Goal: Task Accomplishment & Management: Manage account settings

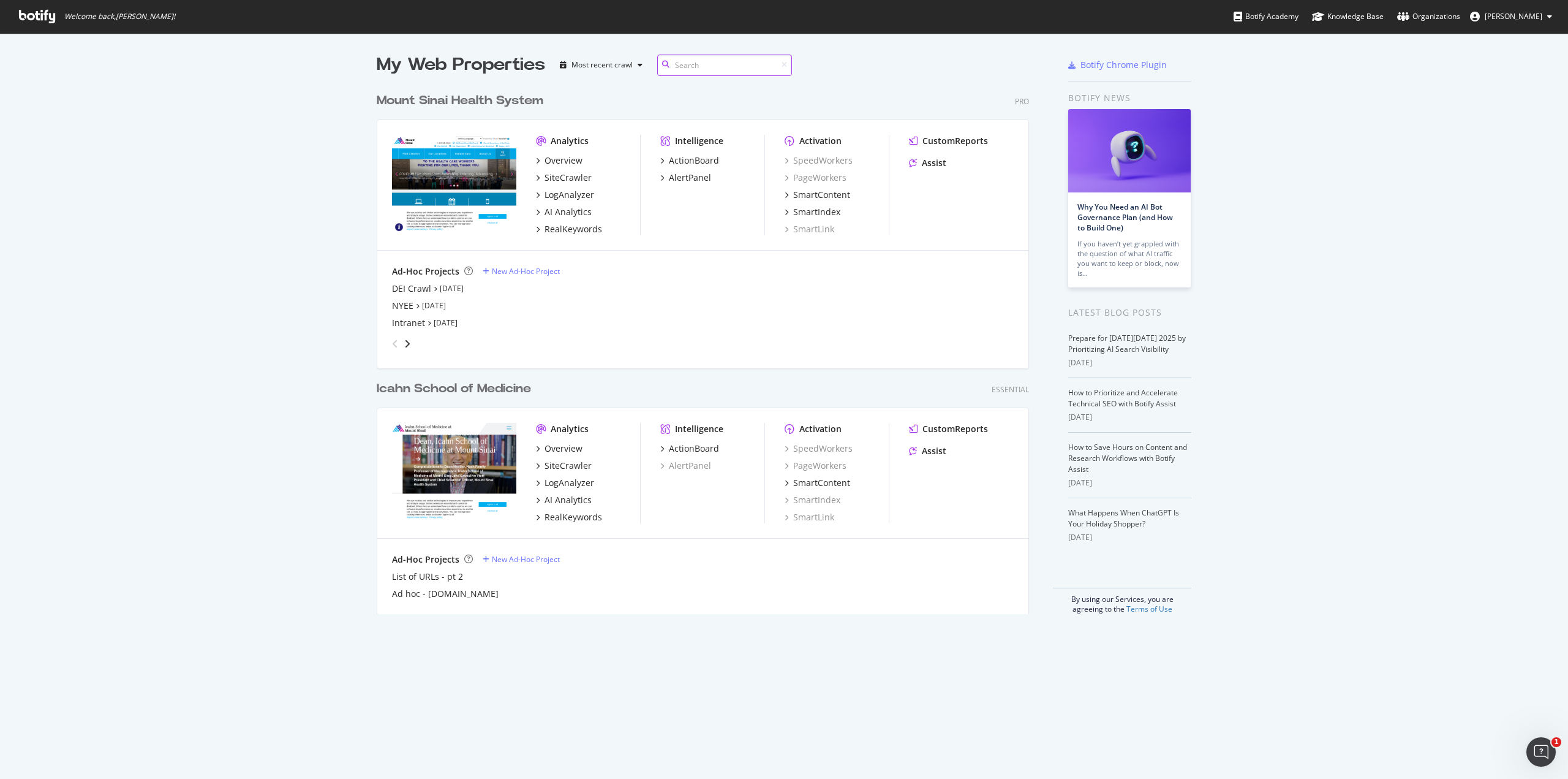
scroll to position [770, 1550]
click at [1261, 250] on div "My Web Properties Most recent crawl Mount Sinai Health System Pro Analytics Ove…" at bounding box center [784, 334] width 1568 height 601
click at [405, 345] on icon "angle-right" at bounding box center [408, 344] width 6 height 10
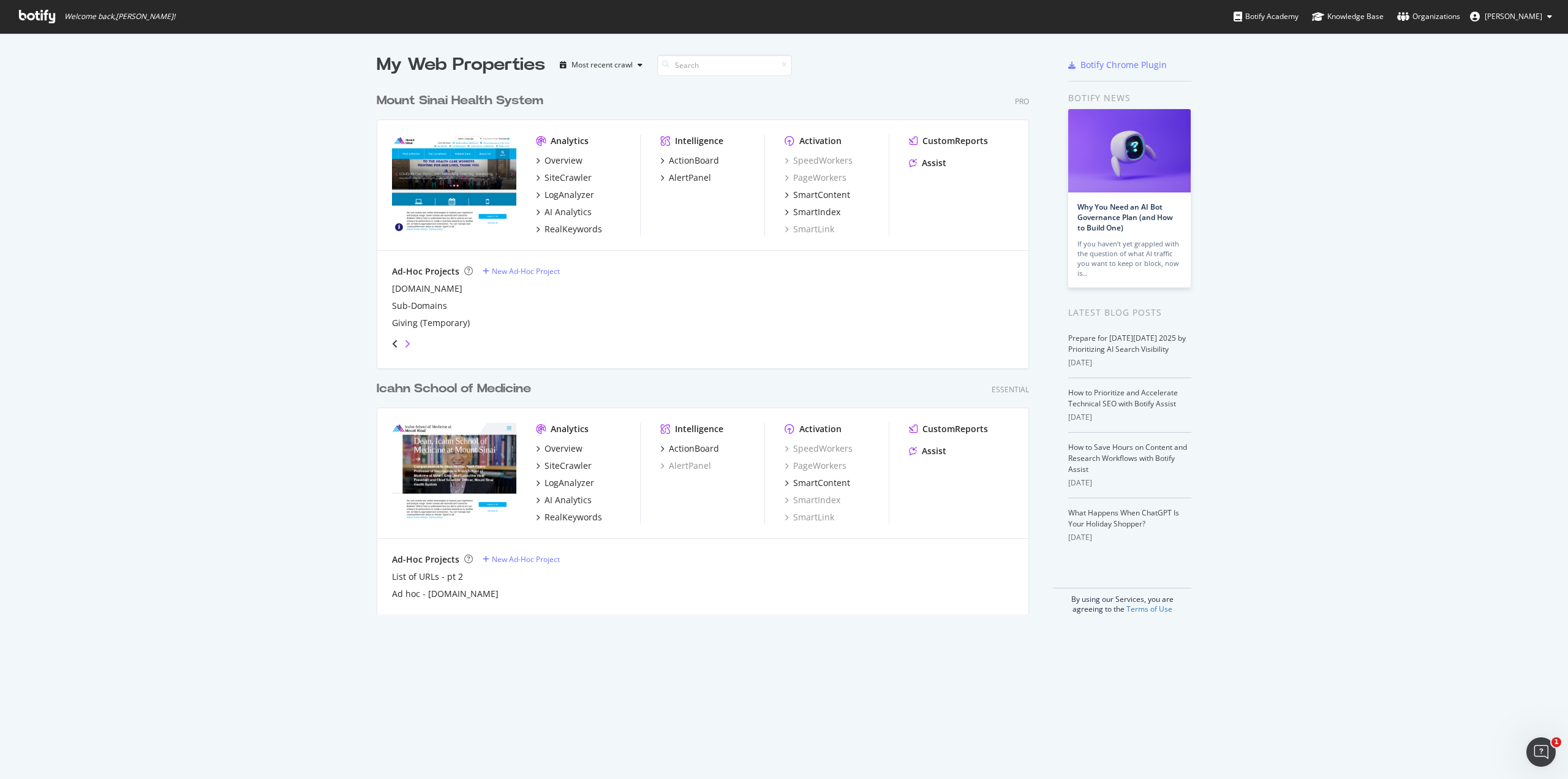
click at [405, 345] on icon "angle-right" at bounding box center [408, 344] width 6 height 10
click at [392, 340] on icon "angle-left" at bounding box center [395, 344] width 6 height 10
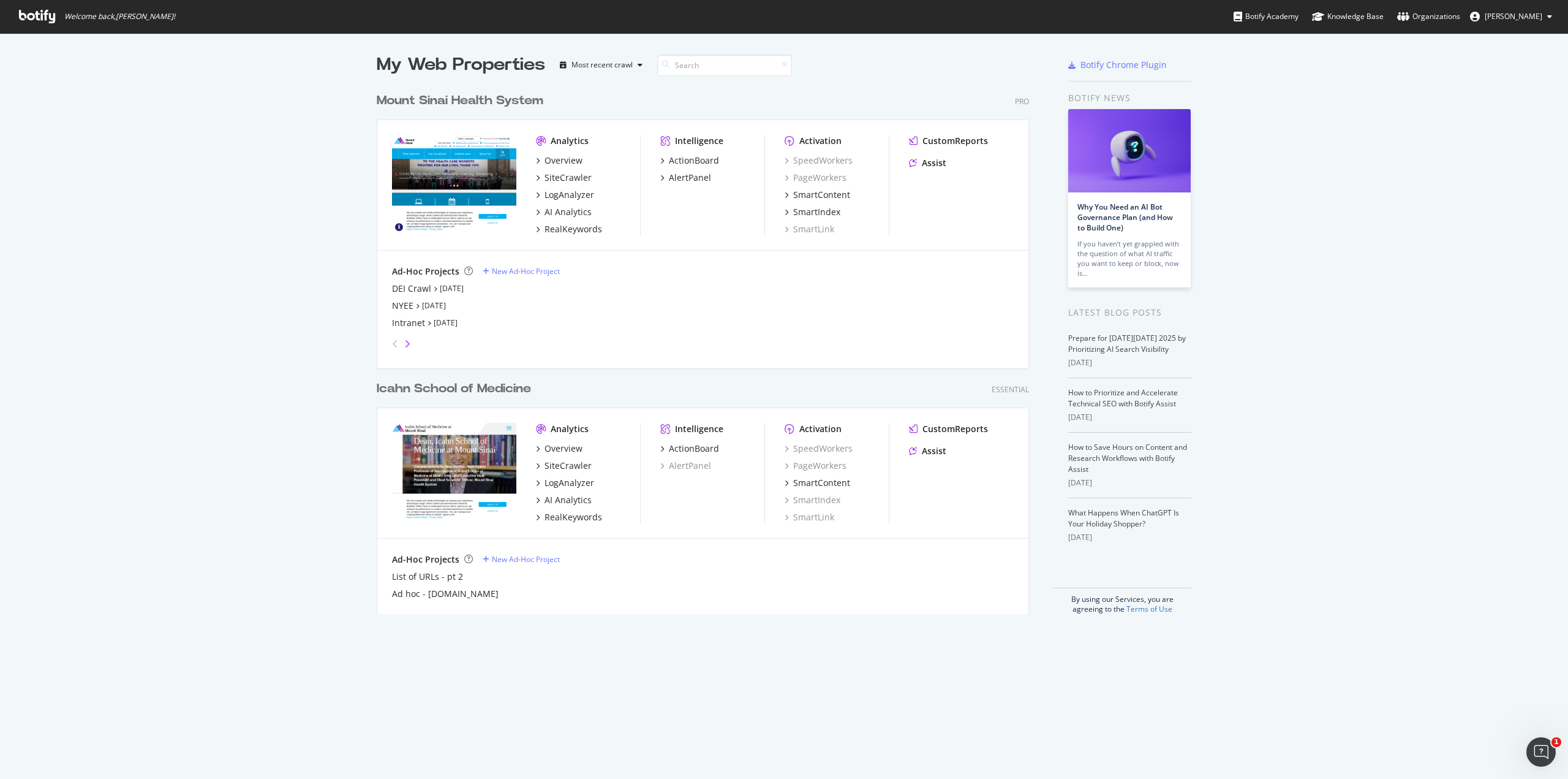
click at [405, 344] on icon "angle-right" at bounding box center [408, 344] width 6 height 10
click at [513, 269] on div "New Ad-Hoc Project" at bounding box center [526, 270] width 68 height 10
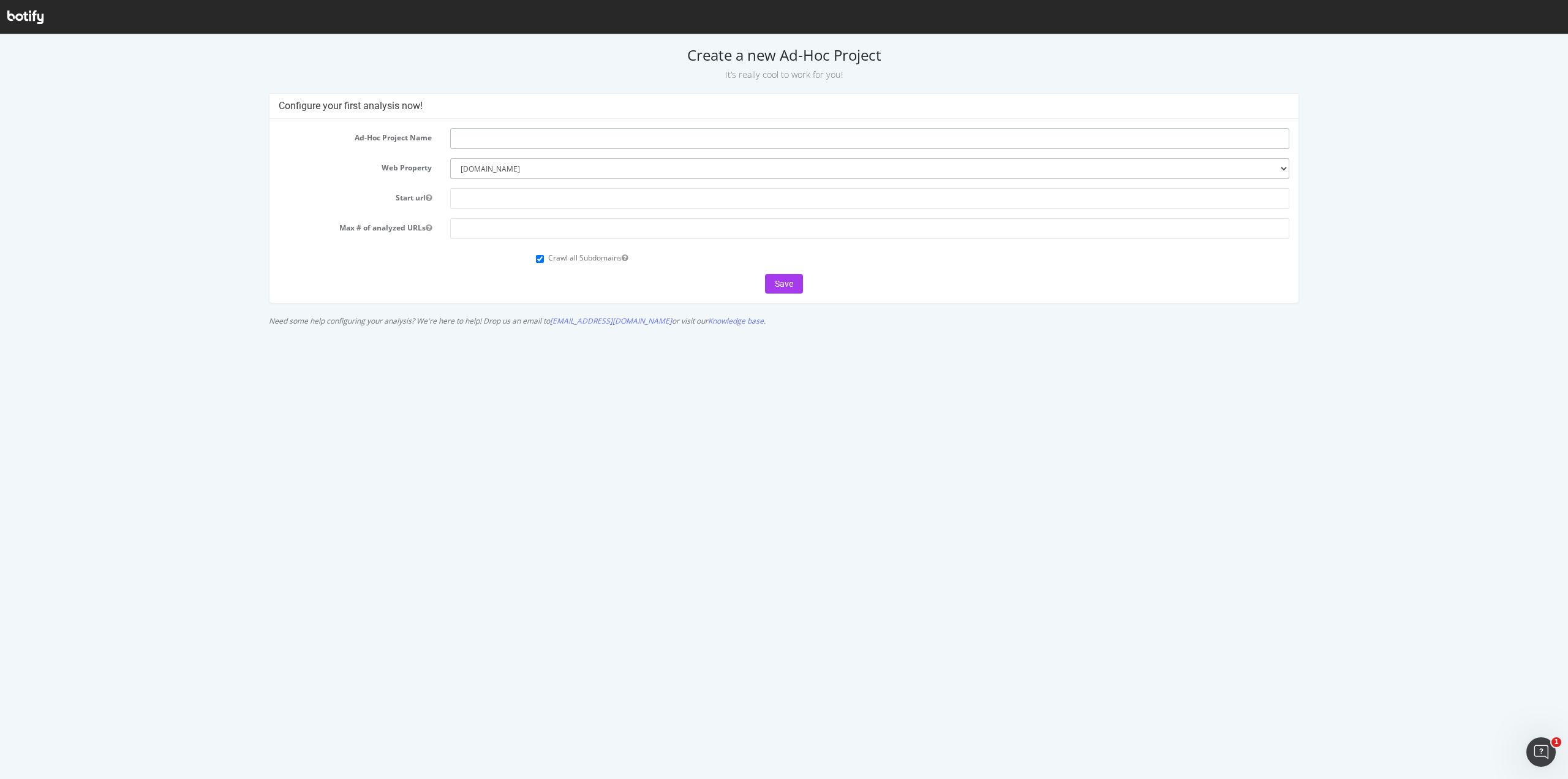
click at [514, 147] on input "text" at bounding box center [869, 138] width 838 height 21
click at [512, 198] on input "text" at bounding box center [869, 198] width 838 height 21
click at [515, 230] on input "number" at bounding box center [869, 228] width 838 height 21
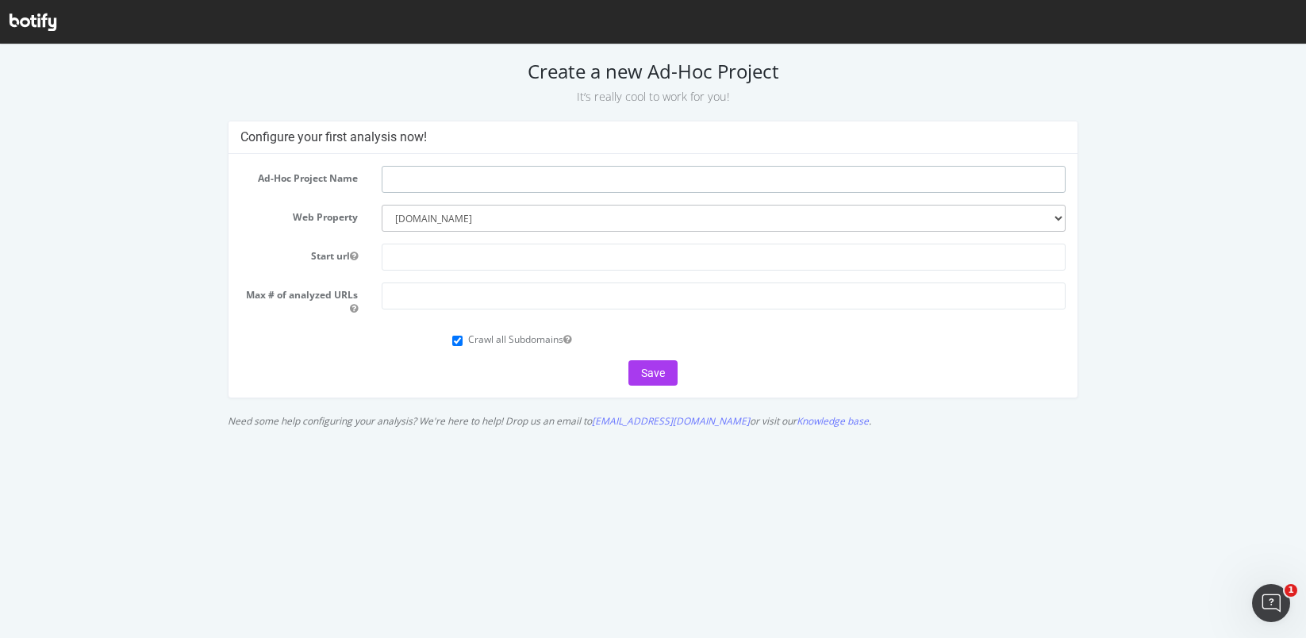
click at [589, 184] on input "text" at bounding box center [724, 179] width 684 height 27
paste input "MSH | Full Site Audit (excl. News/Press & Profiles)"
click at [418, 178] on input "MSH | Full Site Audit (excl. News/Press & Profiles)" at bounding box center [724, 179] width 684 height 27
click at [479, 183] on input "MSH Full Site Audit (excl. News/Press & Profiles)" at bounding box center [724, 179] width 684 height 27
drag, startPoint x: 617, startPoint y: 182, endPoint x: 479, endPoint y: 172, distance: 138.4
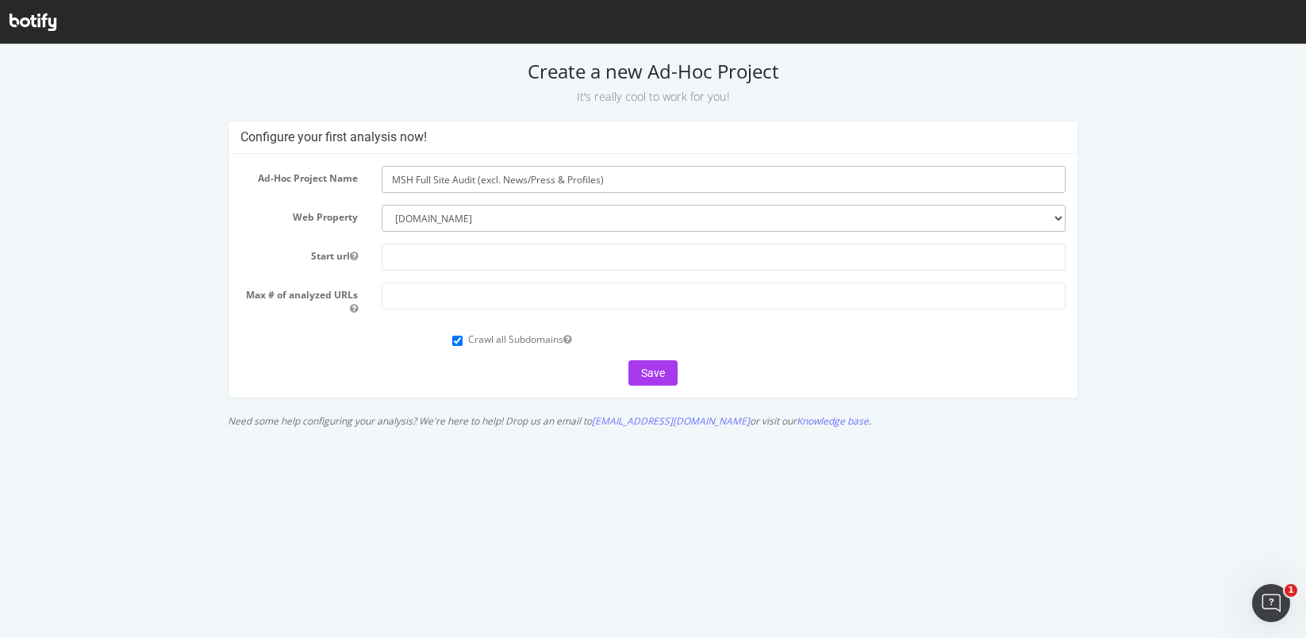
click at [479, 172] on input "MSH Full Site Audit (excl. News/Press & Profiles)" at bounding box center [724, 179] width 684 height 27
type input "MSH Full Site Audit"
click at [949, 229] on select "--------- [DOMAIN_NAME] [DOMAIN_NAME]" at bounding box center [724, 218] width 684 height 27
click at [382, 205] on select "--------- [DOMAIN_NAME] [DOMAIN_NAME]" at bounding box center [724, 218] width 684 height 27
click at [440, 263] on input "text" at bounding box center [724, 257] width 684 height 27
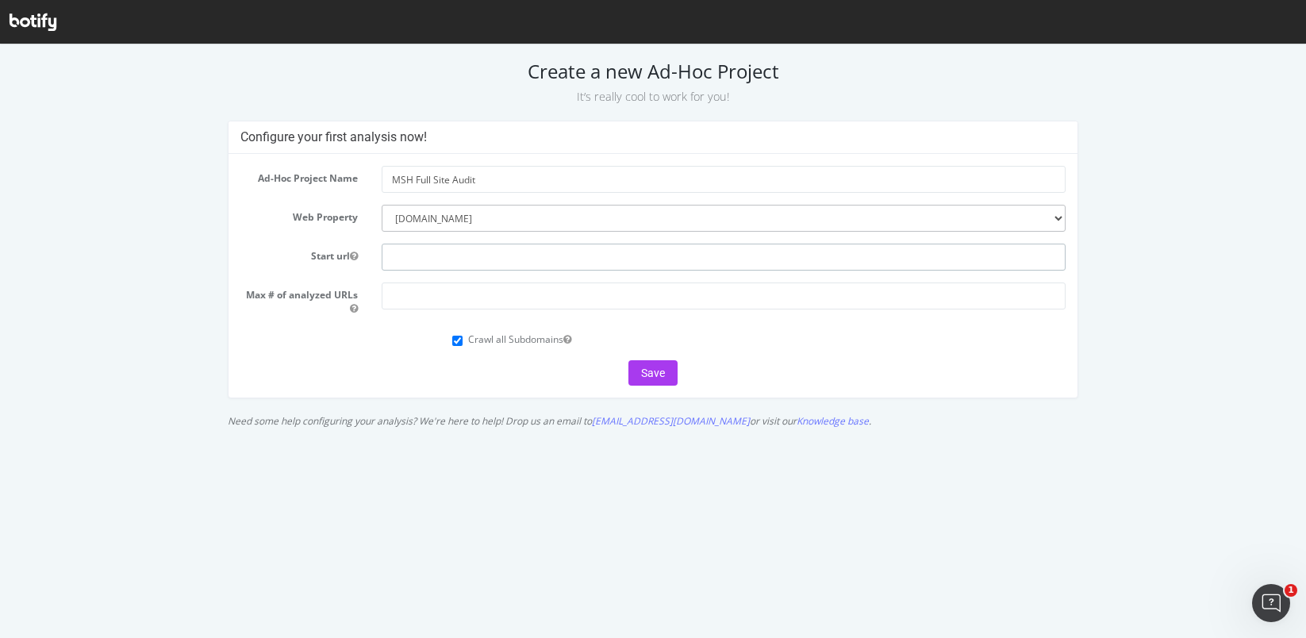
click at [432, 252] on input "text" at bounding box center [724, 257] width 684 height 27
paste input "[URL][DOMAIN_NAME]"
type input "[URL][DOMAIN_NAME]"
click at [415, 299] on input "number" at bounding box center [724, 295] width 684 height 27
click at [329, 356] on form "Ad-Hoc Project Name MSH Full Site Audit Web Property --------- [DOMAIN_NAME] [D…" at bounding box center [652, 276] width 825 height 220
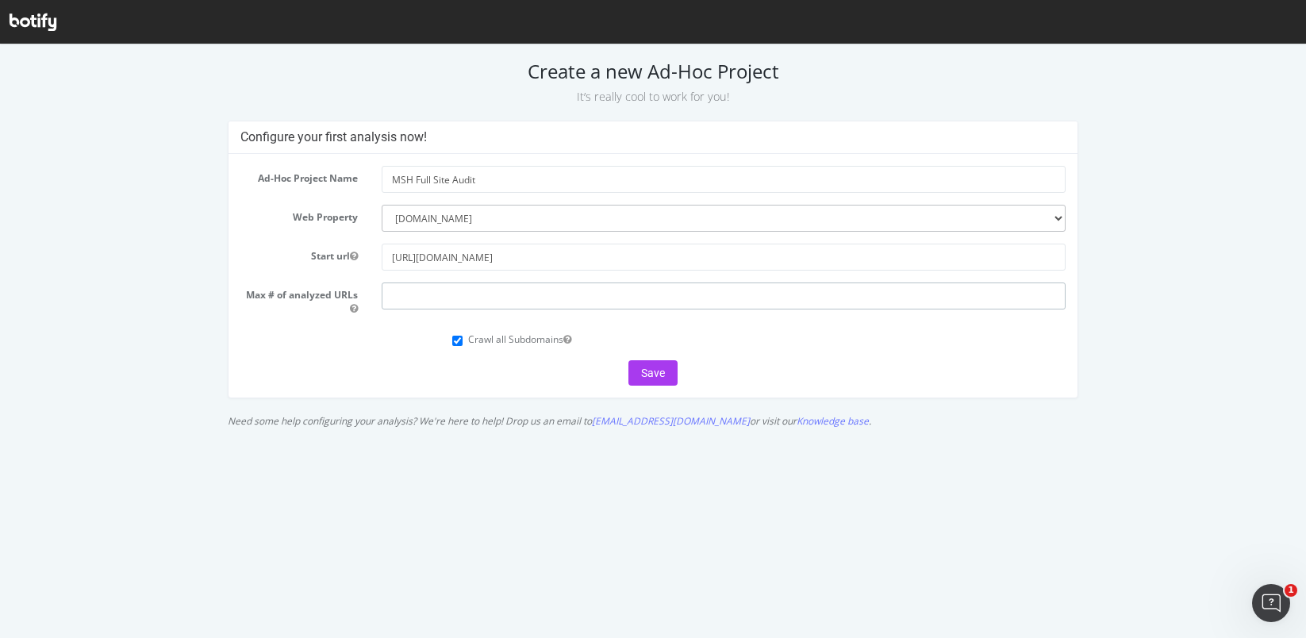
click at [494, 296] on input "number" at bounding box center [724, 295] width 684 height 27
type input "5000"
click at [647, 367] on button "Save" at bounding box center [652, 372] width 49 height 25
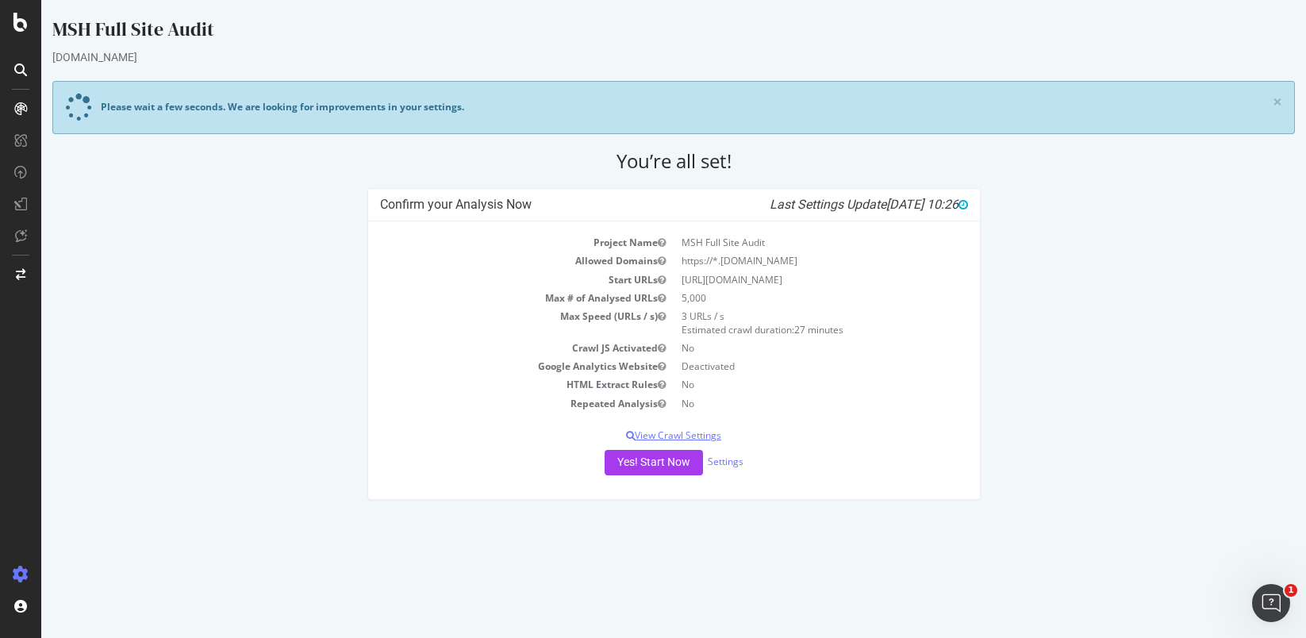
click at [695, 430] on p "View Crawl Settings" at bounding box center [674, 435] width 588 height 13
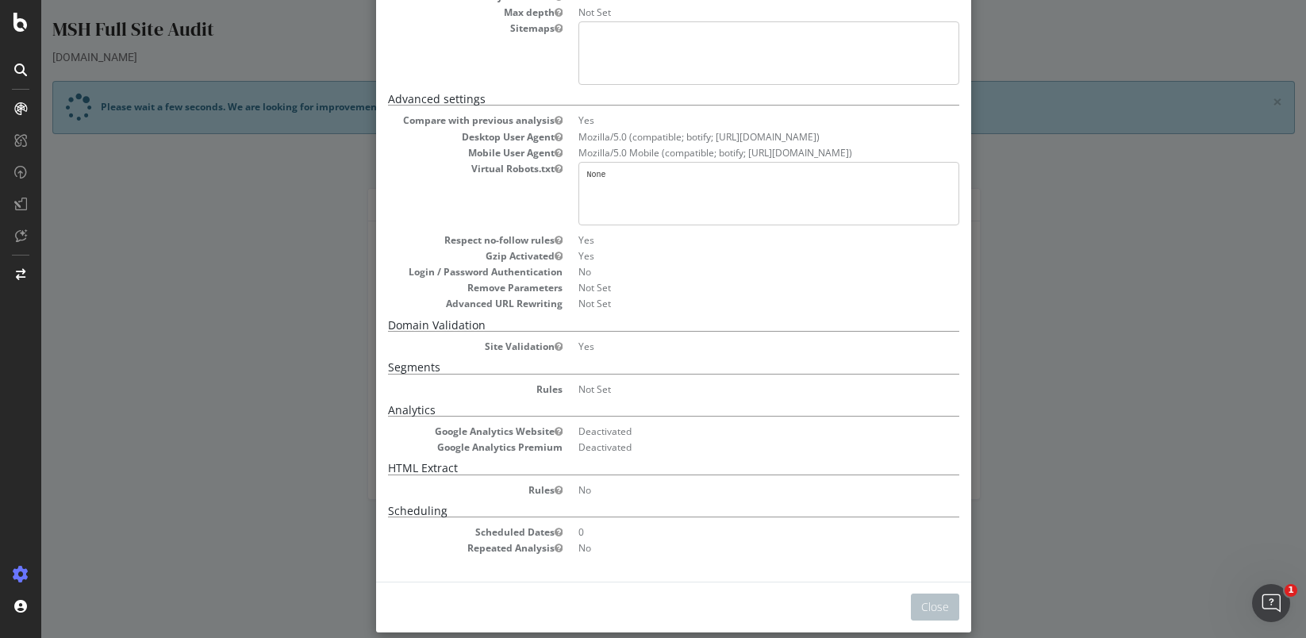
scroll to position [213, 0]
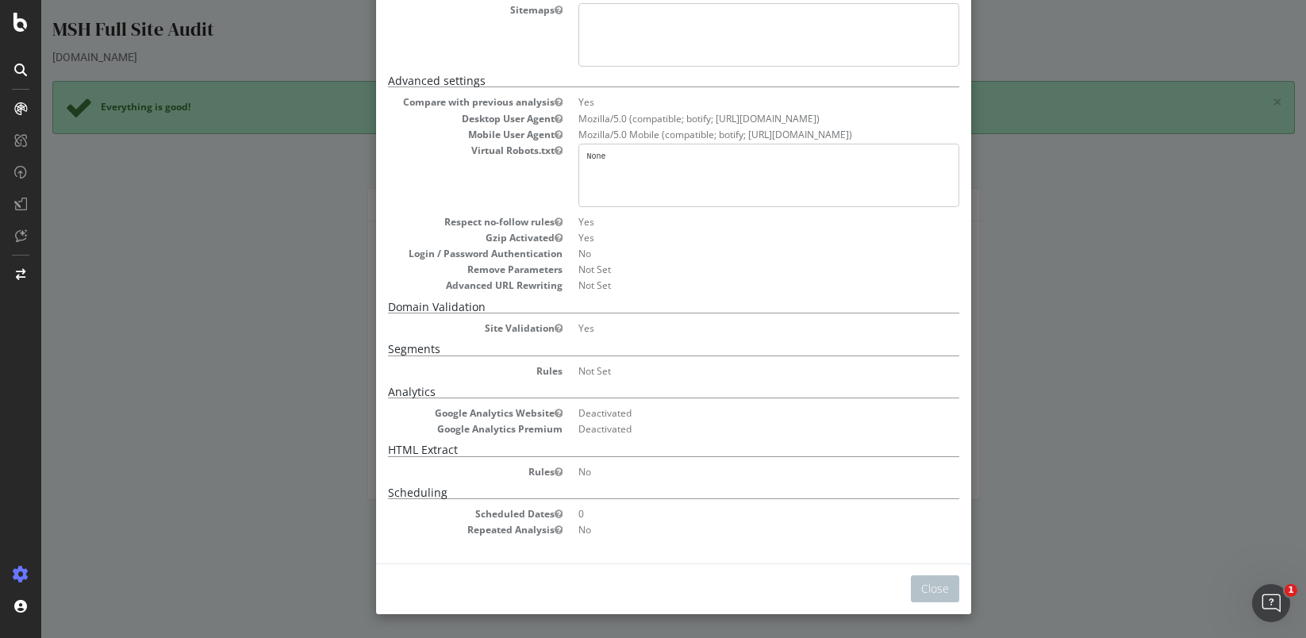
click at [1081, 402] on div "× Close Project Settings Main Project Name MSH Full Site Audit Start URLs https…" at bounding box center [673, 319] width 1265 height 638
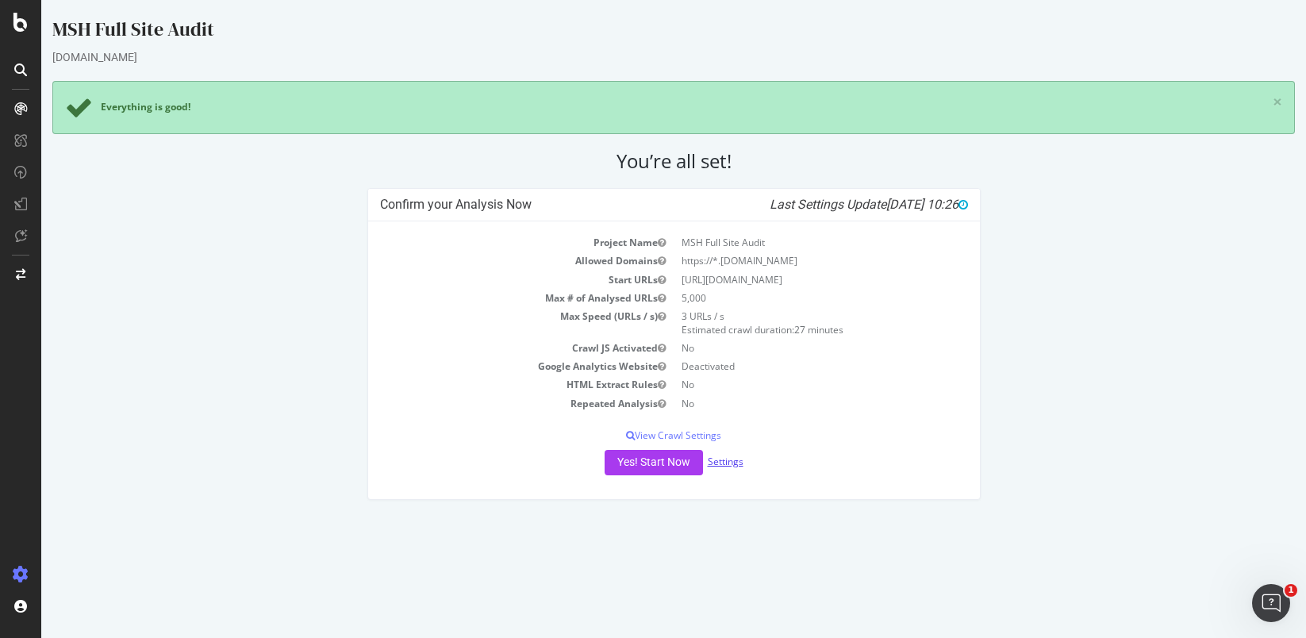
click at [733, 457] on link "Settings" at bounding box center [726, 461] width 36 height 13
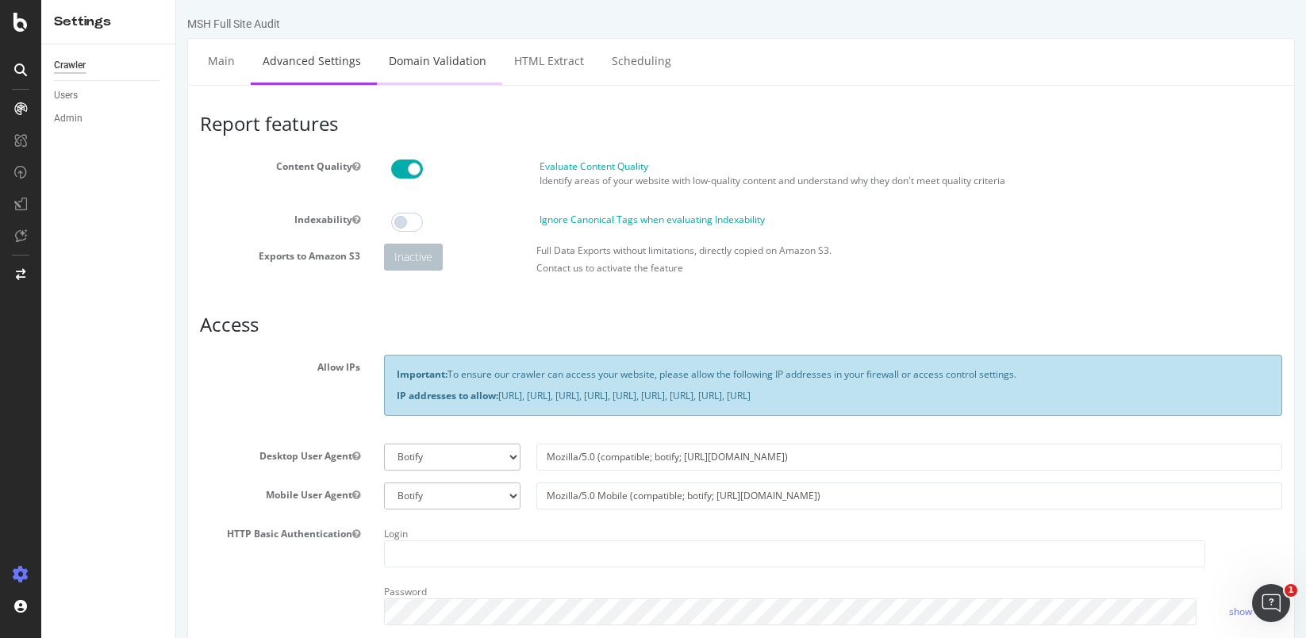
type input "mianinarosario"
click at [450, 59] on link "Domain Validation" at bounding box center [437, 61] width 121 height 44
click at [16, 25] on icon at bounding box center [20, 22] width 14 height 19
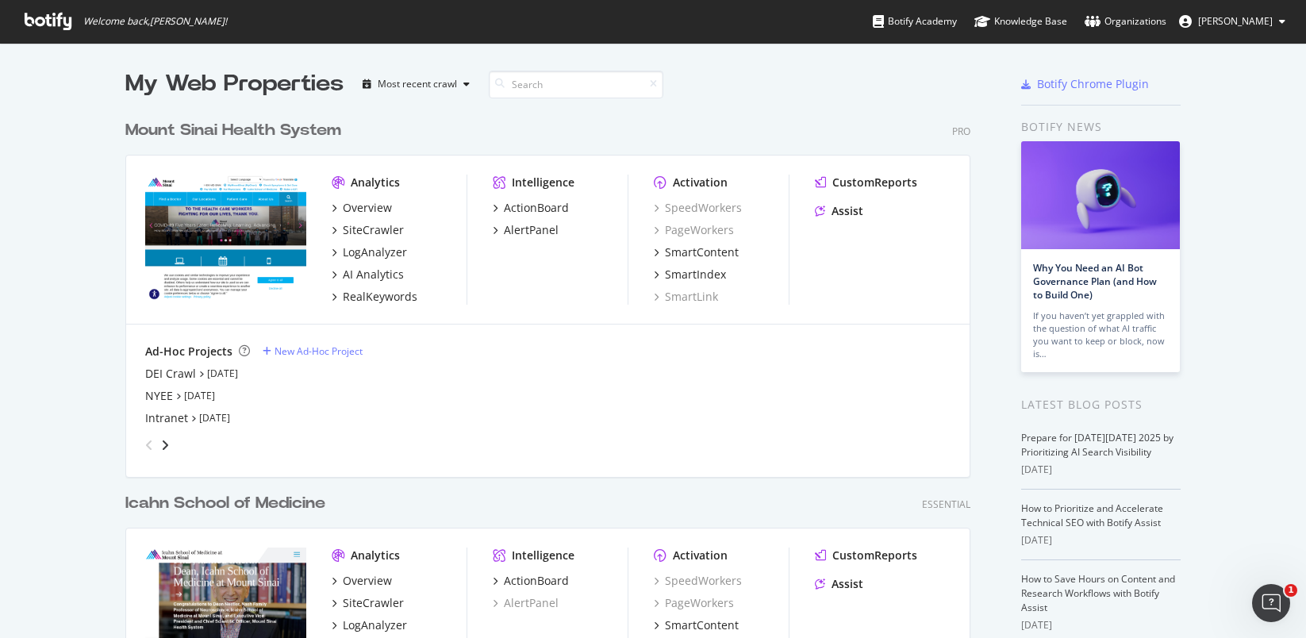
scroll to position [683, 846]
click at [161, 439] on icon "angle-right" at bounding box center [165, 445] width 8 height 13
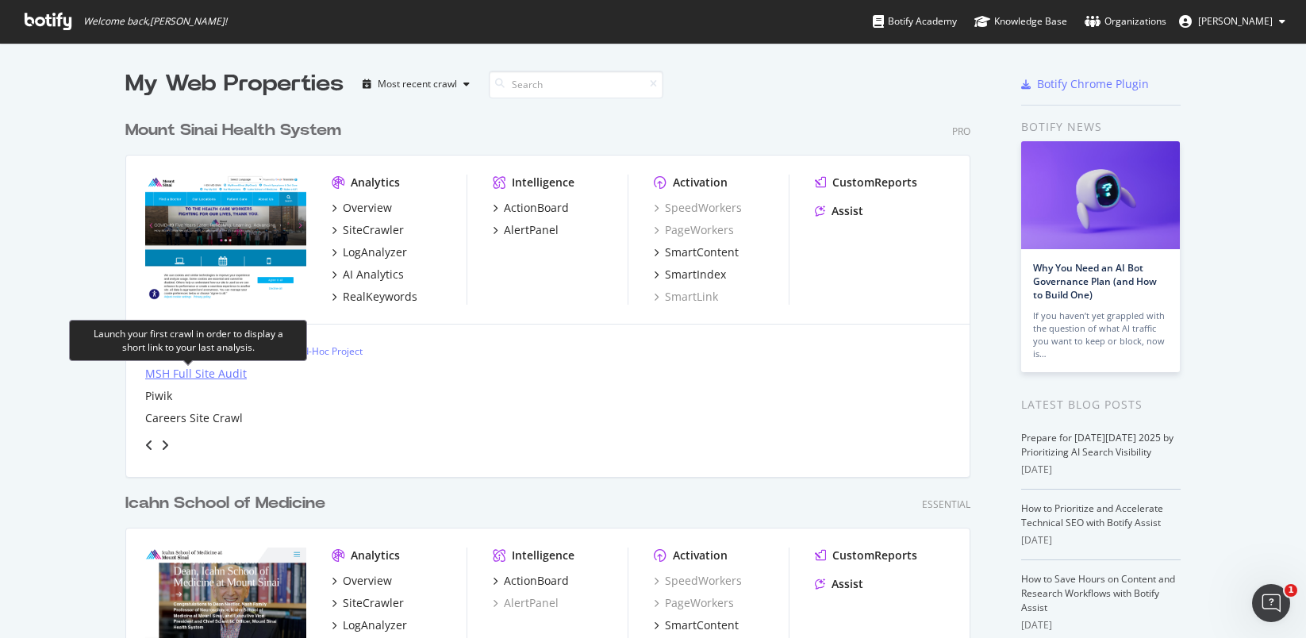
click at [190, 371] on div "MSH Full Site Audit" at bounding box center [196, 374] width 102 height 16
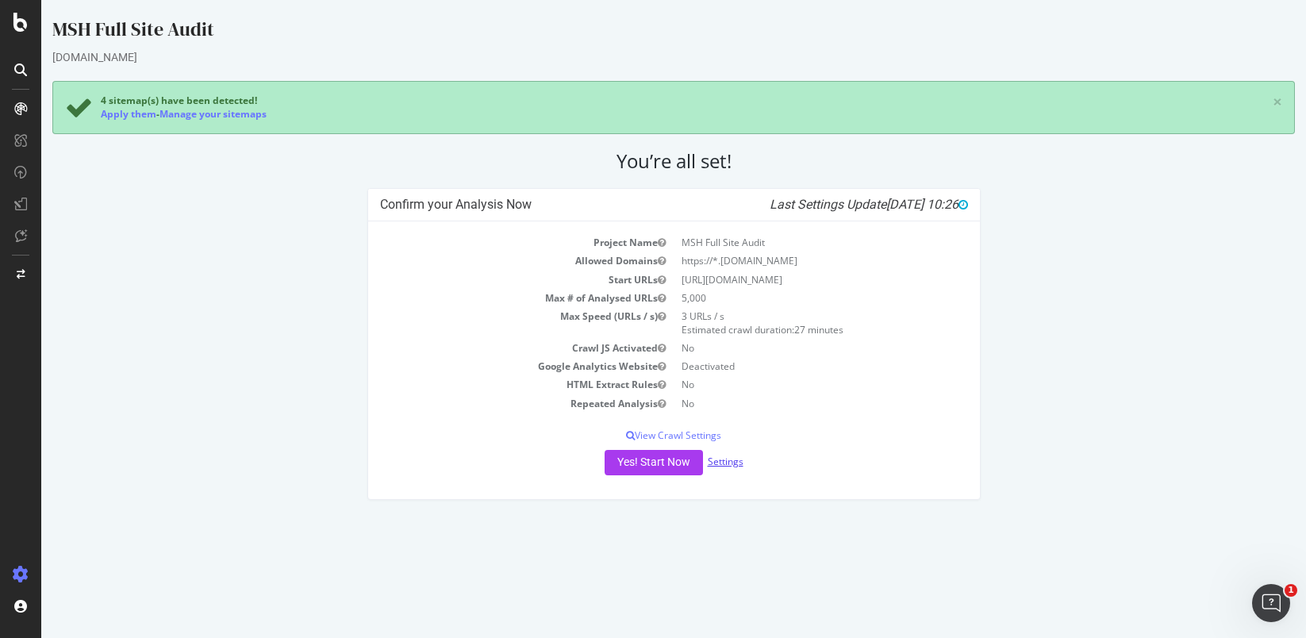
click at [721, 464] on link "Settings" at bounding box center [726, 461] width 36 height 13
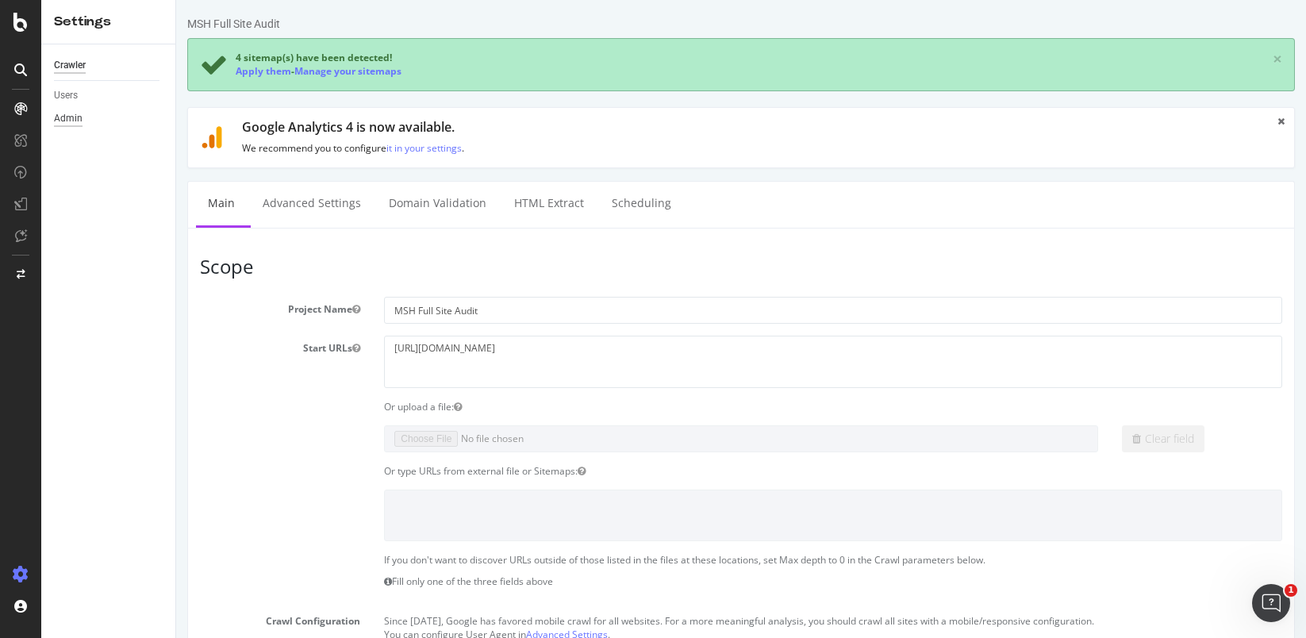
click at [81, 117] on div "Admin" at bounding box center [68, 118] width 29 height 17
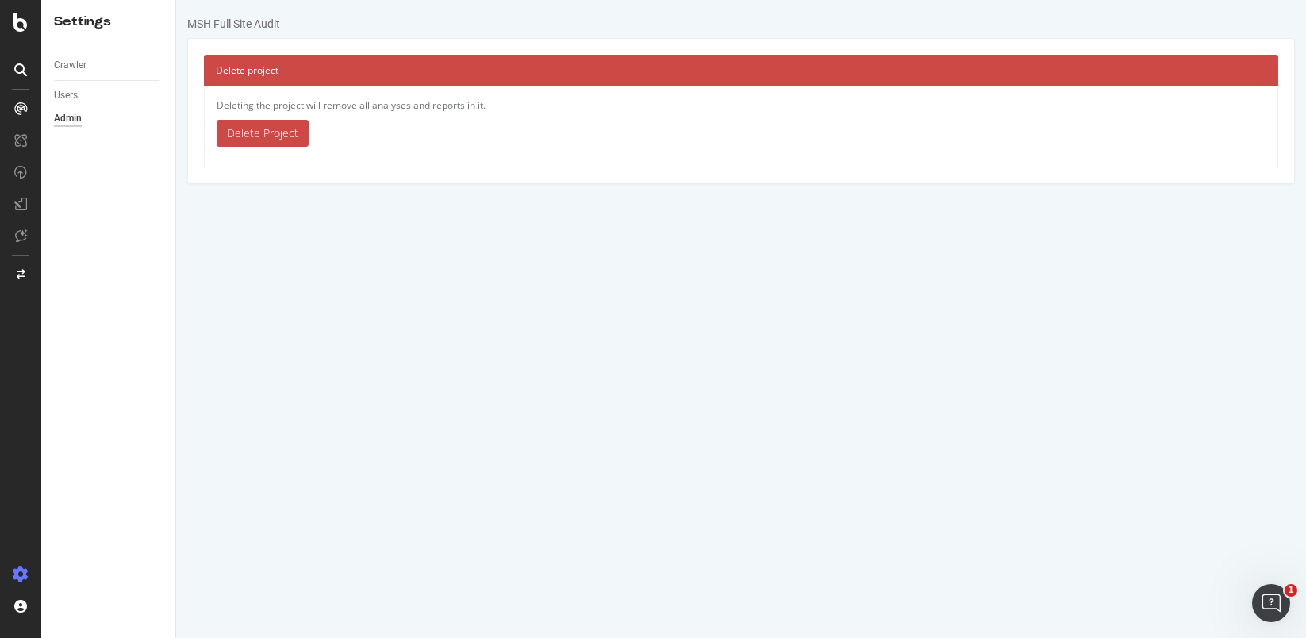
click at [290, 132] on link "Delete Project" at bounding box center [263, 133] width 92 height 27
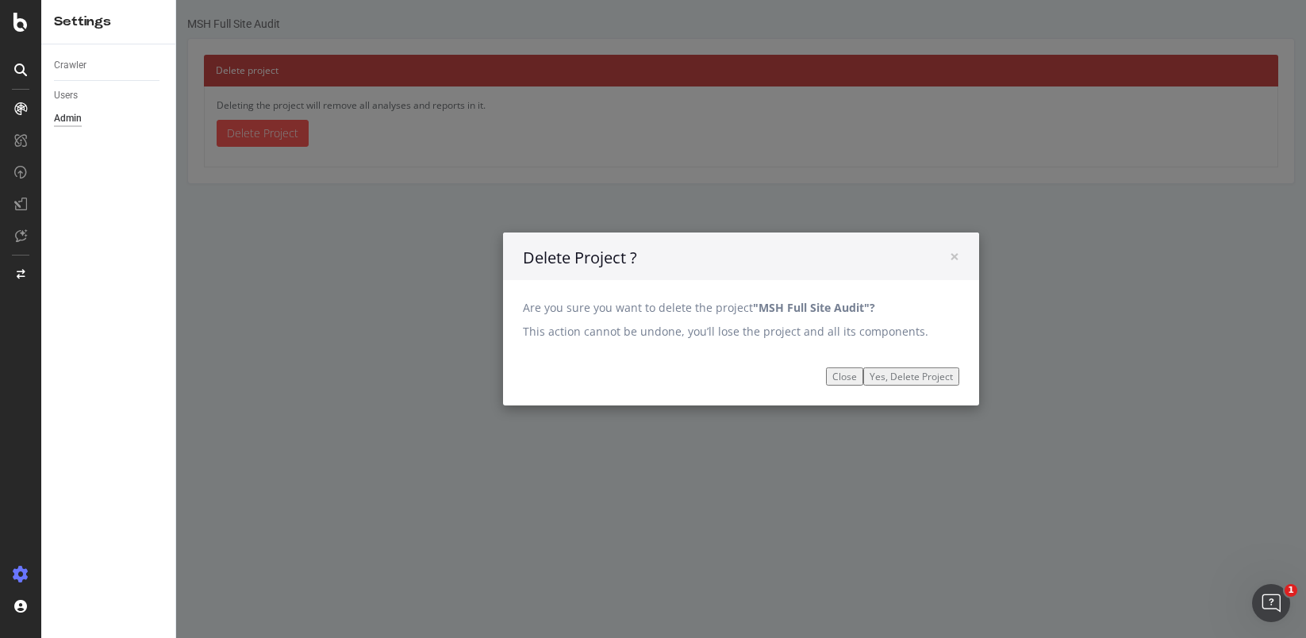
click at [833, 377] on button "Close" at bounding box center [844, 376] width 37 height 18
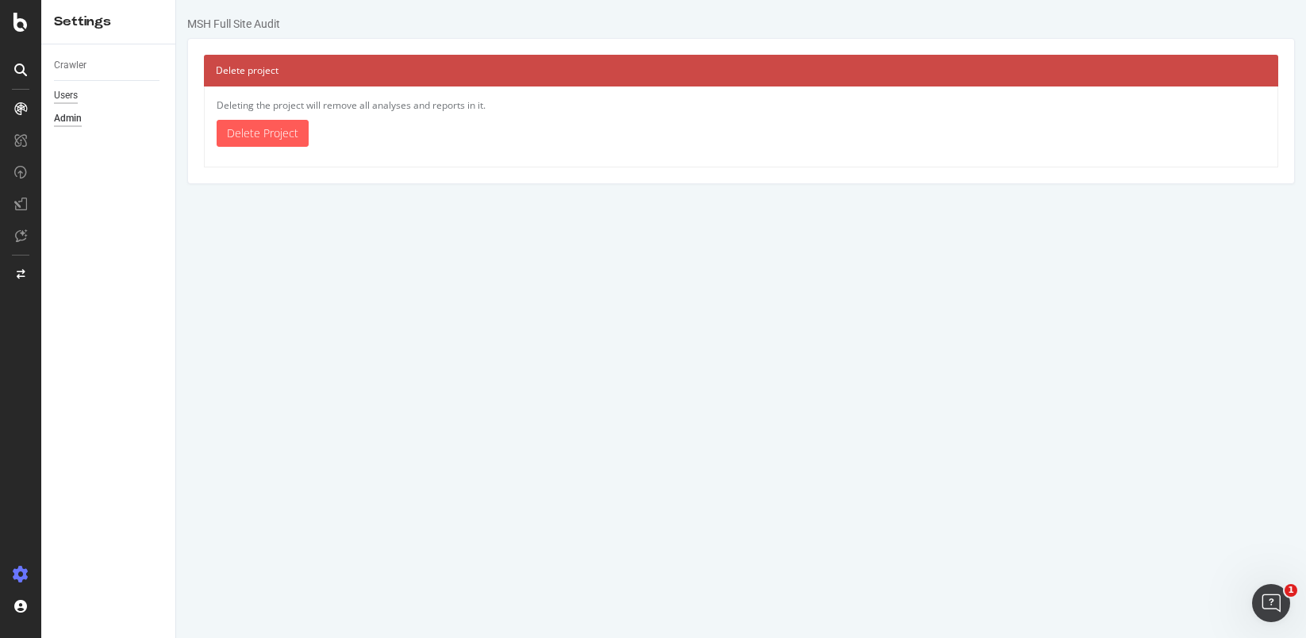
click at [61, 98] on div "Users" at bounding box center [66, 95] width 24 height 17
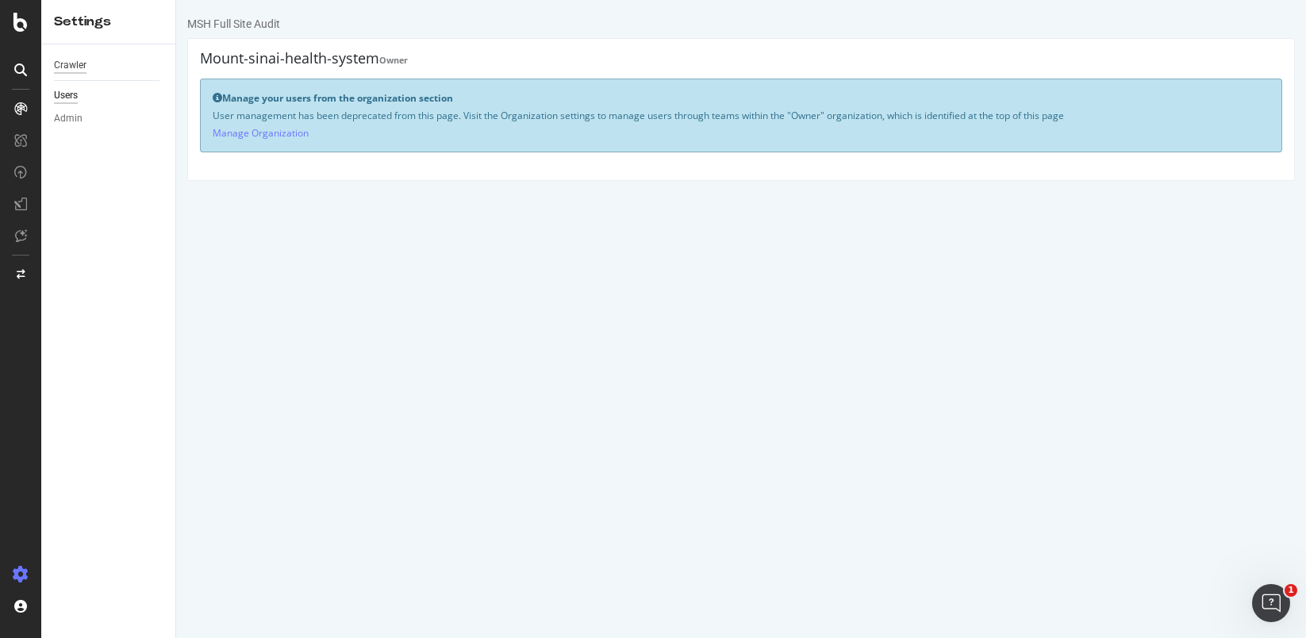
click at [68, 64] on div "Crawler" at bounding box center [70, 65] width 33 height 17
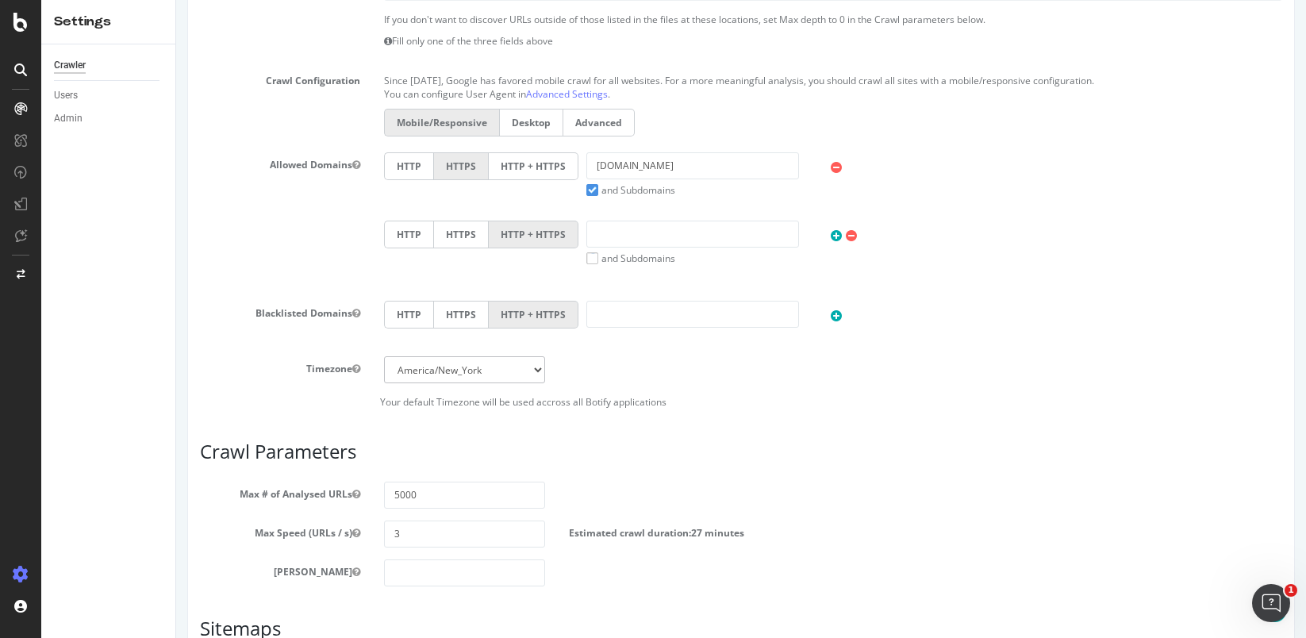
scroll to position [534, 0]
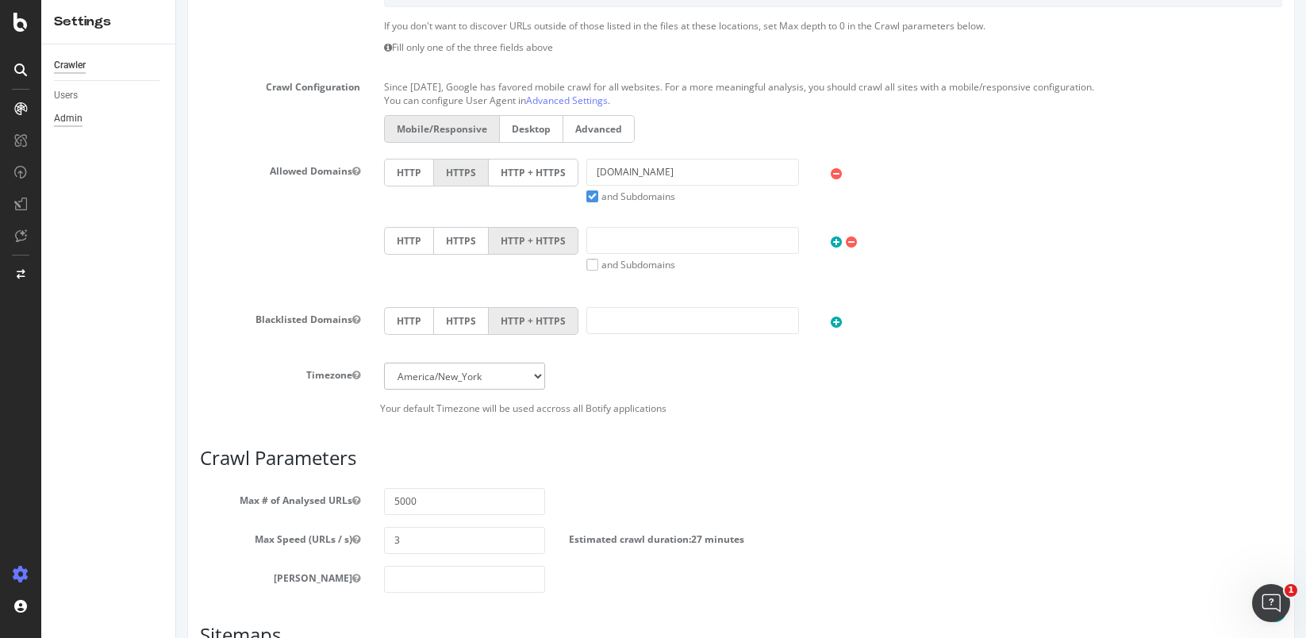
click at [81, 117] on div "Admin" at bounding box center [68, 118] width 29 height 17
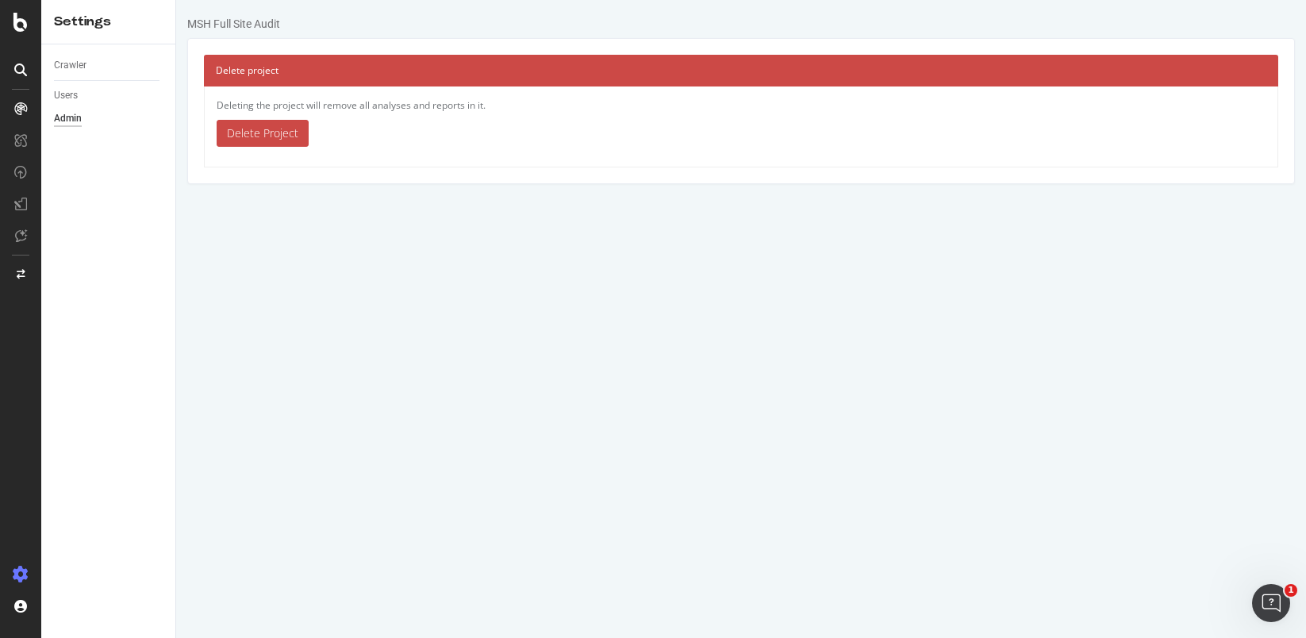
click at [307, 133] on link "Delete Project" at bounding box center [263, 133] width 92 height 27
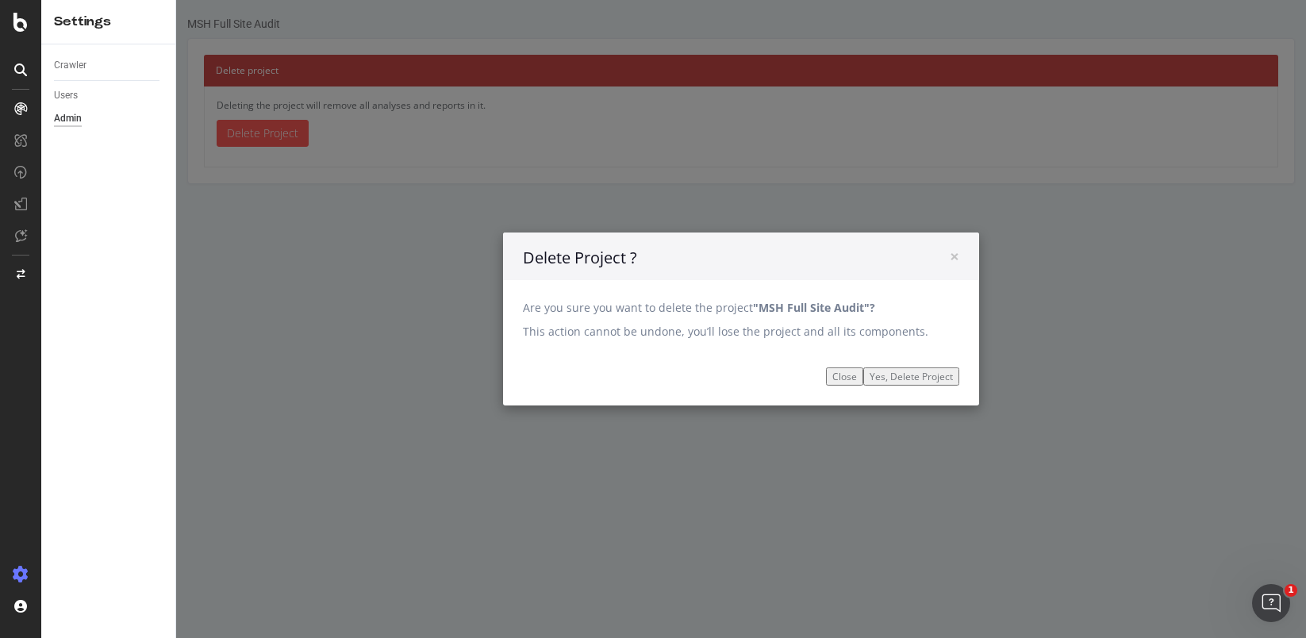
click at [905, 373] on input "Yes, Delete Project" at bounding box center [911, 376] width 96 height 18
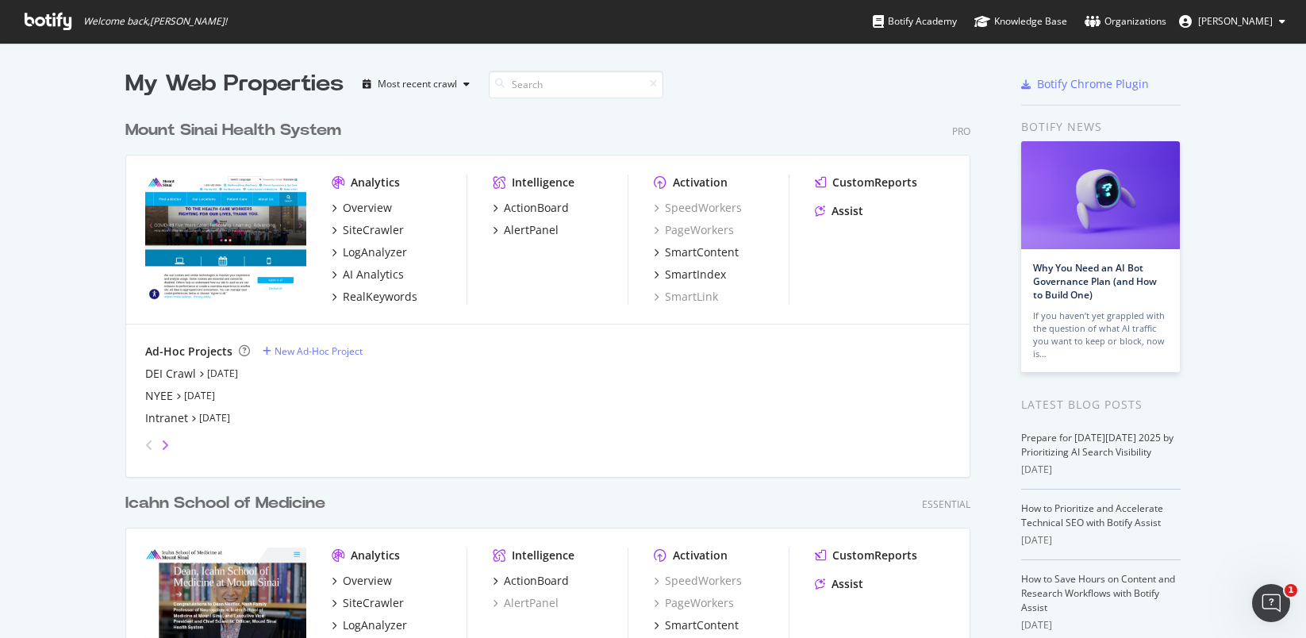
click at [161, 442] on icon "angle-right" at bounding box center [165, 445] width 8 height 13
click at [145, 444] on icon "angle-left" at bounding box center [149, 445] width 8 height 13
click at [161, 446] on icon "angle-right" at bounding box center [165, 445] width 8 height 13
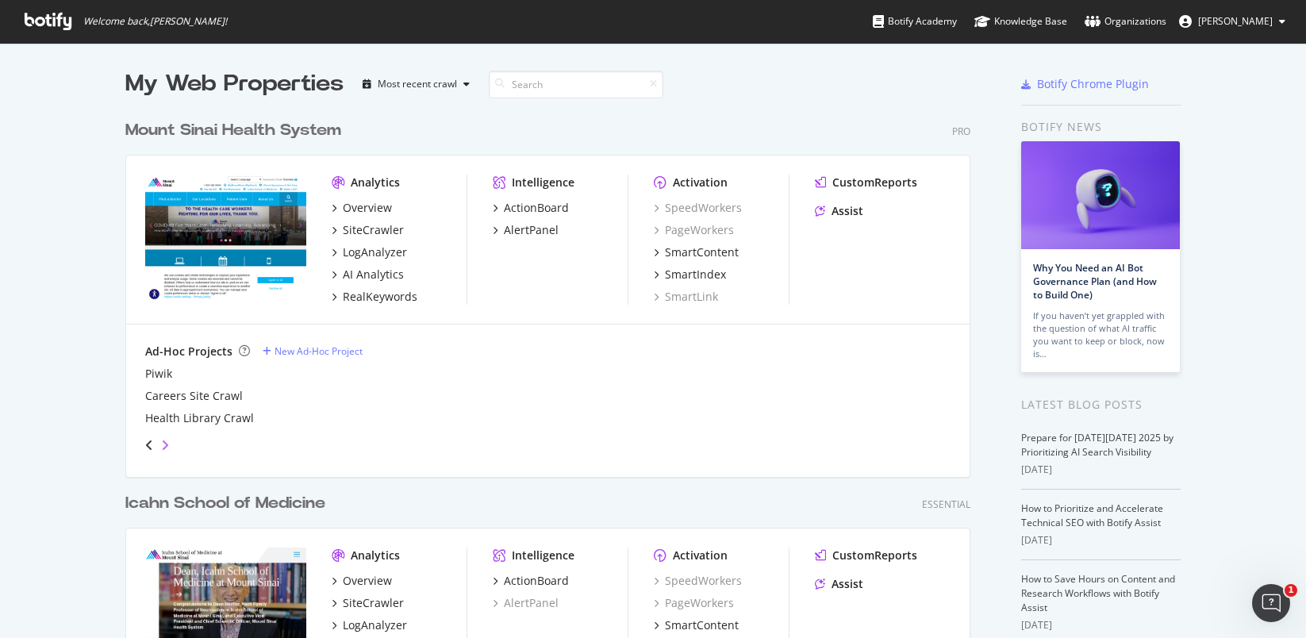
click at [161, 446] on icon "angle-right" at bounding box center [165, 445] width 8 height 13
click at [145, 440] on icon "angle-left" at bounding box center [149, 445] width 8 height 13
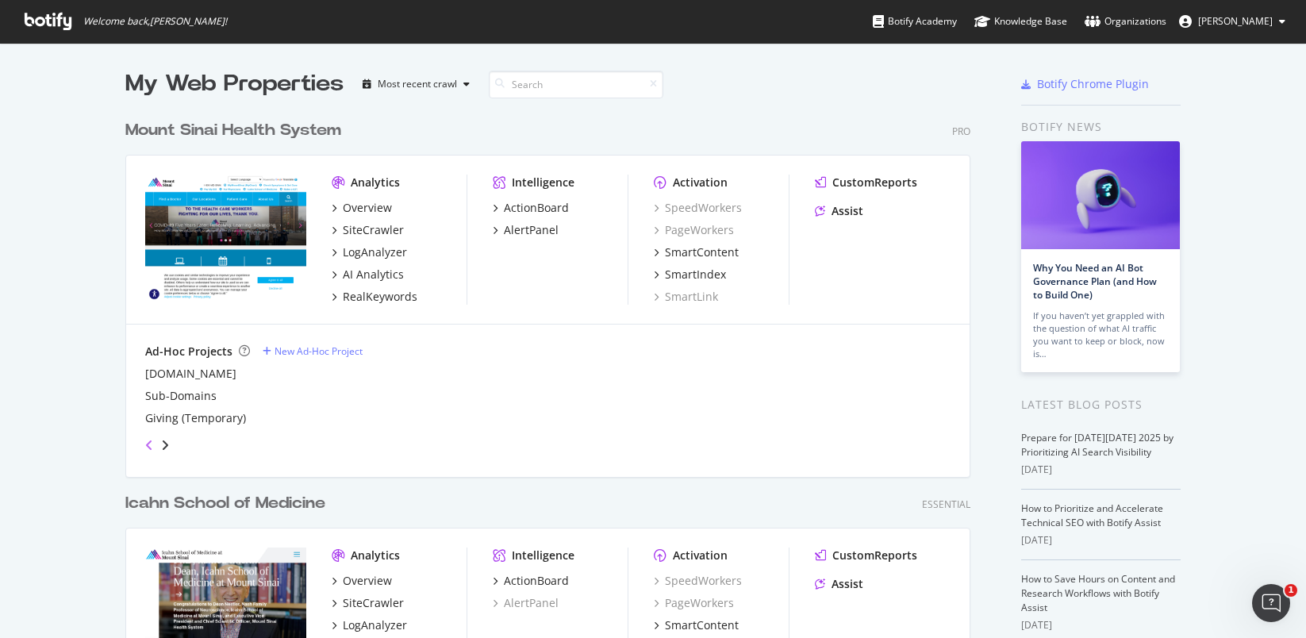
click at [145, 440] on icon "angle-left" at bounding box center [149, 445] width 8 height 13
click at [86, 403] on div "My Web Properties Most recent crawl Mount Sinai Health System Pro Analytics Ove…" at bounding box center [653, 432] width 1306 height 778
click at [1253, 604] on div "Open Intercom Messenger" at bounding box center [1269, 601] width 52 height 52
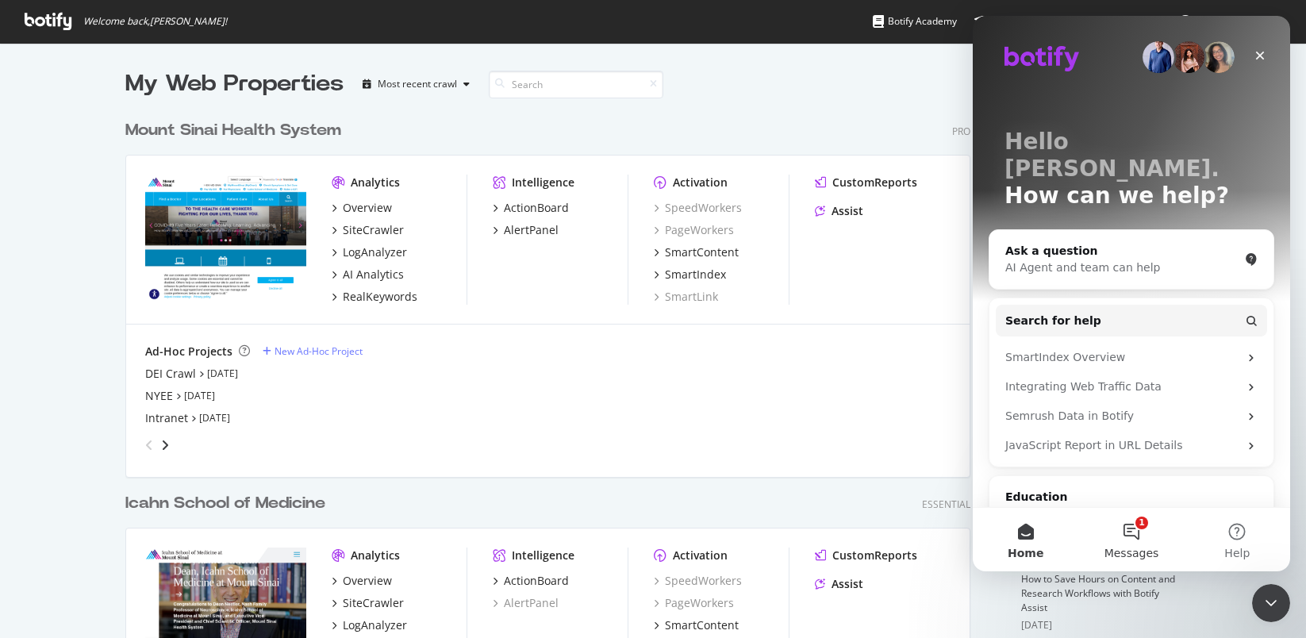
click at [1142, 524] on button "1 Messages" at bounding box center [1131, 539] width 106 height 63
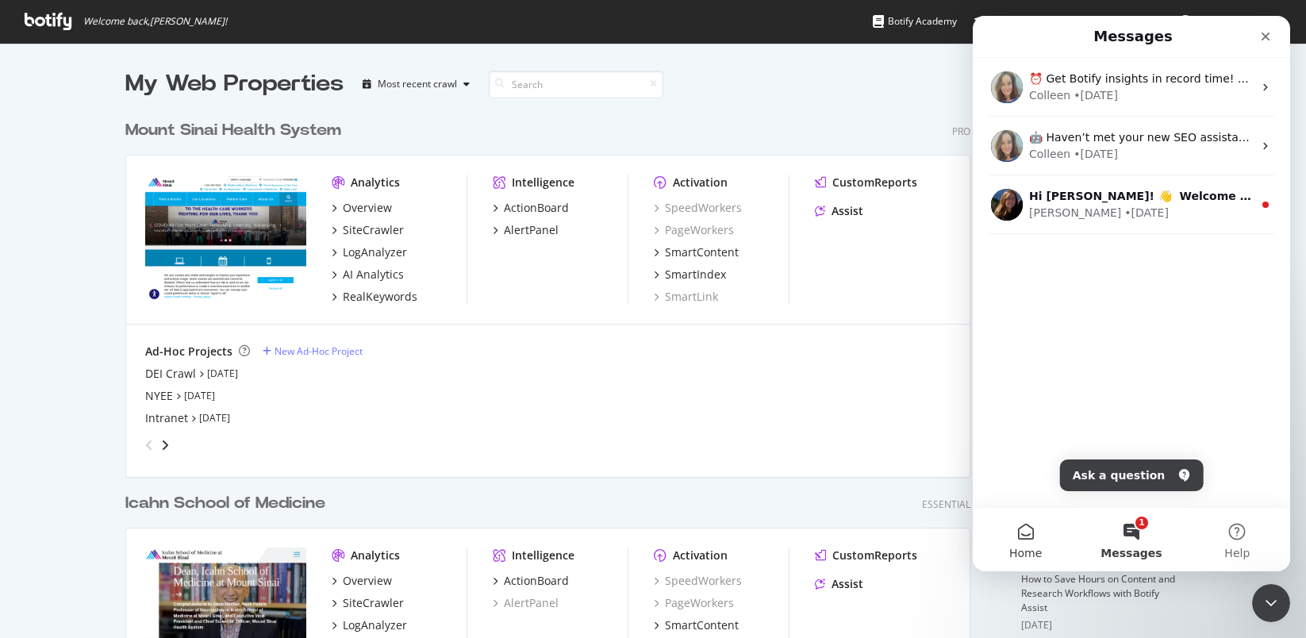
click at [1028, 525] on button "Home" at bounding box center [1026, 539] width 106 height 63
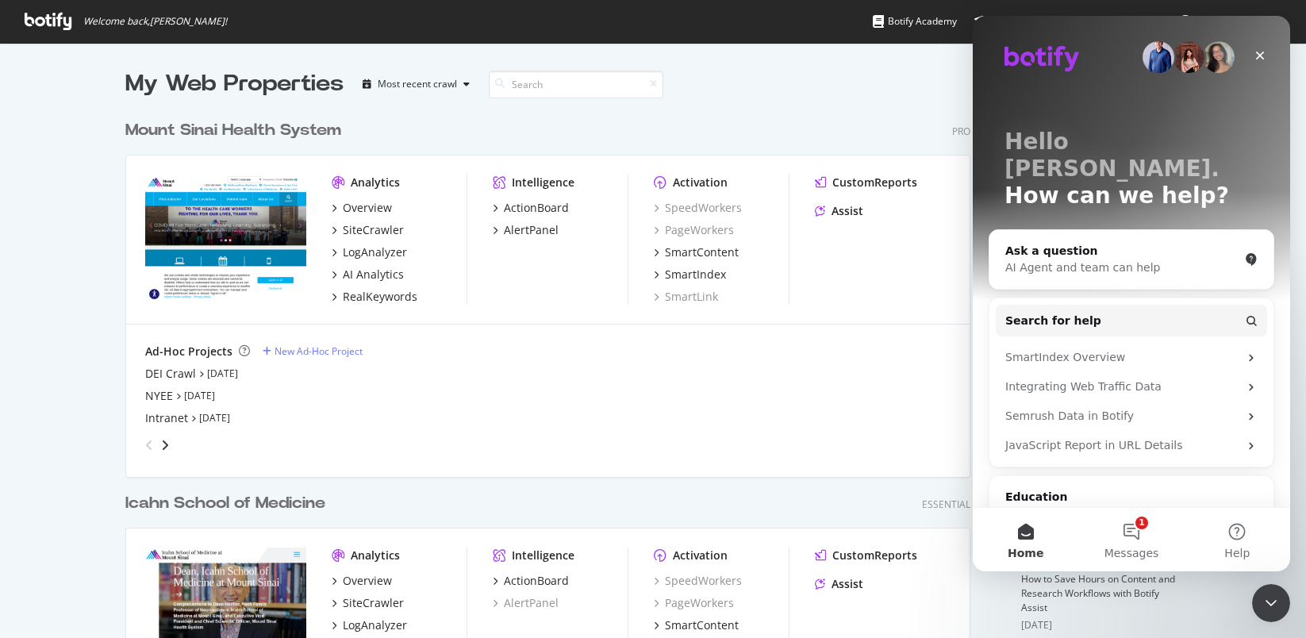
click at [63, 425] on div "My Web Properties Most recent crawl Mount Sinai Health System Pro Analytics Ove…" at bounding box center [653, 432] width 1306 height 778
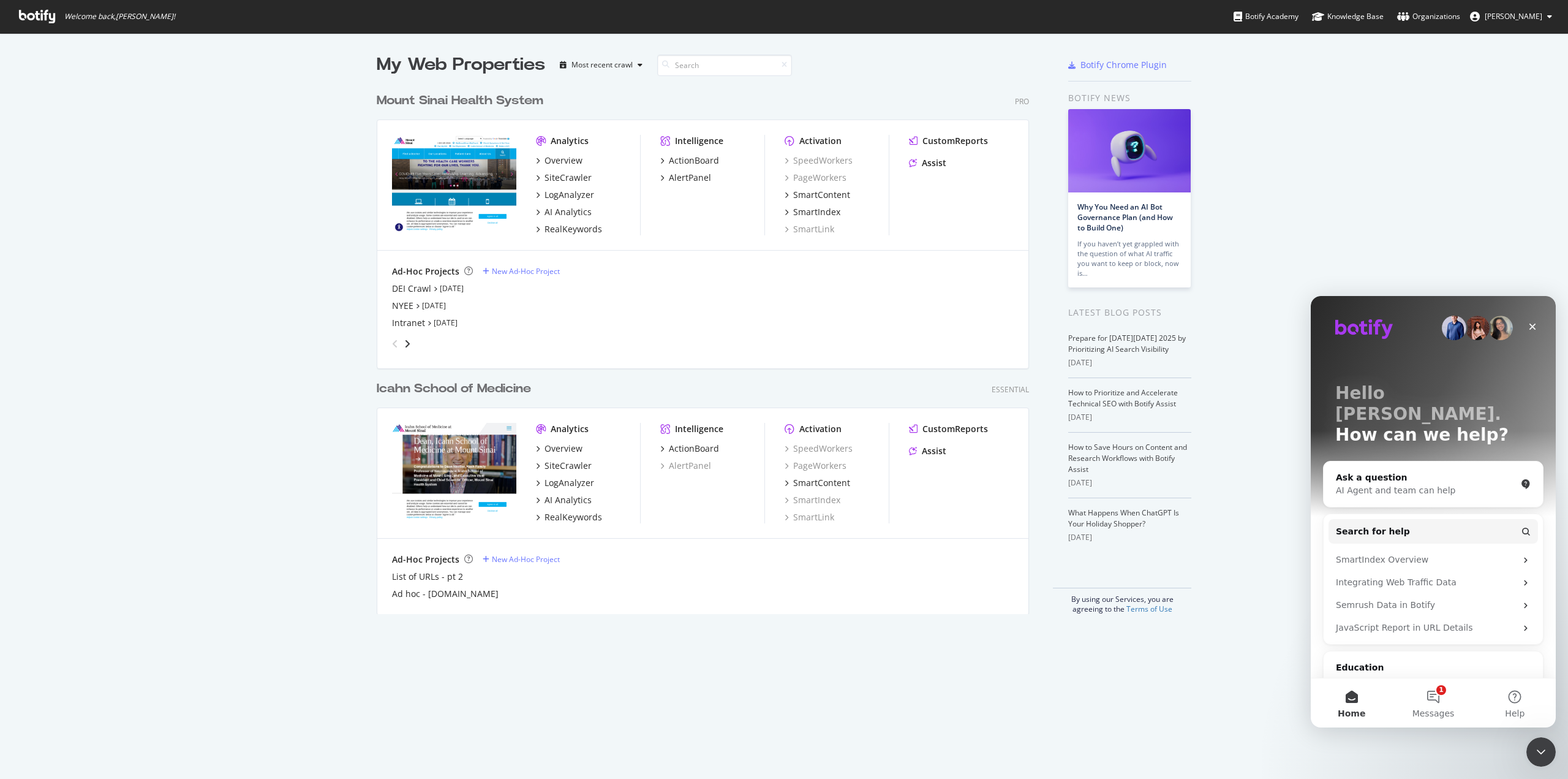
scroll to position [770, 1550]
click at [1008, 492] on button "1 Messages" at bounding box center [1434, 702] width 82 height 49
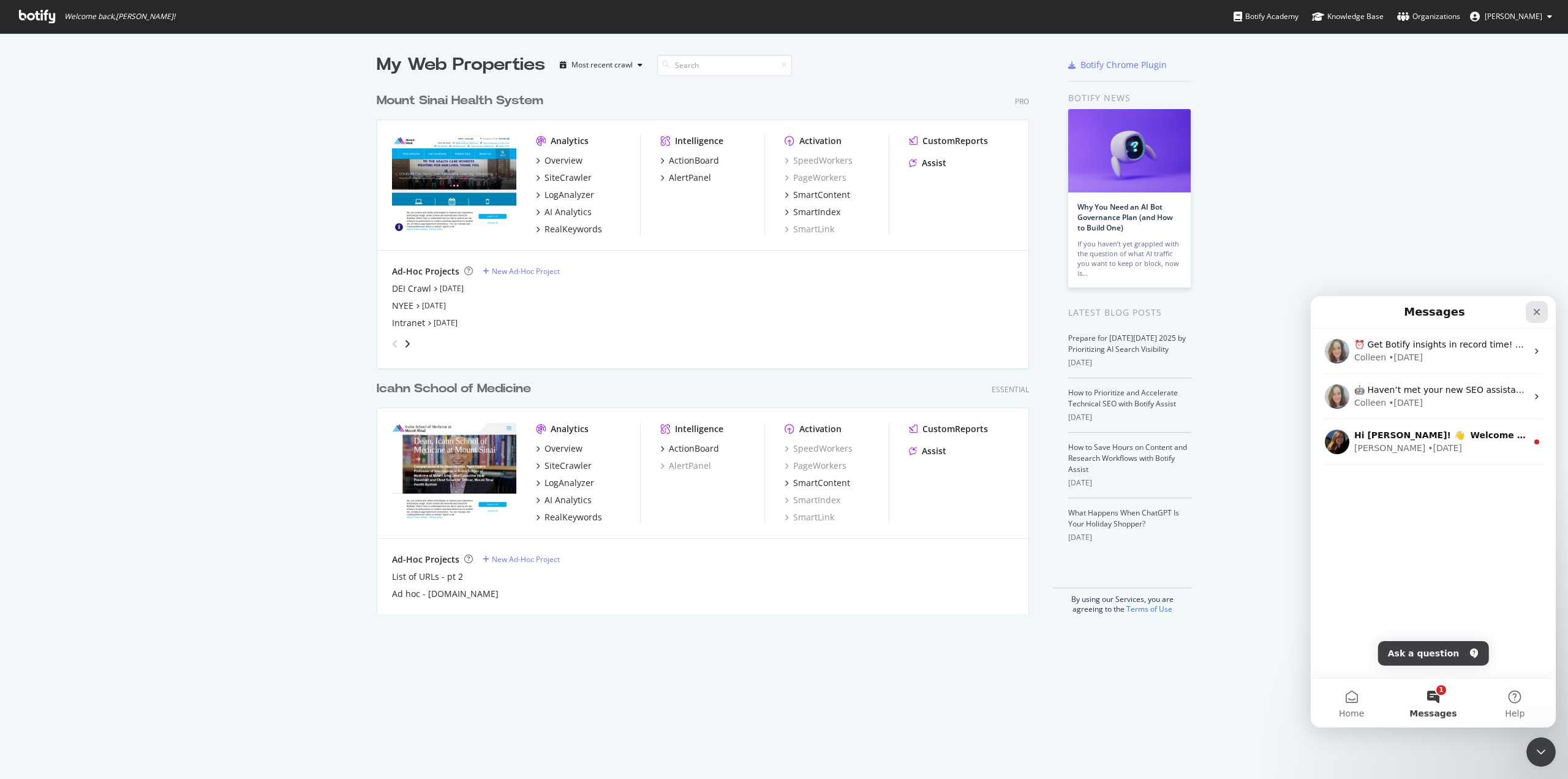
click at [1008, 312] on icon "Close" at bounding box center [1537, 312] width 10 height 10
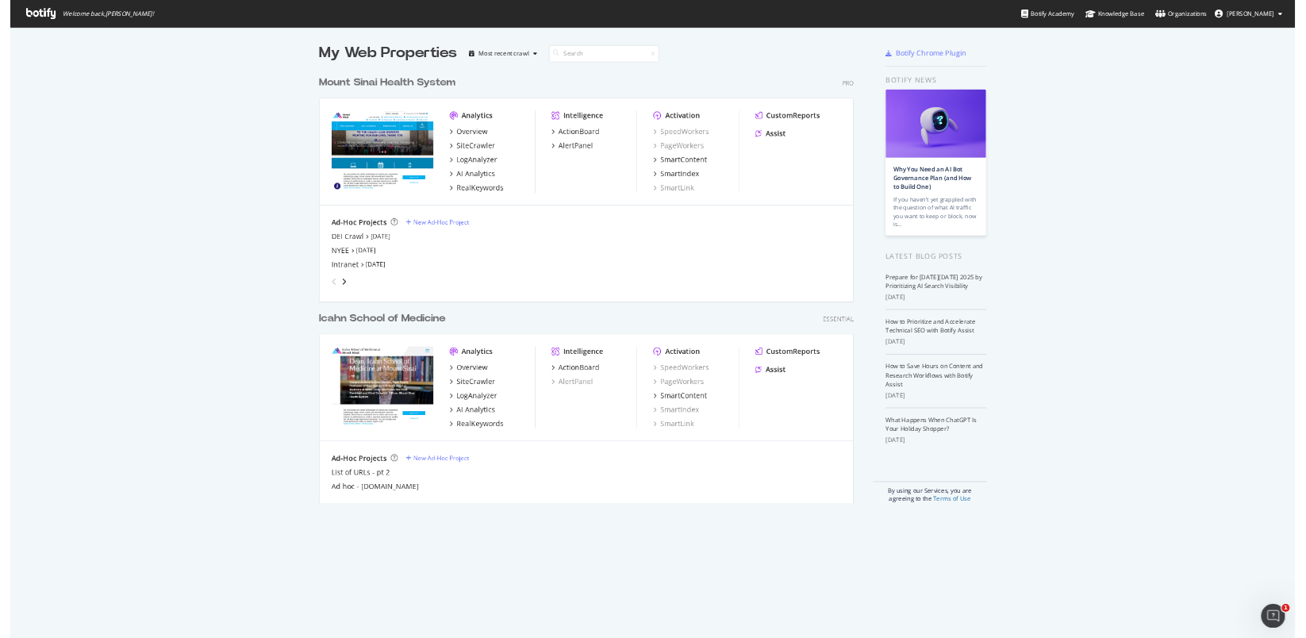
scroll to position [626, 1282]
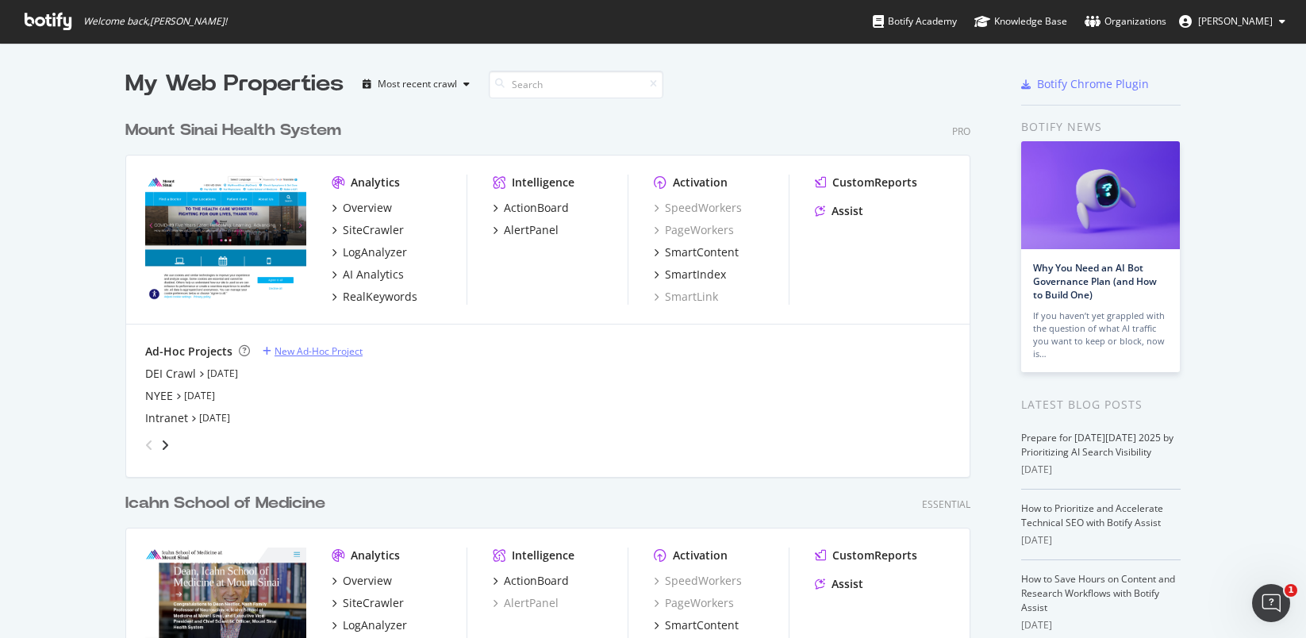
click at [285, 352] on div "New Ad-Hoc Project" at bounding box center [319, 350] width 88 height 13
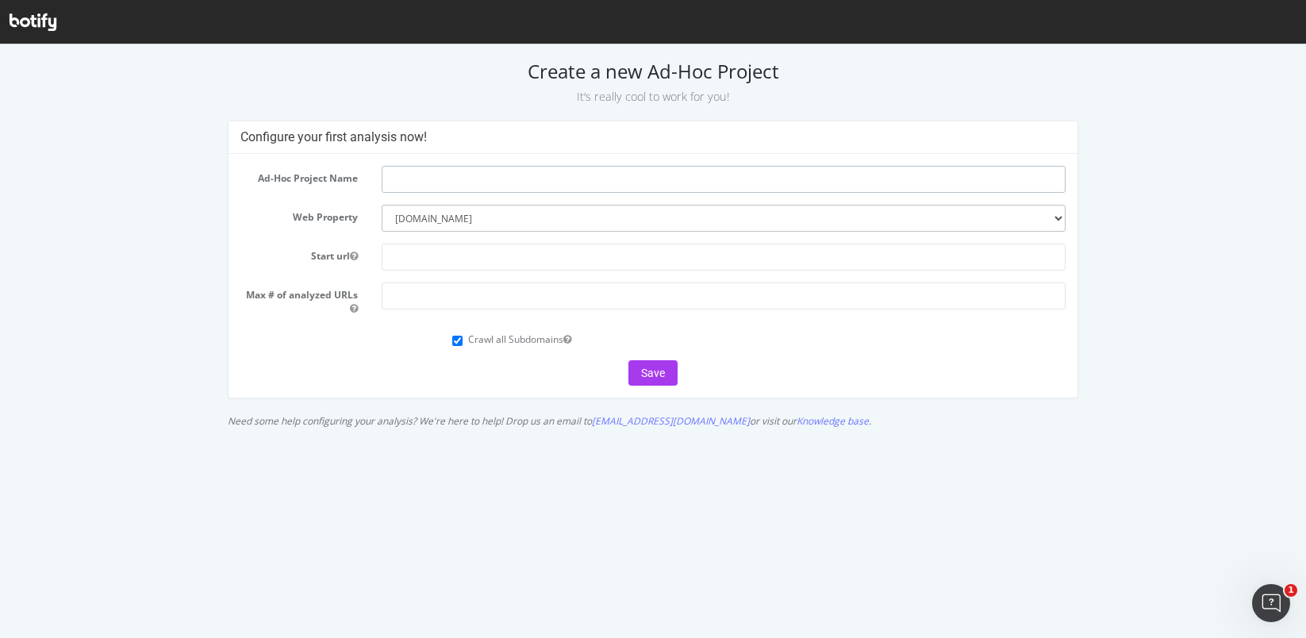
click at [489, 188] on input "text" at bounding box center [724, 179] width 684 height 27
type input "MSH Full Site Audit"
click at [451, 259] on input "text" at bounding box center [724, 257] width 684 height 27
type input "https://www.mountsinai.org/"
click at [427, 305] on input "number" at bounding box center [724, 295] width 684 height 27
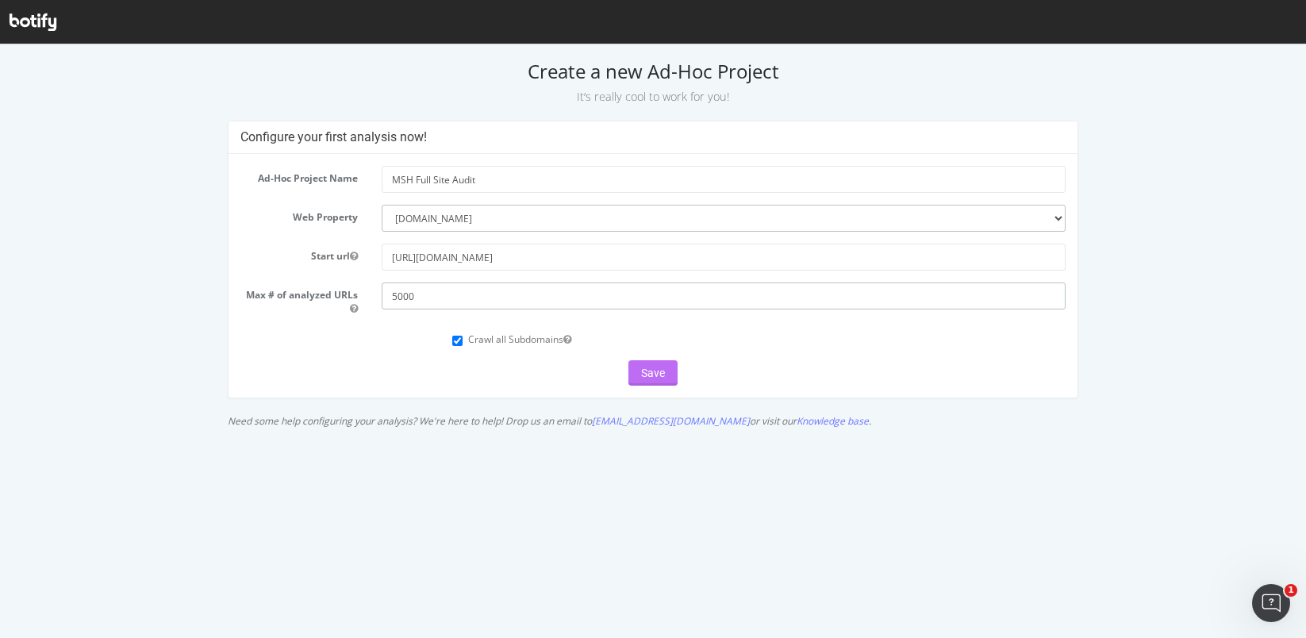
type input "5000"
click at [657, 365] on button "Save" at bounding box center [652, 372] width 49 height 25
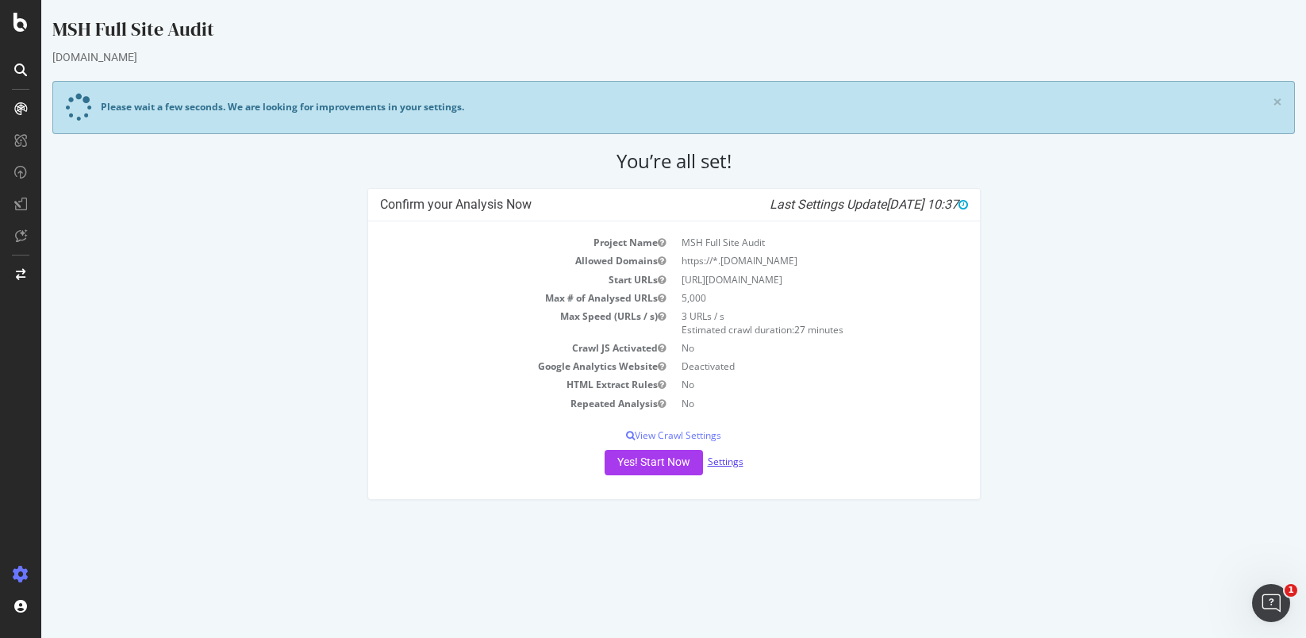
click at [721, 459] on link "Settings" at bounding box center [726, 461] width 36 height 13
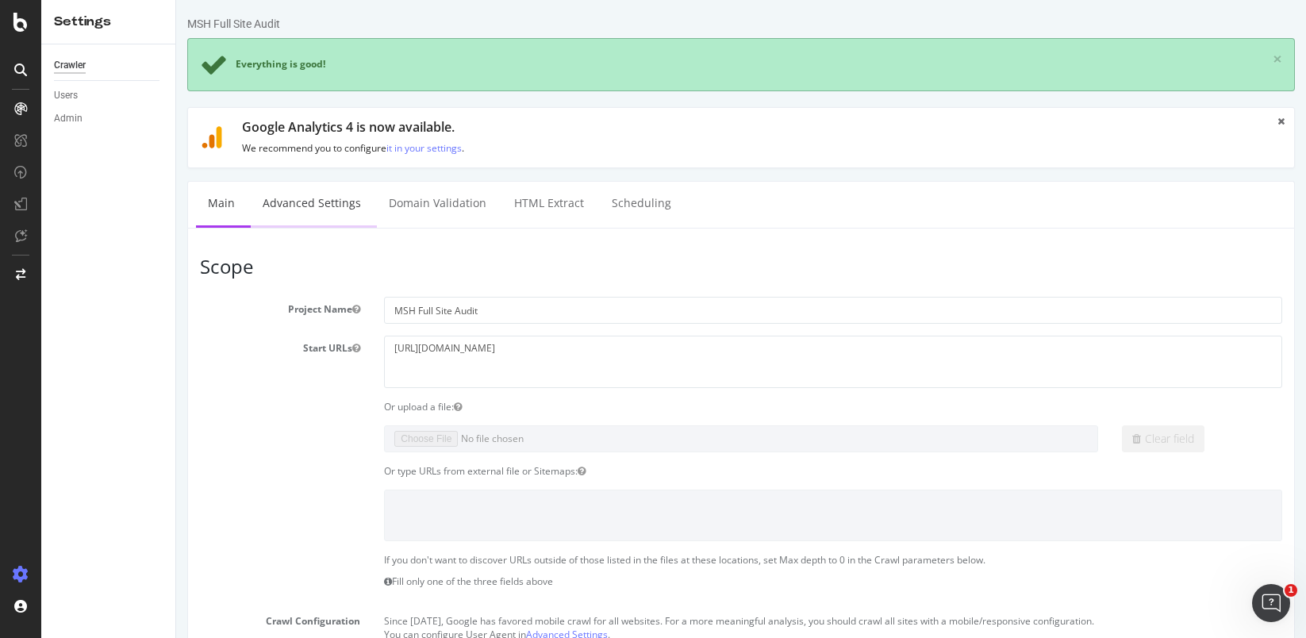
click at [350, 202] on link "Advanced Settings" at bounding box center [312, 204] width 122 height 44
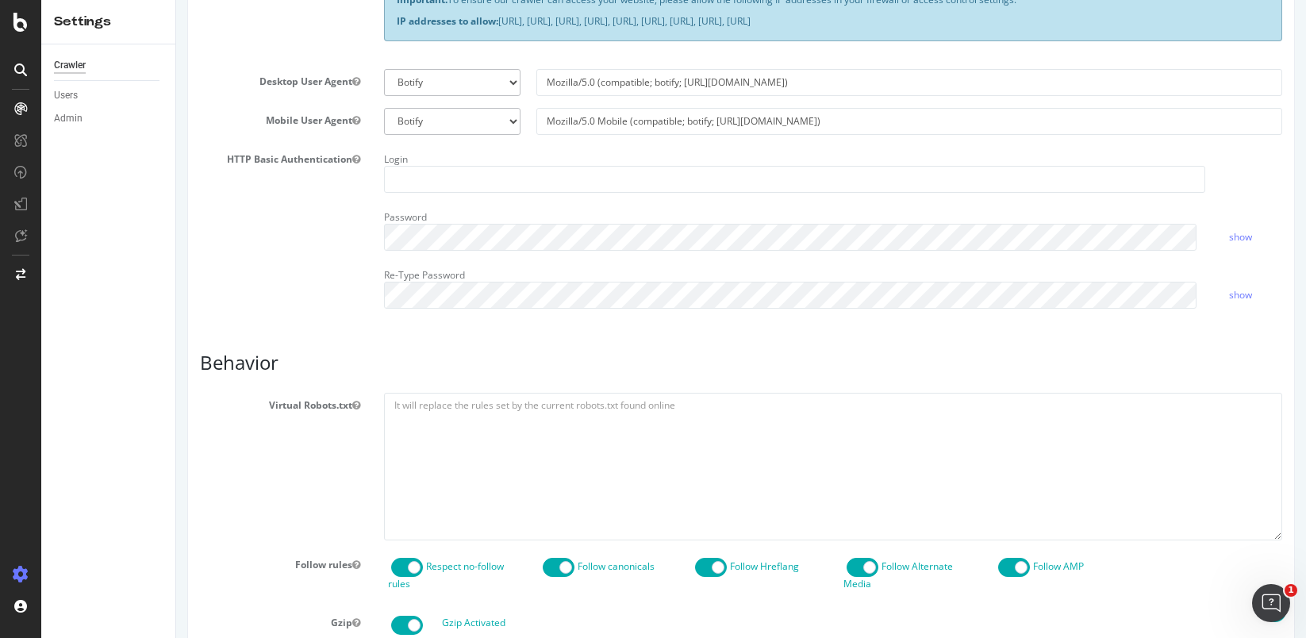
scroll to position [476, 0]
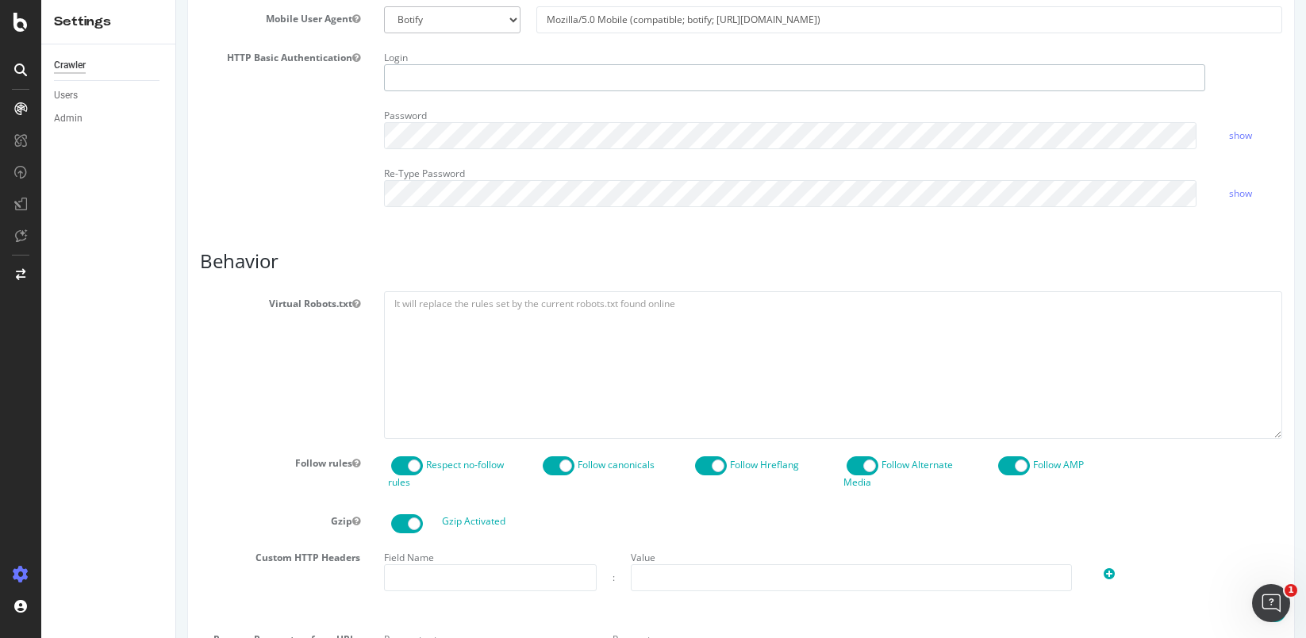
type input "mianinarosario"
click at [447, 319] on textarea at bounding box center [833, 364] width 898 height 147
paste textarea "User-agent: * Disallow: /about/newsroom/ Disallow: /press/ Disallow: /news/ Dis…"
type textarea "User-agent: * Disallow: /about/newsroom/ Disallow: /press/ Disallow: /news/ Dis…"
click at [274, 372] on div "Virtual Robots.txt User-agent: * Disallow: /about/newsroom/ Disallow: /press/ D…" at bounding box center [741, 364] width 1106 height 147
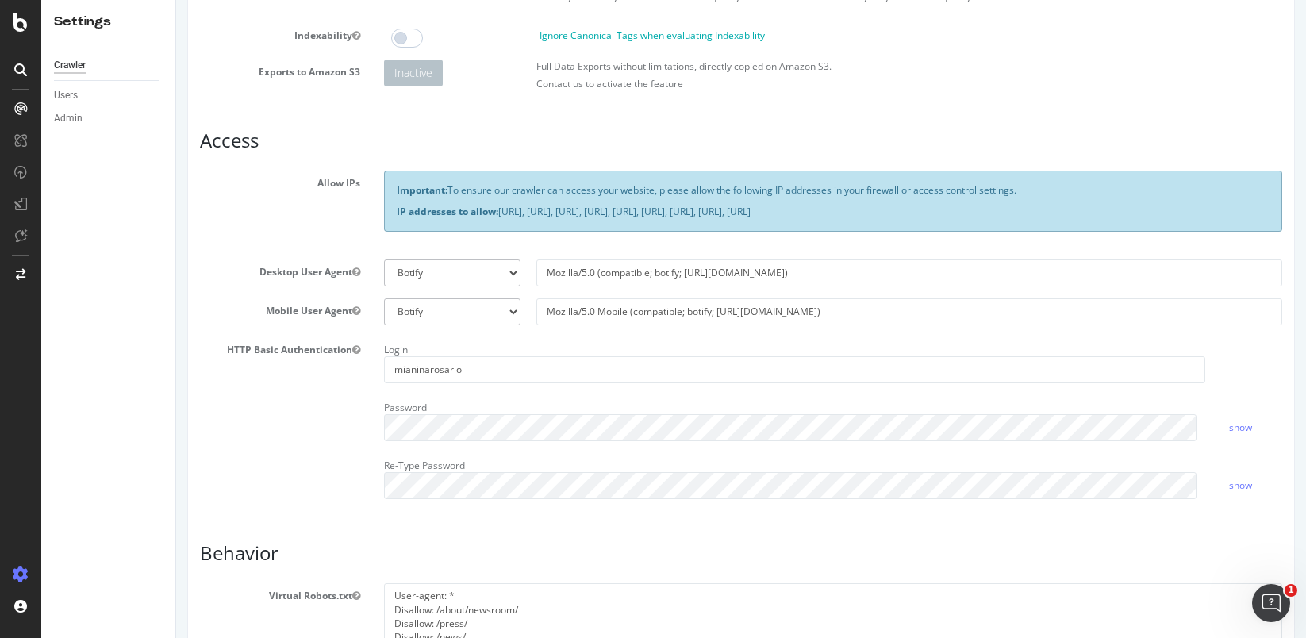
scroll to position [0, 0]
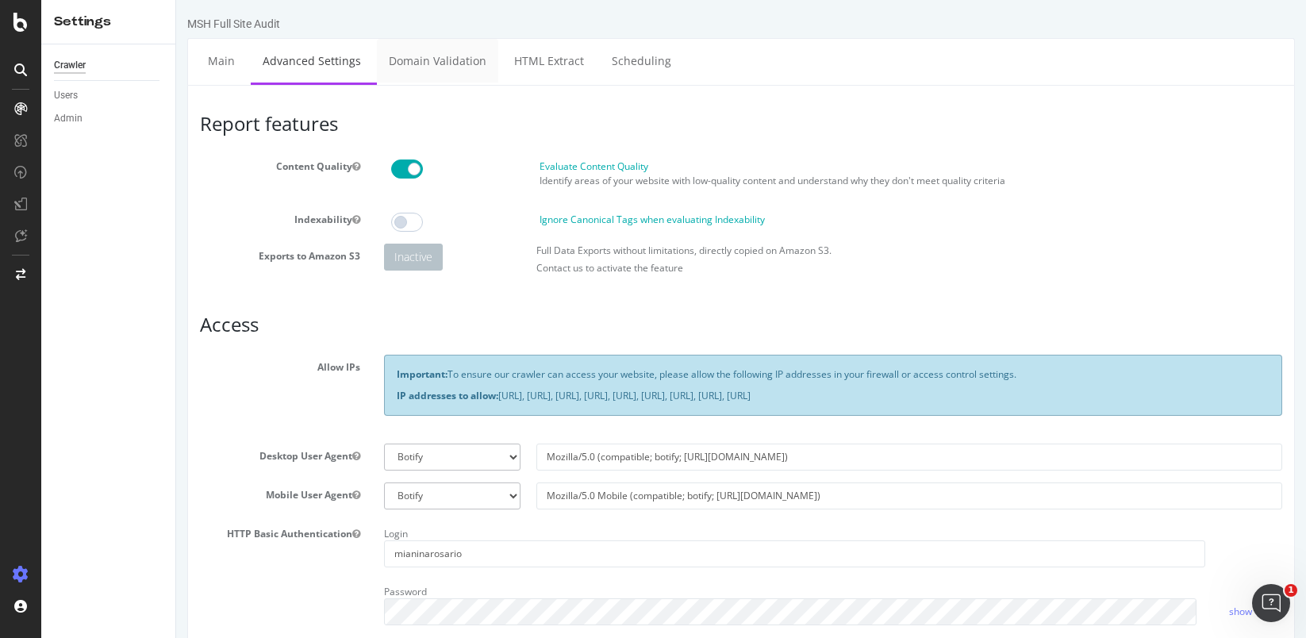
drag, startPoint x: 464, startPoint y: 72, endPoint x: 797, endPoint y: 69, distance: 332.5
click at [464, 72] on link "Domain Validation" at bounding box center [437, 61] width 121 height 44
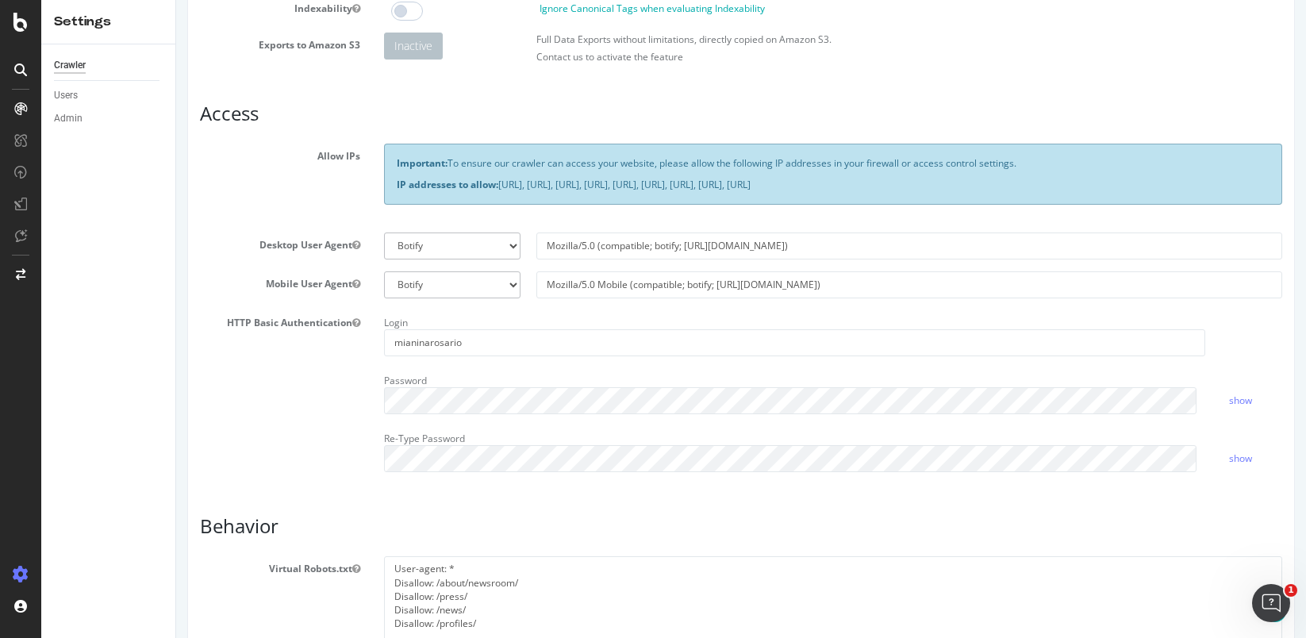
scroll to position [317, 0]
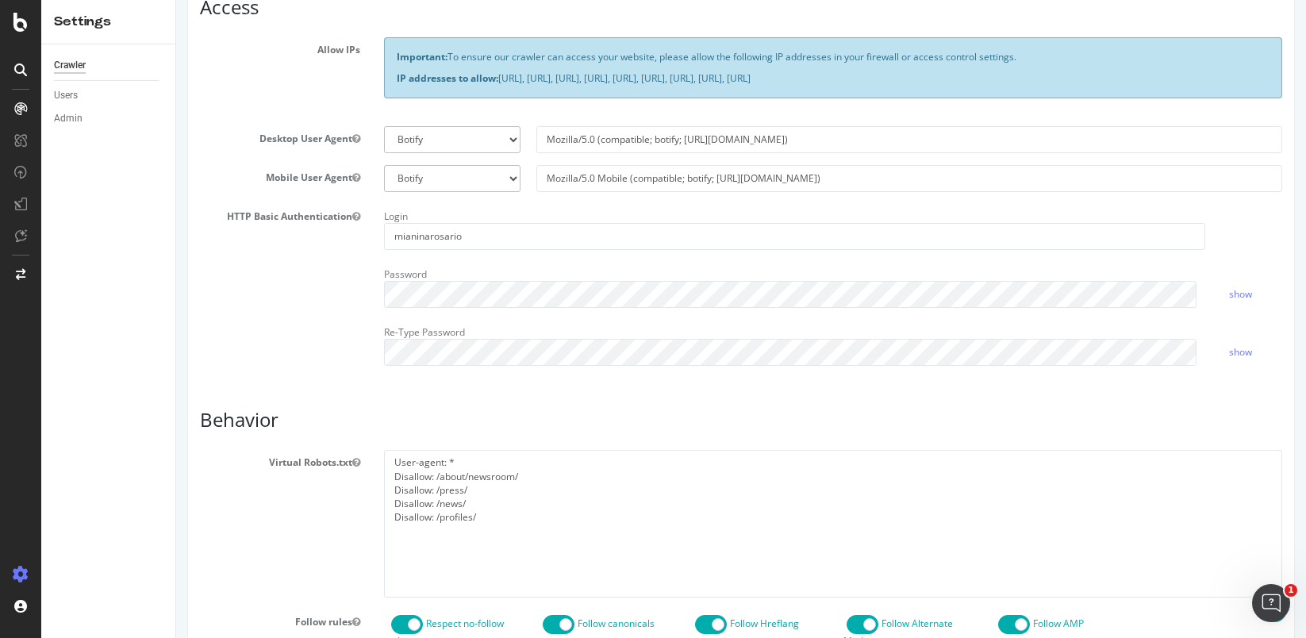
click at [1227, 286] on div "Password show" at bounding box center [833, 285] width 922 height 46
click at [1229, 294] on link "show" at bounding box center [1240, 293] width 23 height 13
click at [176, 246] on html "MSH Full Site Audit × Main Advanced Settings Domain Validation HTML Extract Sch…" at bounding box center [741, 383] width 1130 height 1401
click at [552, 404] on div "Report features Content Quality Evaluate Content Quality Identify areas of your…" at bounding box center [741, 419] width 1082 height 1247
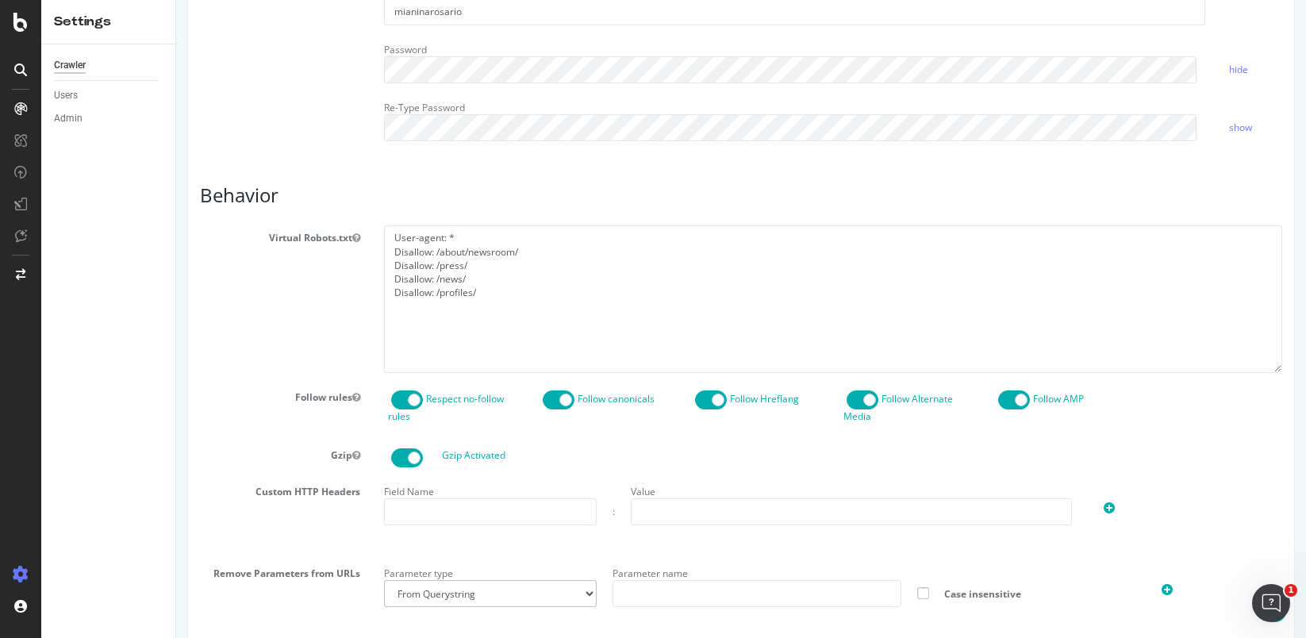
scroll to position [763, 0]
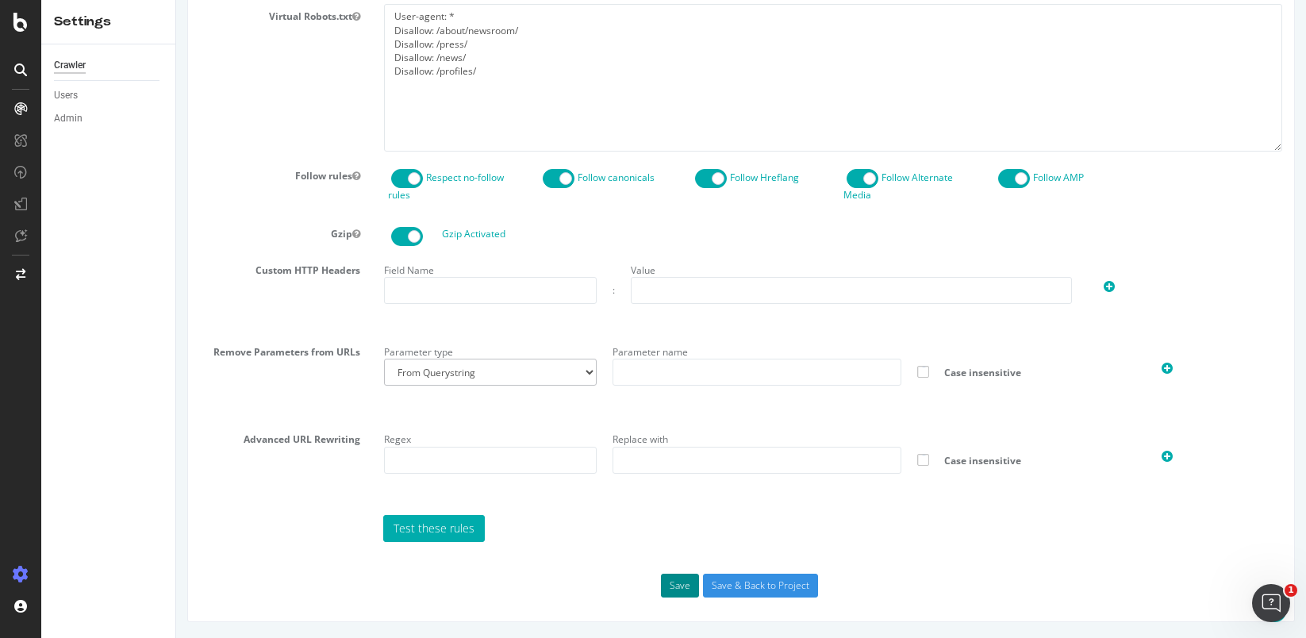
click at [686, 586] on button "Save" at bounding box center [680, 586] width 38 height 24
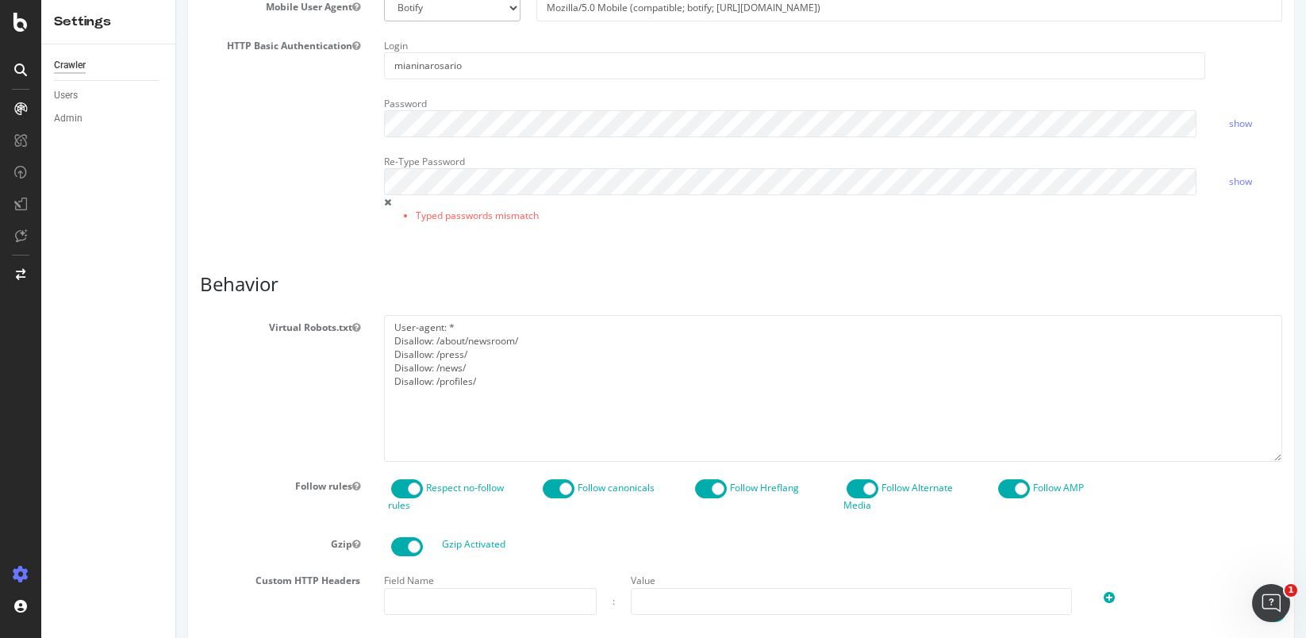
scroll to position [555, 0]
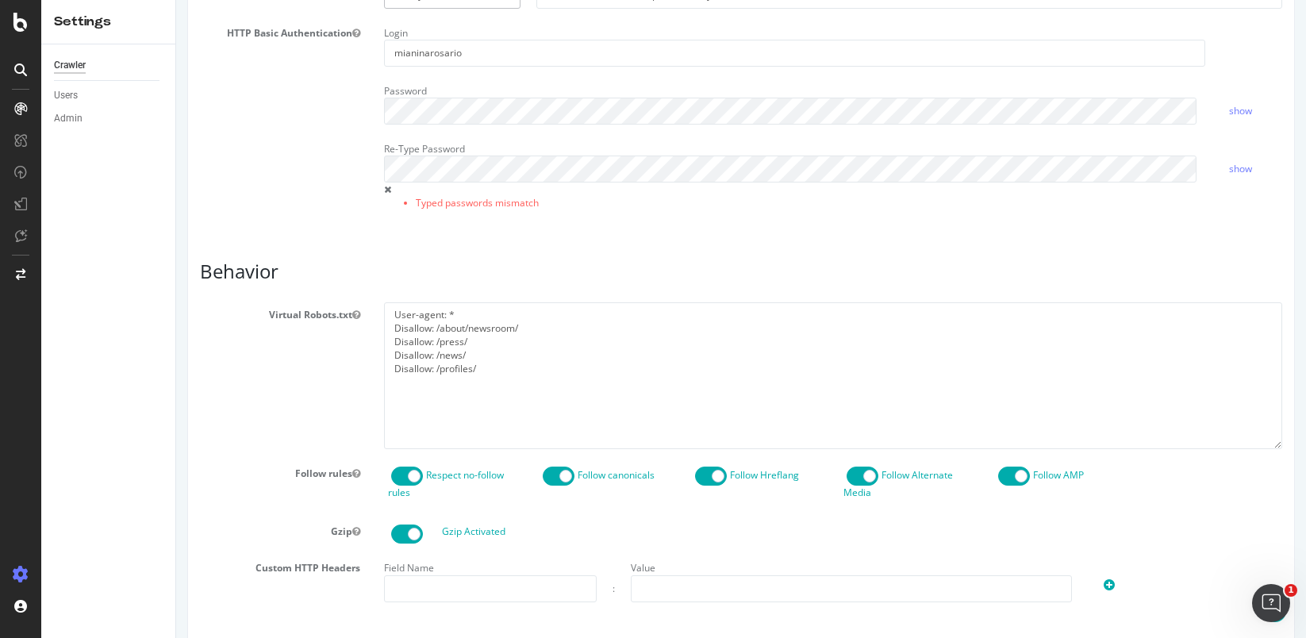
click at [1223, 120] on div "Password show" at bounding box center [833, 102] width 922 height 46
click at [1229, 114] on link "show" at bounding box center [1240, 110] width 23 height 13
click at [632, 202] on li "Typed passwords mismatch" at bounding box center [811, 202] width 790 height 13
click at [1234, 171] on link "show" at bounding box center [1240, 168] width 23 height 13
click at [683, 221] on div "Login mianinarosario Password hide Re-Type Password Typed passwords mismatch hi…" at bounding box center [833, 125] width 922 height 209
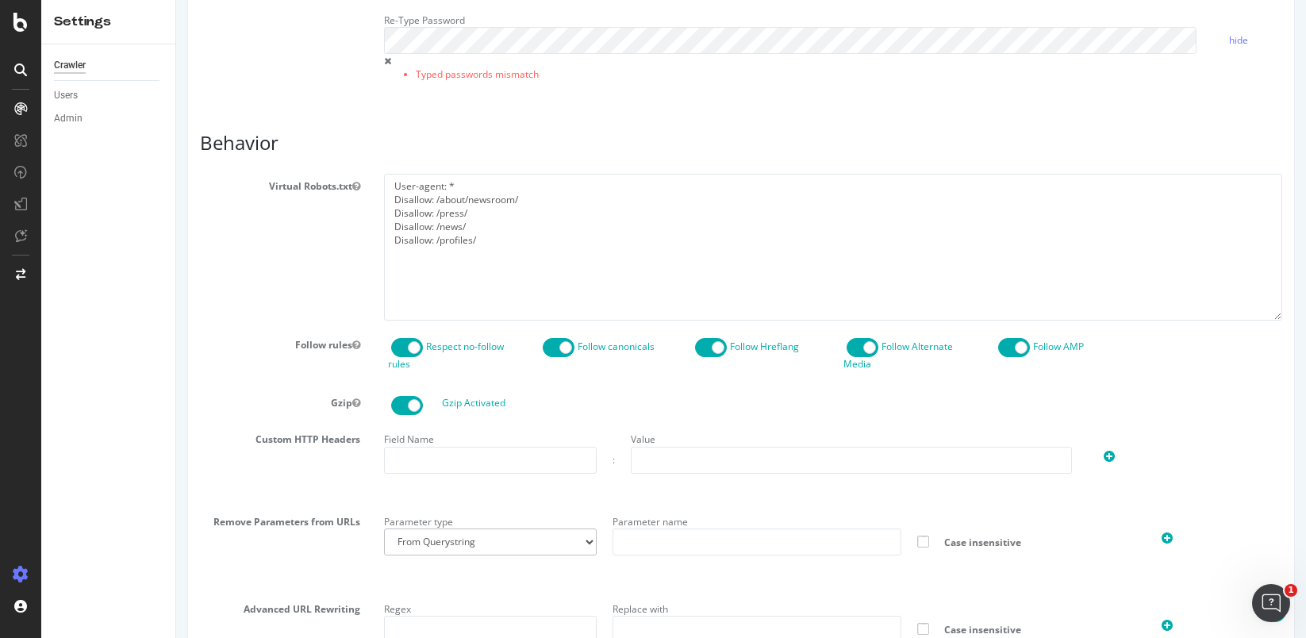
scroll to position [853, 0]
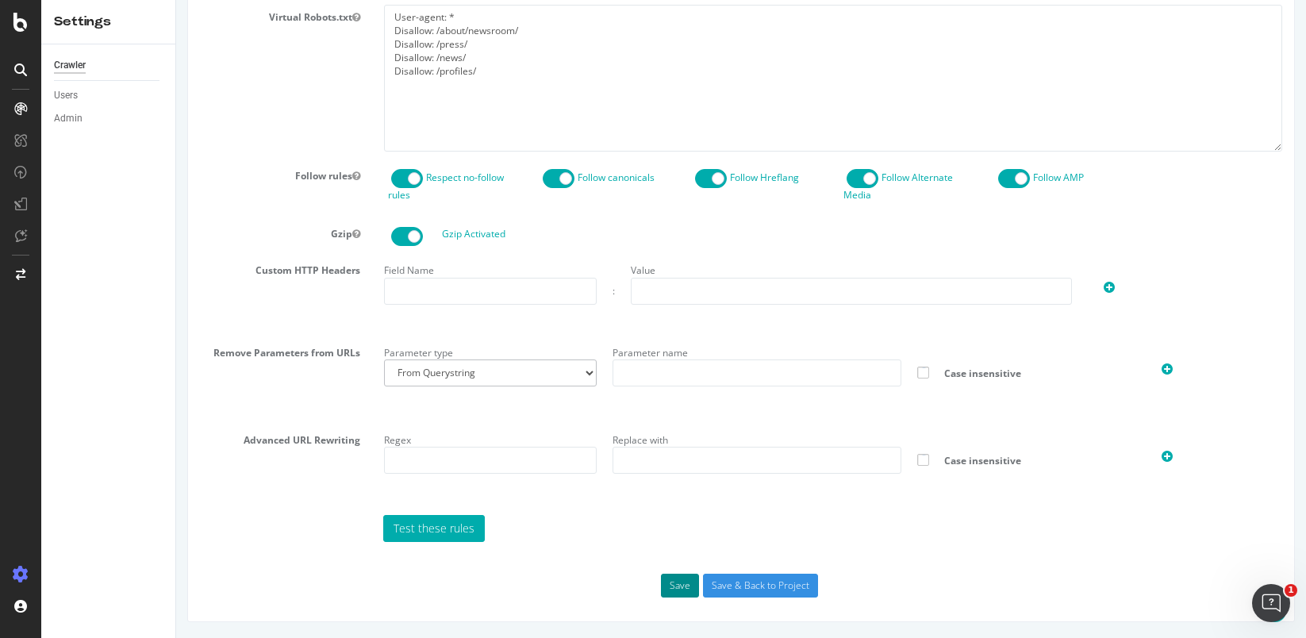
click at [674, 586] on button "Save" at bounding box center [680, 586] width 38 height 24
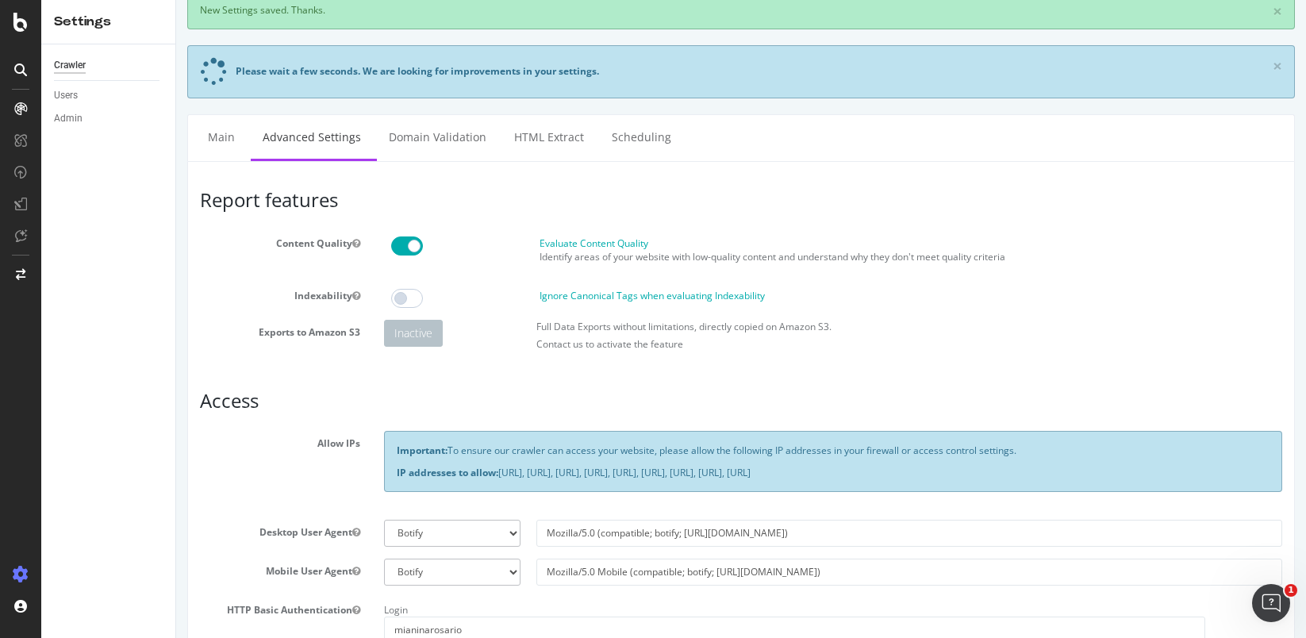
scroll to position [0, 0]
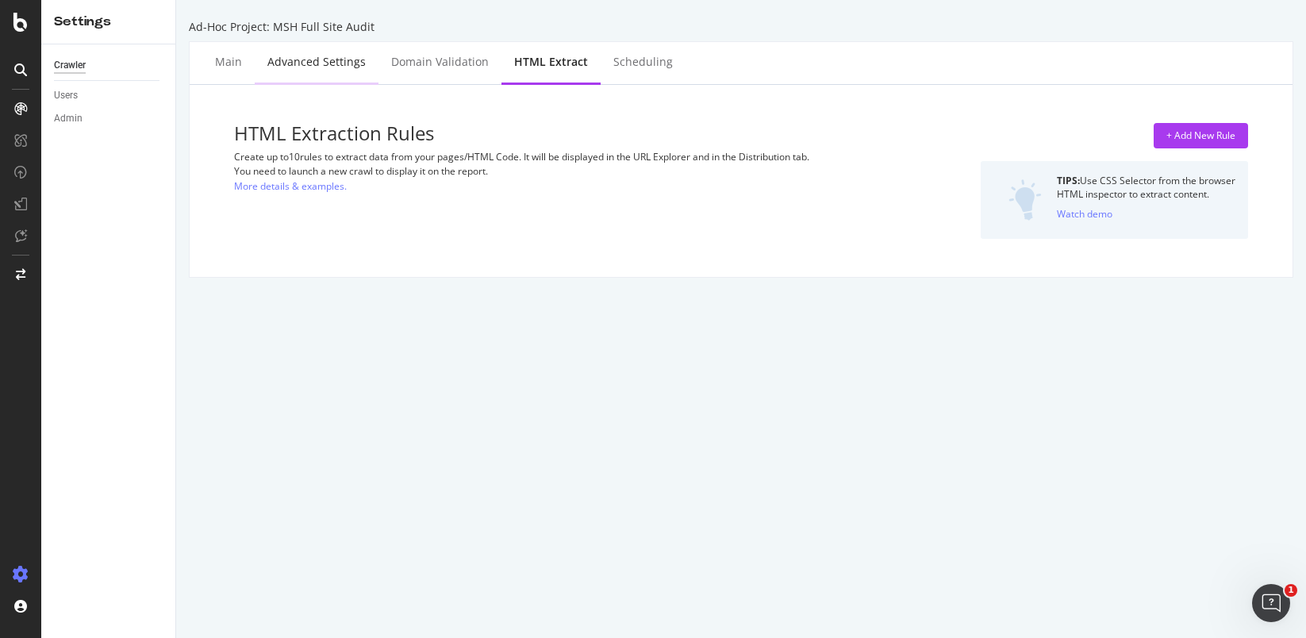
click at [321, 54] on div "Advanced Settings" at bounding box center [316, 62] width 98 height 16
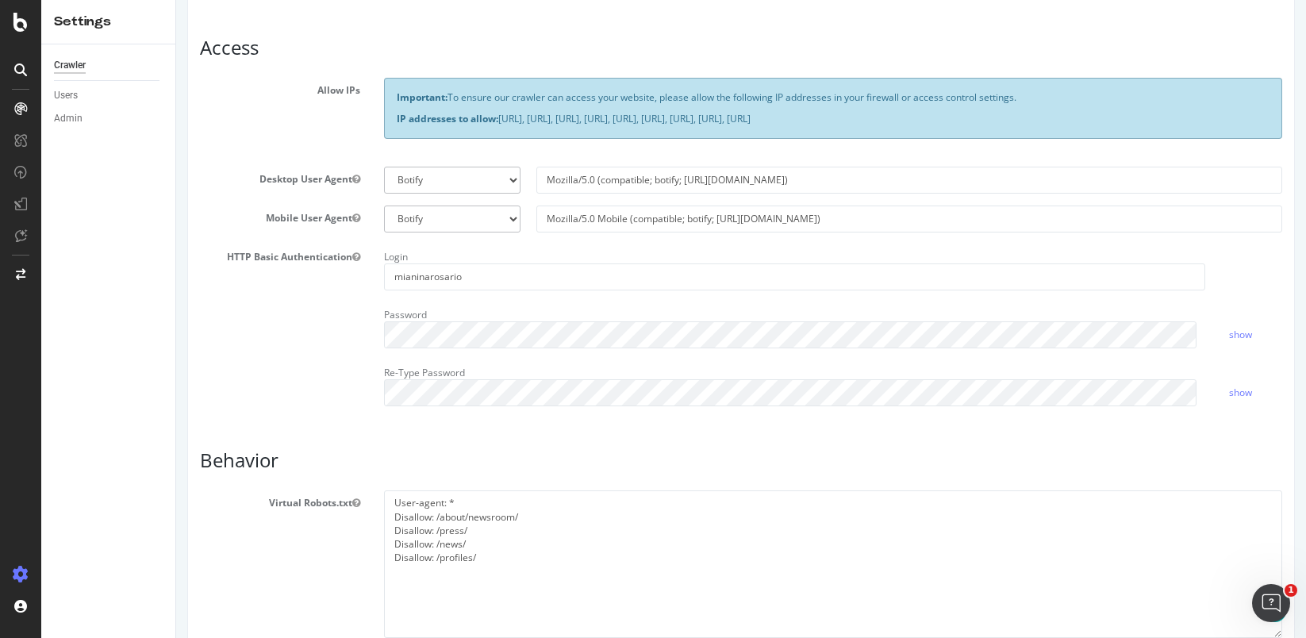
scroll to position [317, 0]
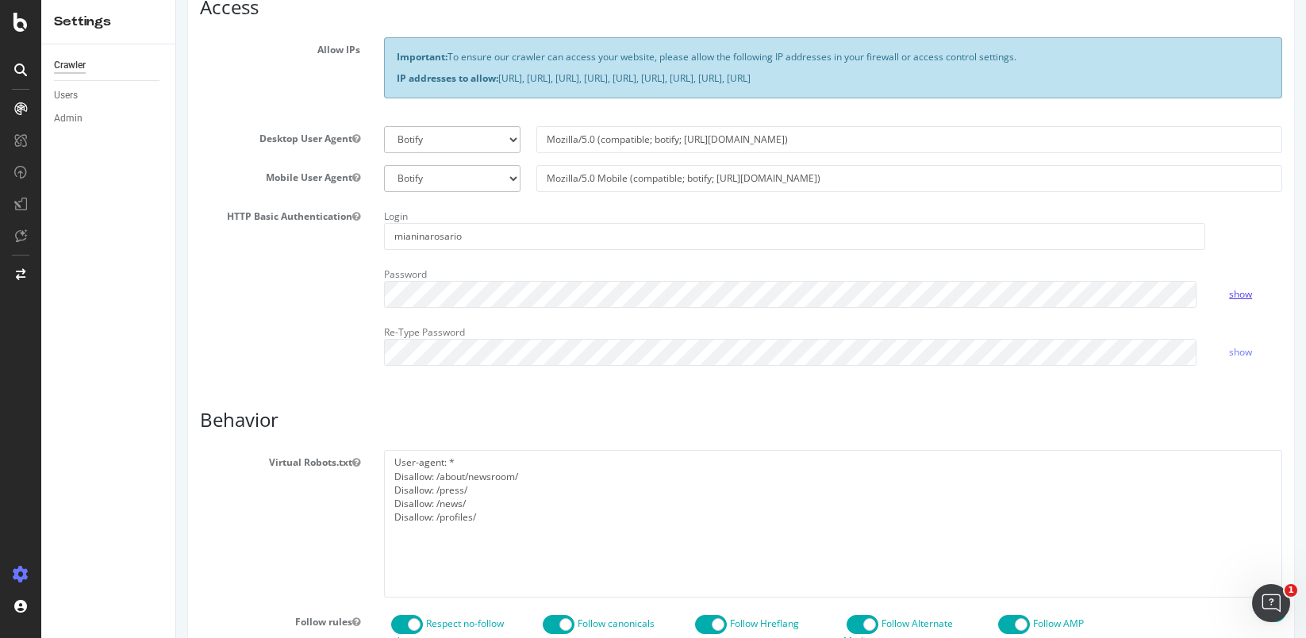
click at [1236, 296] on link "show" at bounding box center [1240, 293] width 23 height 13
click at [473, 379] on div "Report features Content Quality Evaluate Content Quality Identify areas of your…" at bounding box center [741, 419] width 1082 height 1247
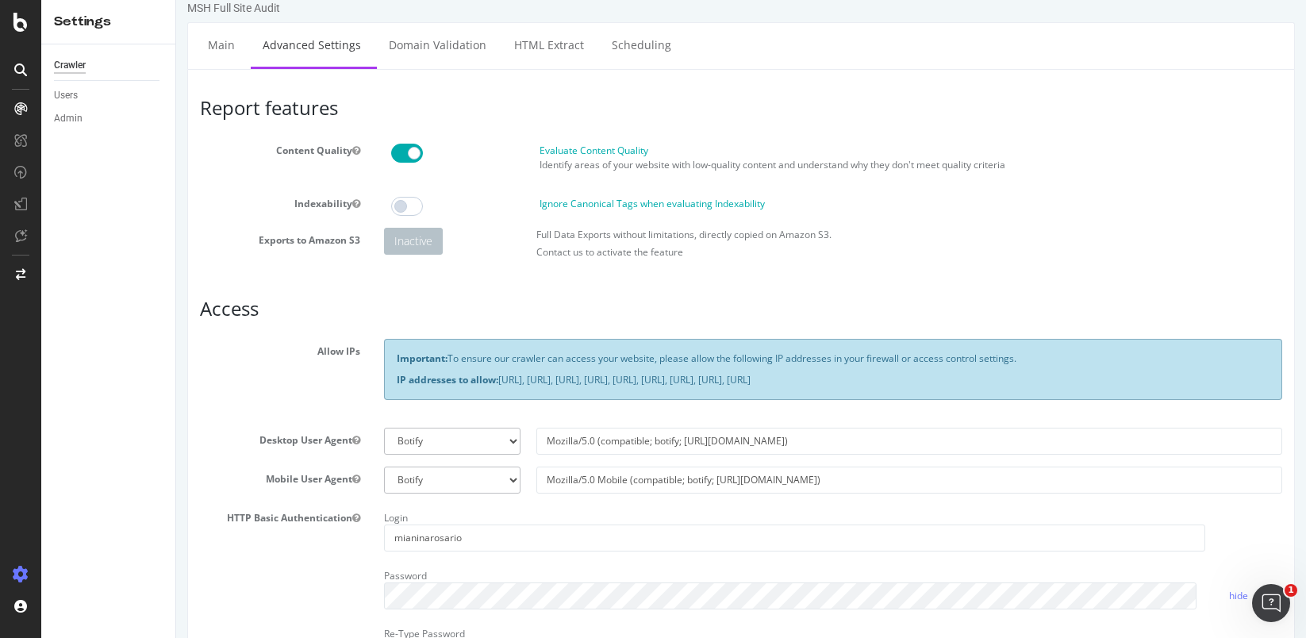
scroll to position [0, 0]
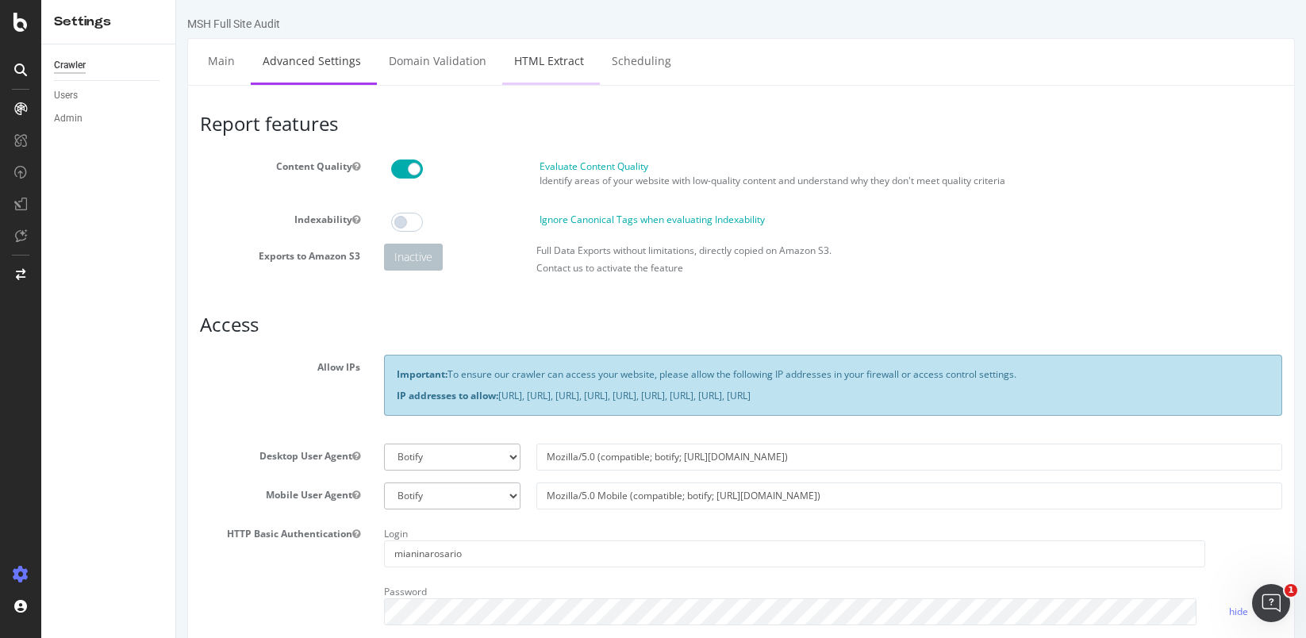
click at [537, 58] on link "HTML Extract" at bounding box center [549, 61] width 94 height 44
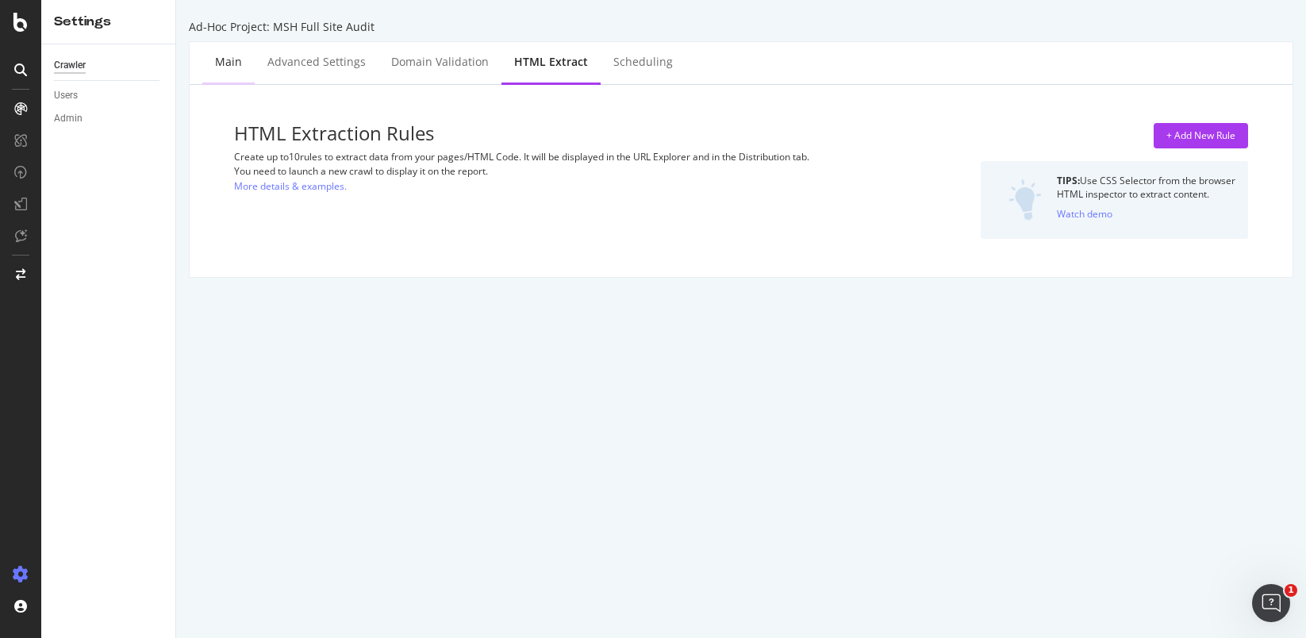
click at [240, 60] on div "Main" at bounding box center [228, 62] width 27 height 16
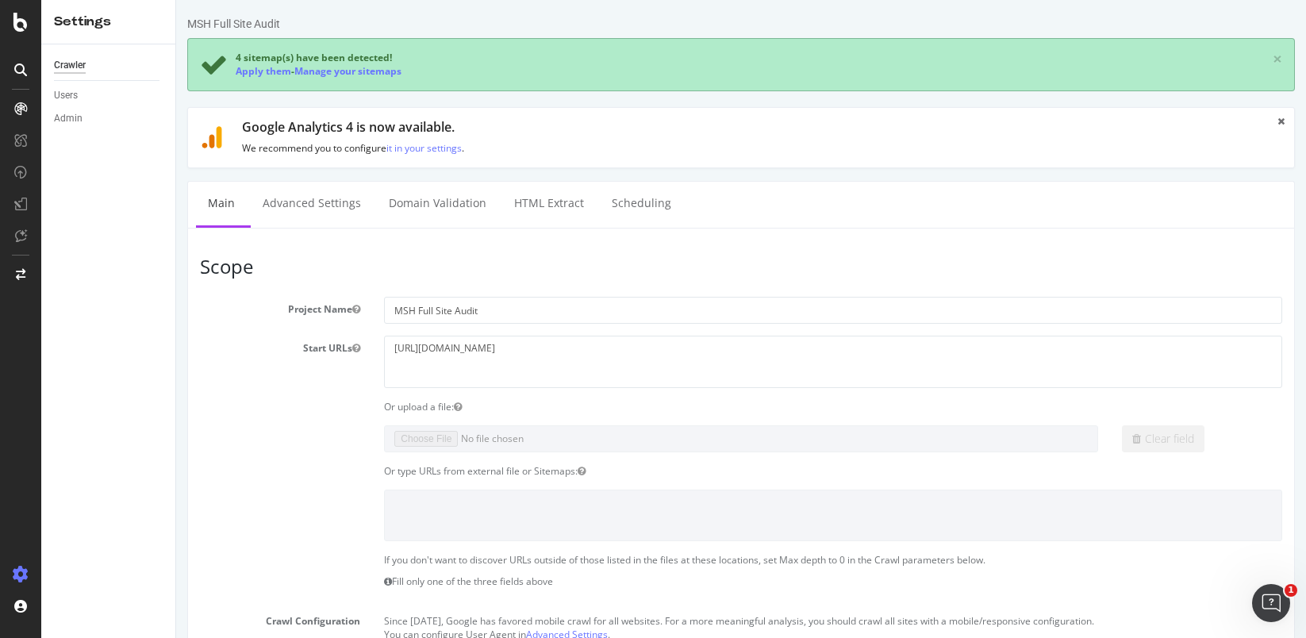
click at [141, 444] on div "Crawler Users Admin" at bounding box center [108, 341] width 134 height 594
click at [575, 208] on link "HTML Extract" at bounding box center [549, 204] width 94 height 44
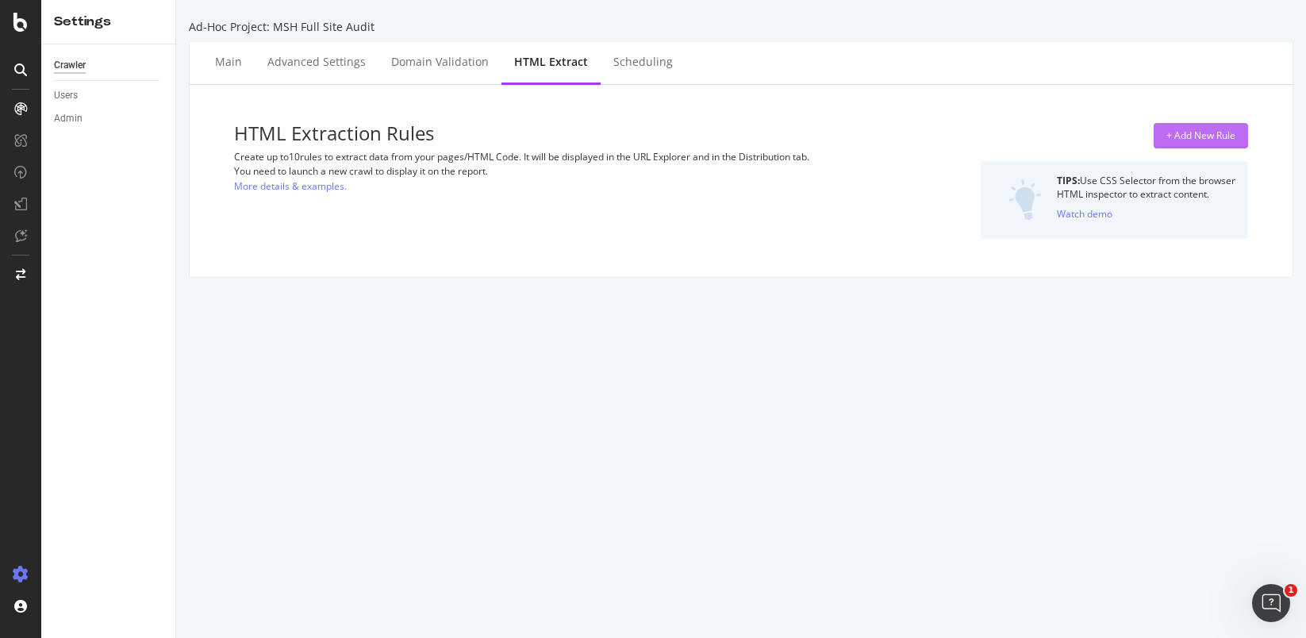
click at [1179, 131] on div "+ Add New Rule" at bounding box center [1200, 135] width 69 height 13
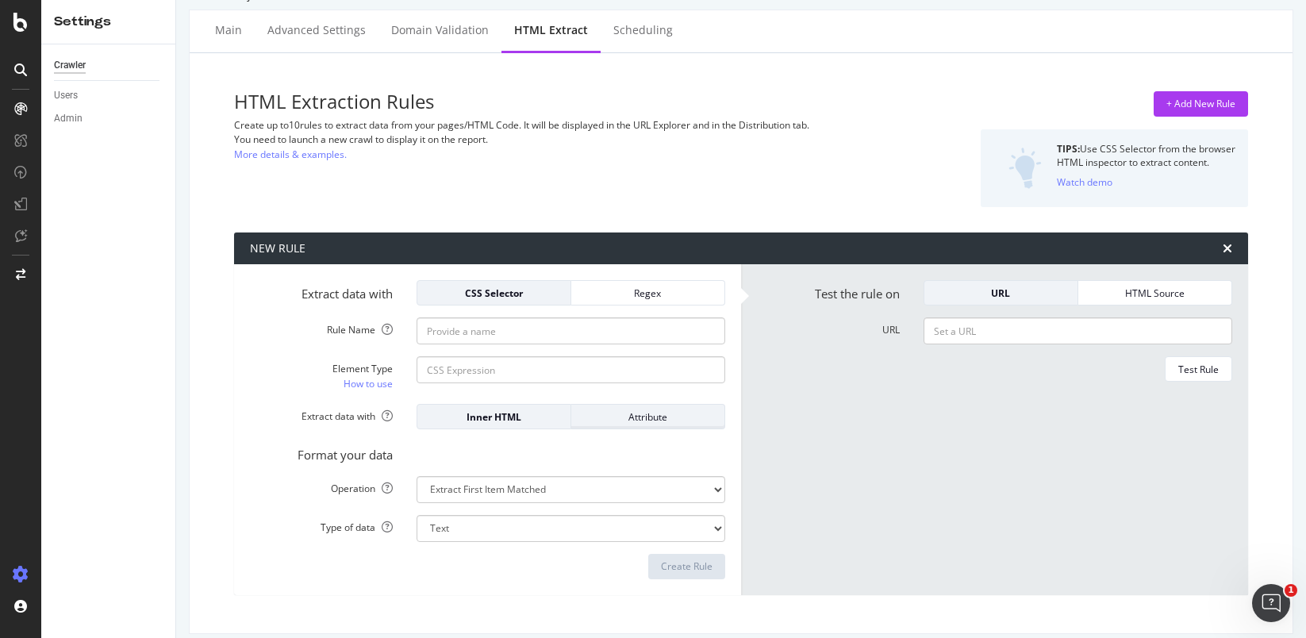
scroll to position [47, 0]
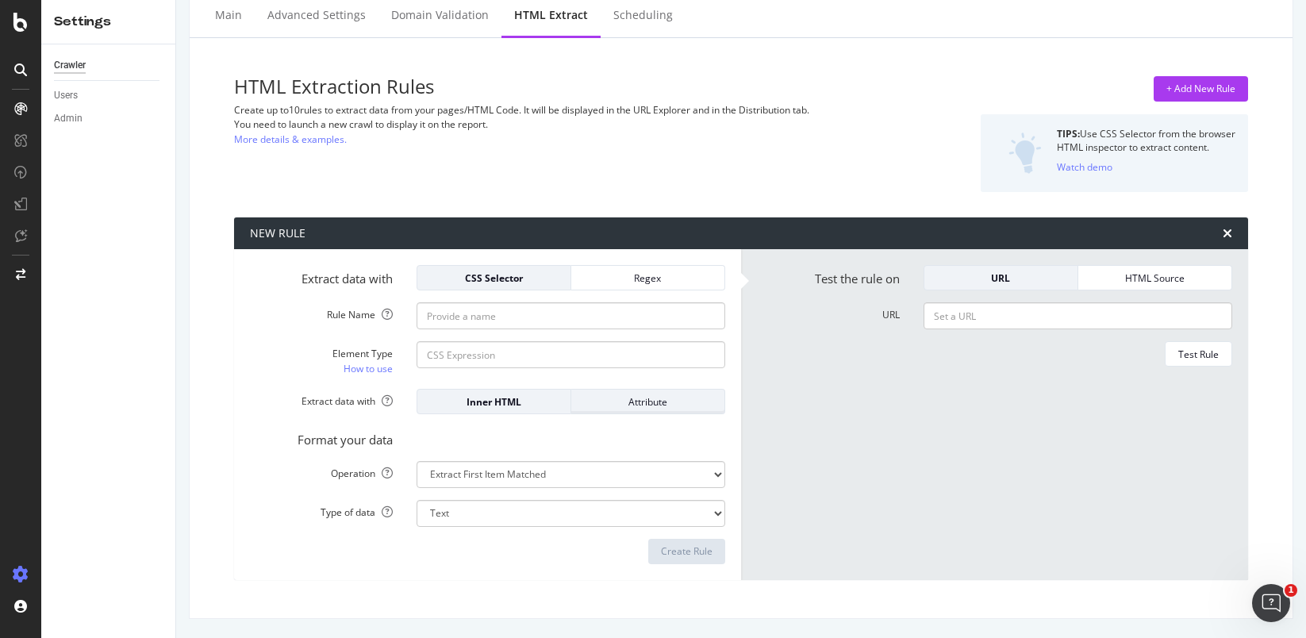
click at [629, 409] on div "Attribute" at bounding box center [648, 401] width 128 height 22
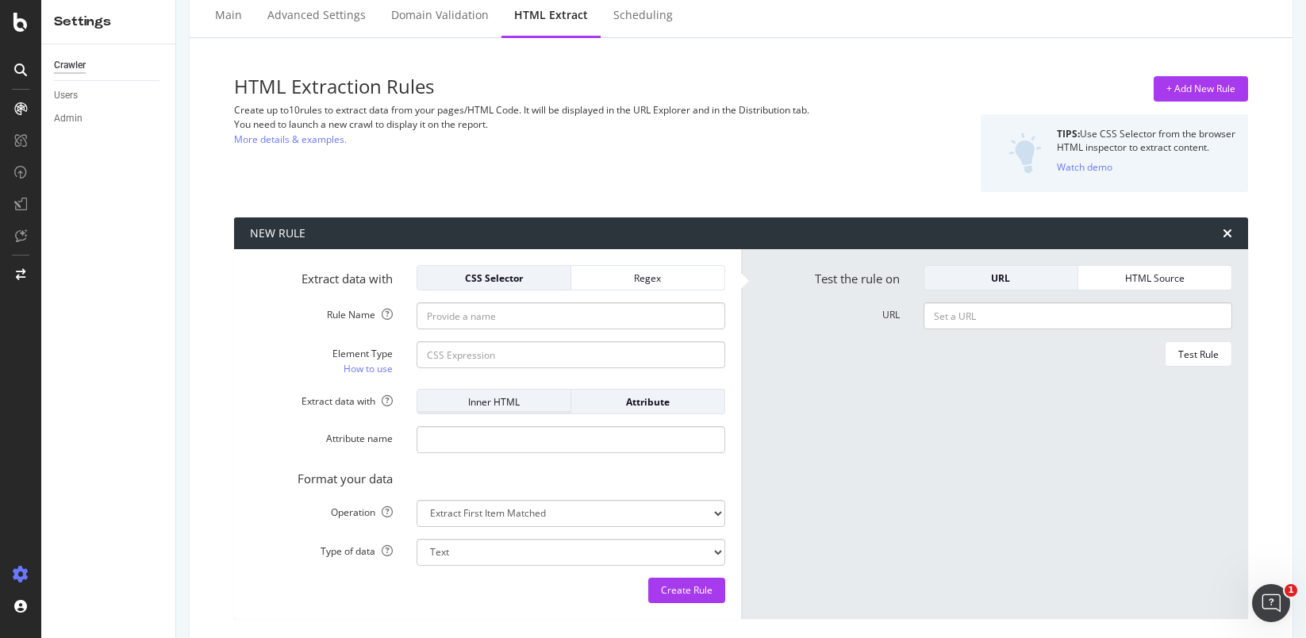
click at [500, 407] on div "Inner HTML" at bounding box center [494, 401] width 128 height 13
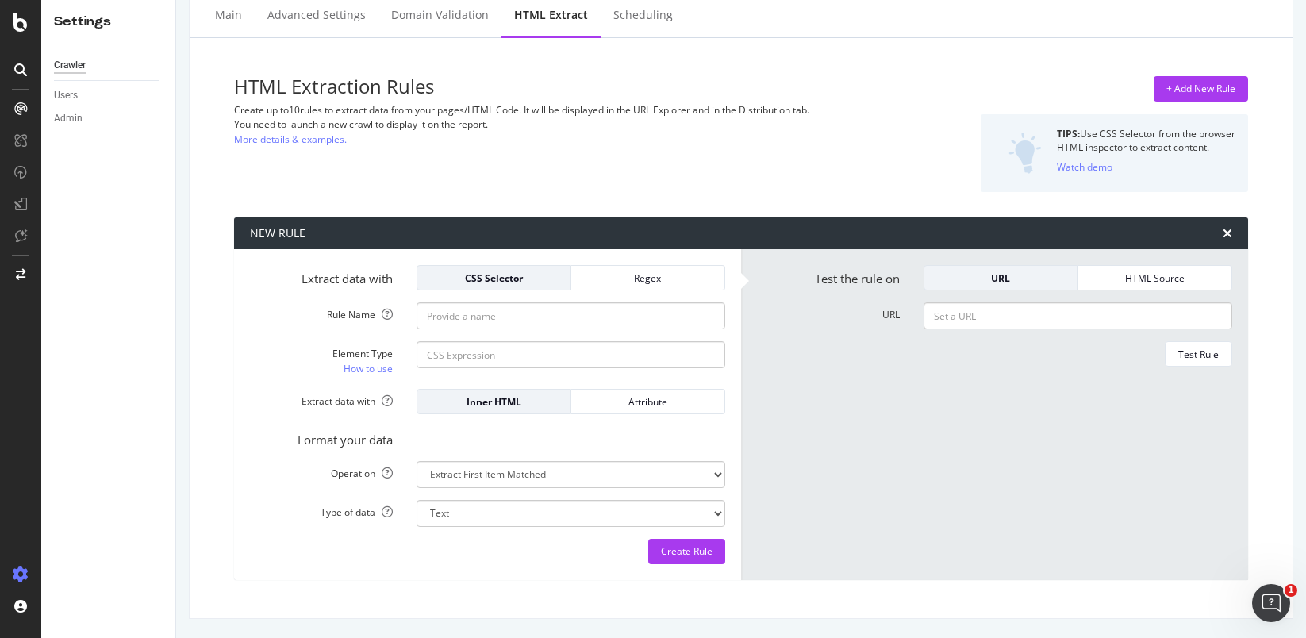
scroll to position [0, 0]
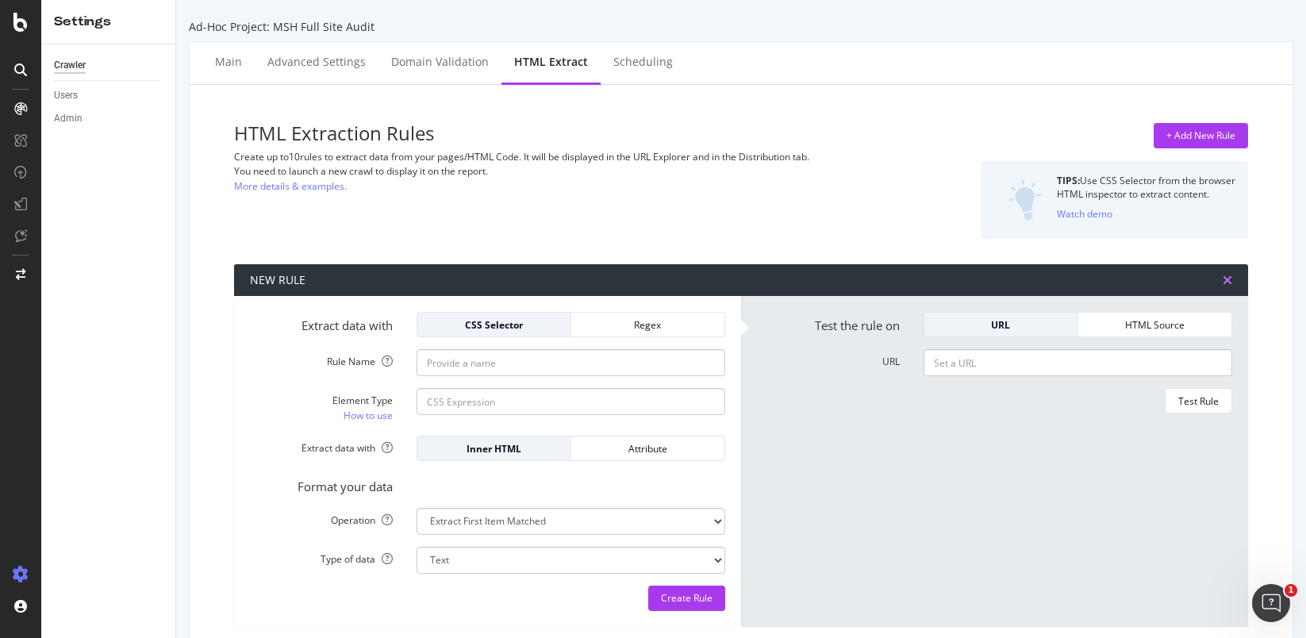
click at [1223, 279] on icon "times" at bounding box center [1228, 280] width 10 height 13
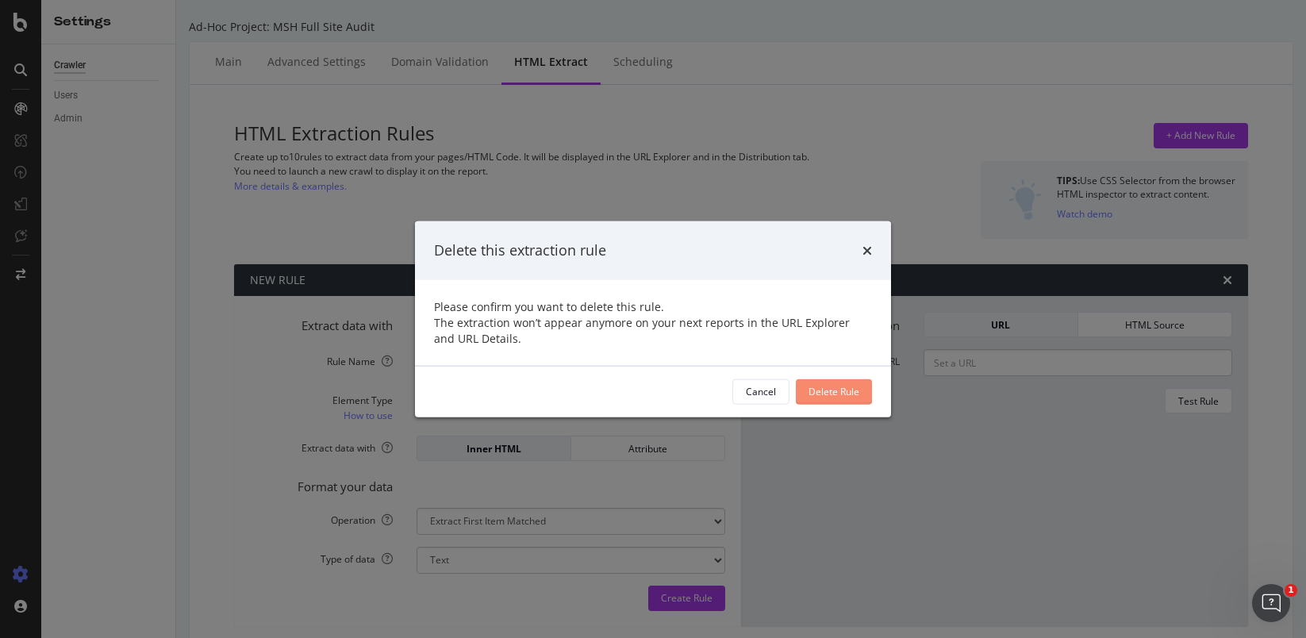
click at [831, 393] on div "Delete Rule" at bounding box center [834, 391] width 51 height 13
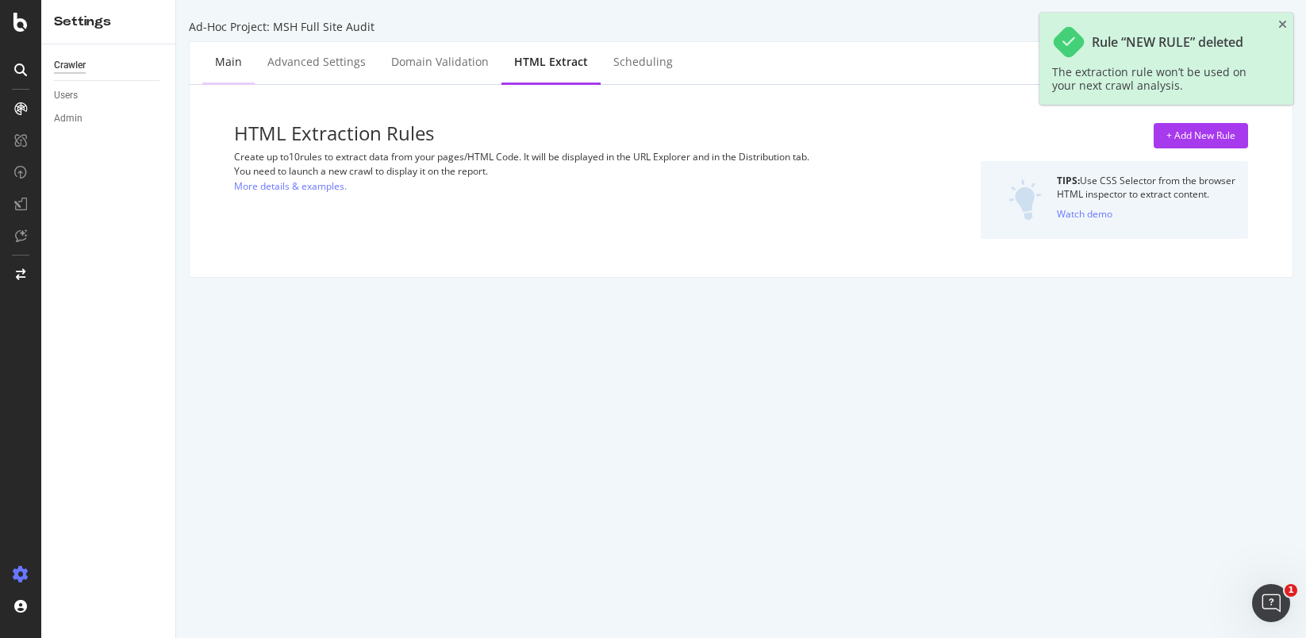
click at [229, 60] on div "Main" at bounding box center [228, 62] width 27 height 16
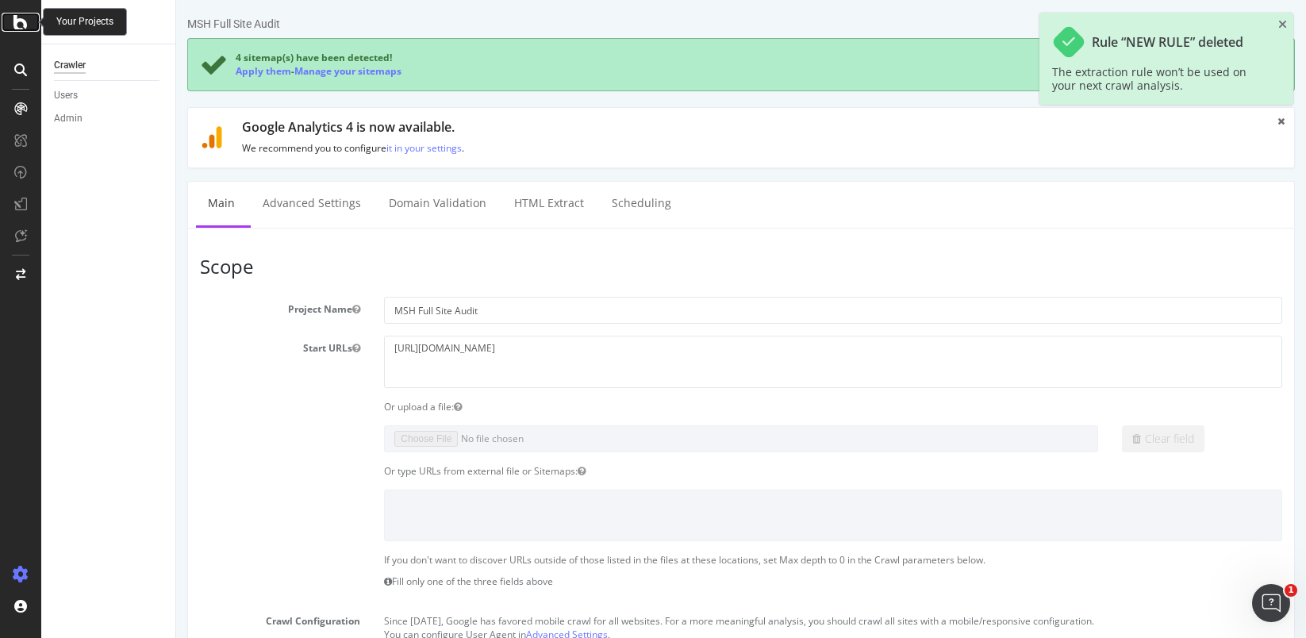
click at [23, 26] on icon at bounding box center [20, 22] width 14 height 19
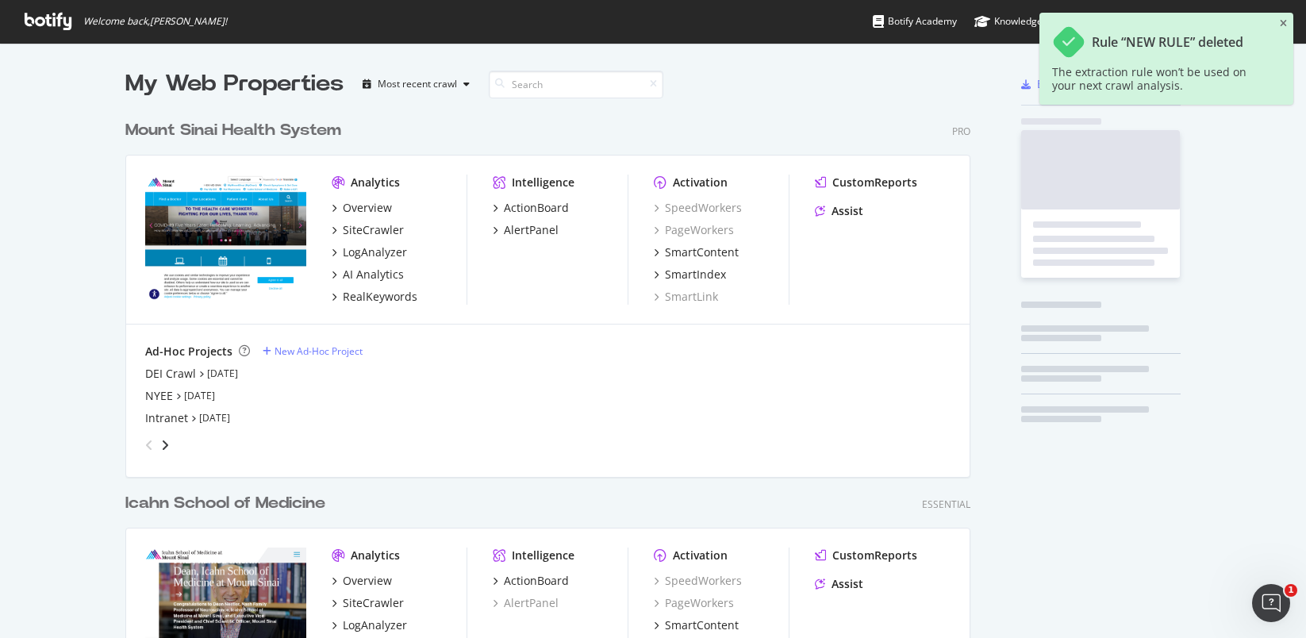
scroll to position [683, 846]
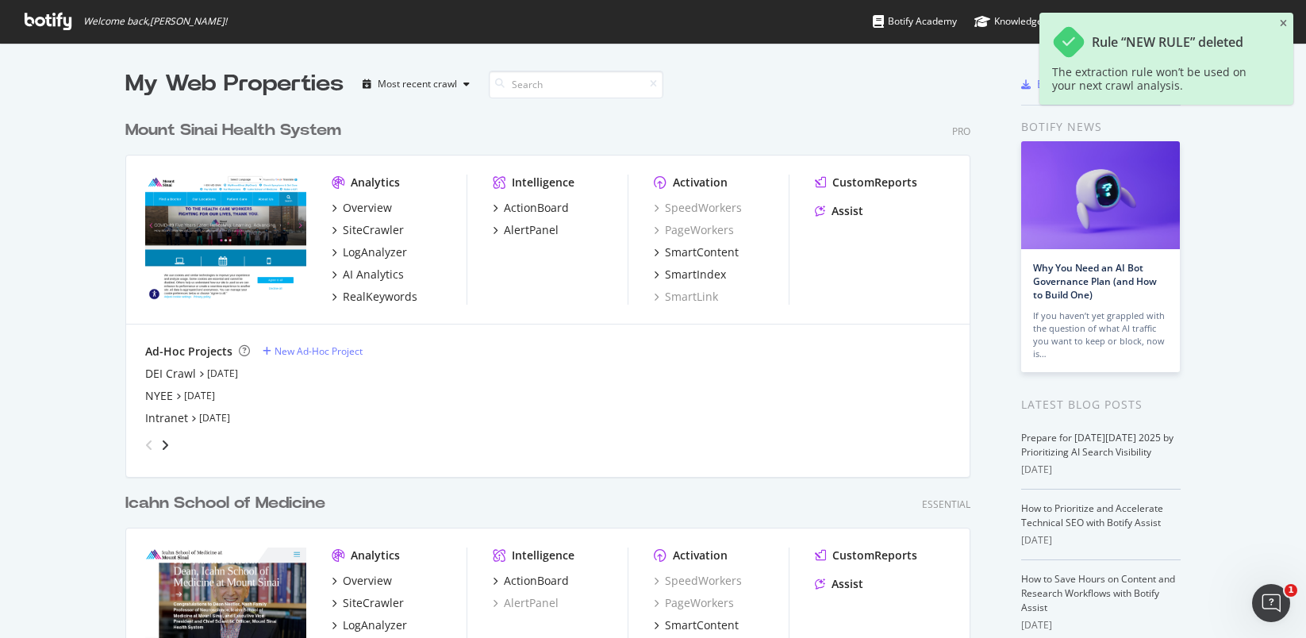
click at [160, 437] on div "angle-right" at bounding box center [165, 445] width 11 height 16
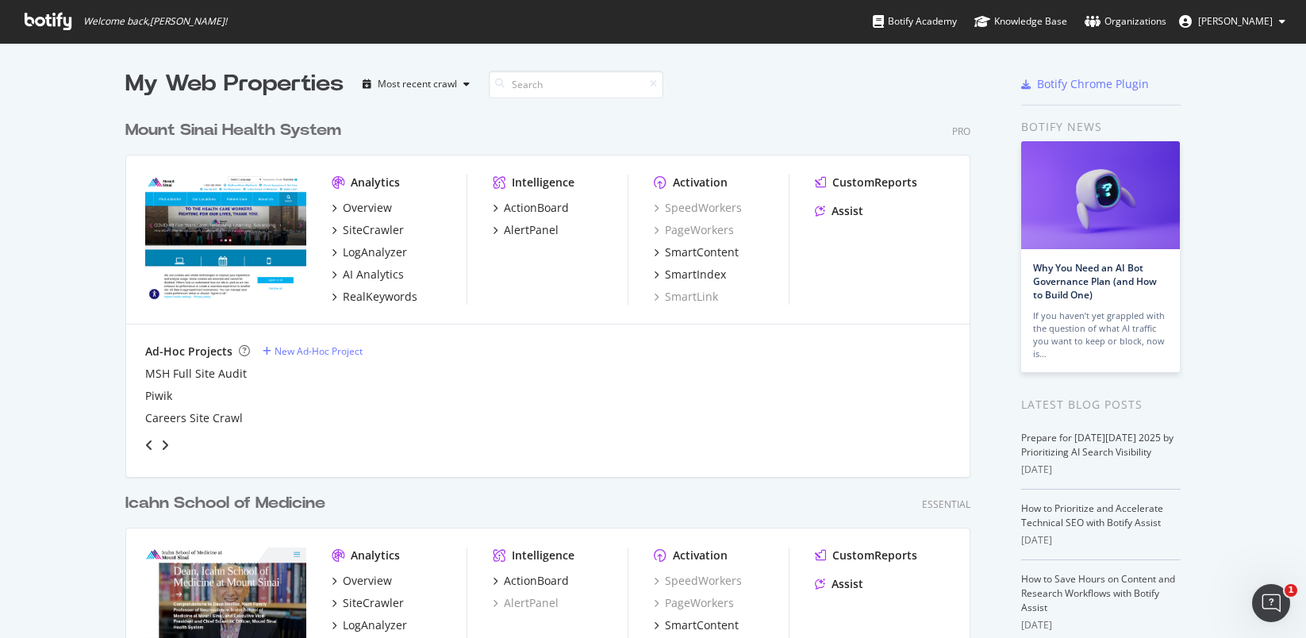
click at [163, 444] on div "angle-right" at bounding box center [165, 445] width 11 height 16
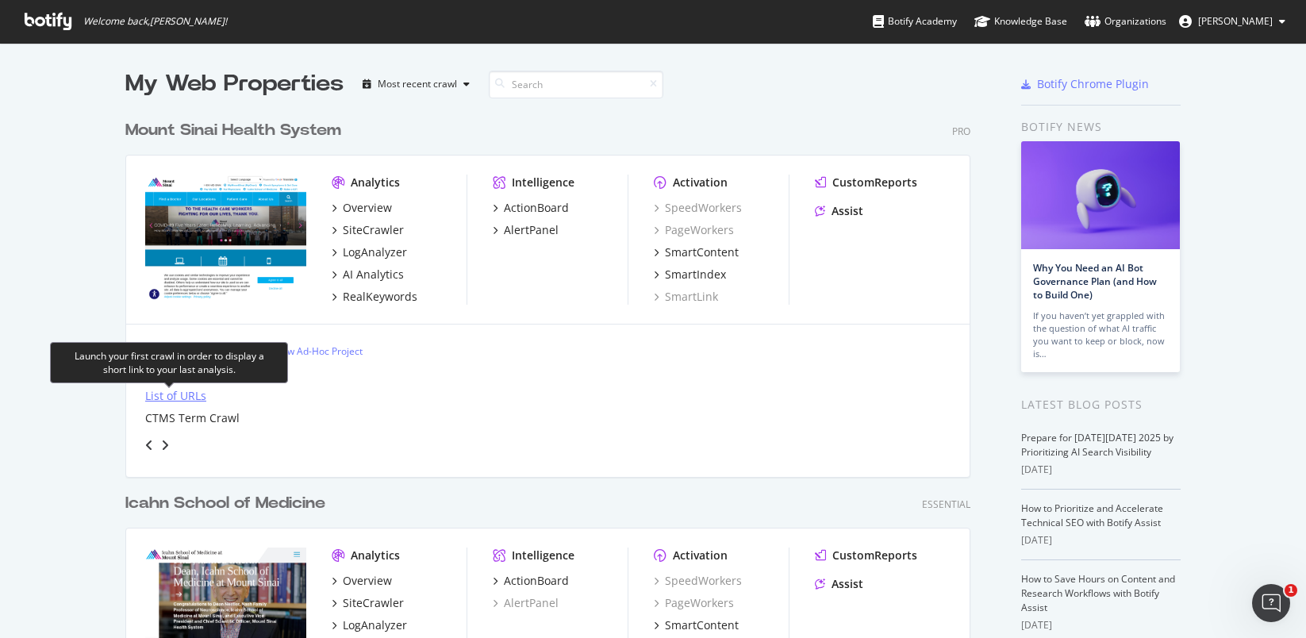
click at [156, 391] on div "List of URLs" at bounding box center [175, 396] width 61 height 16
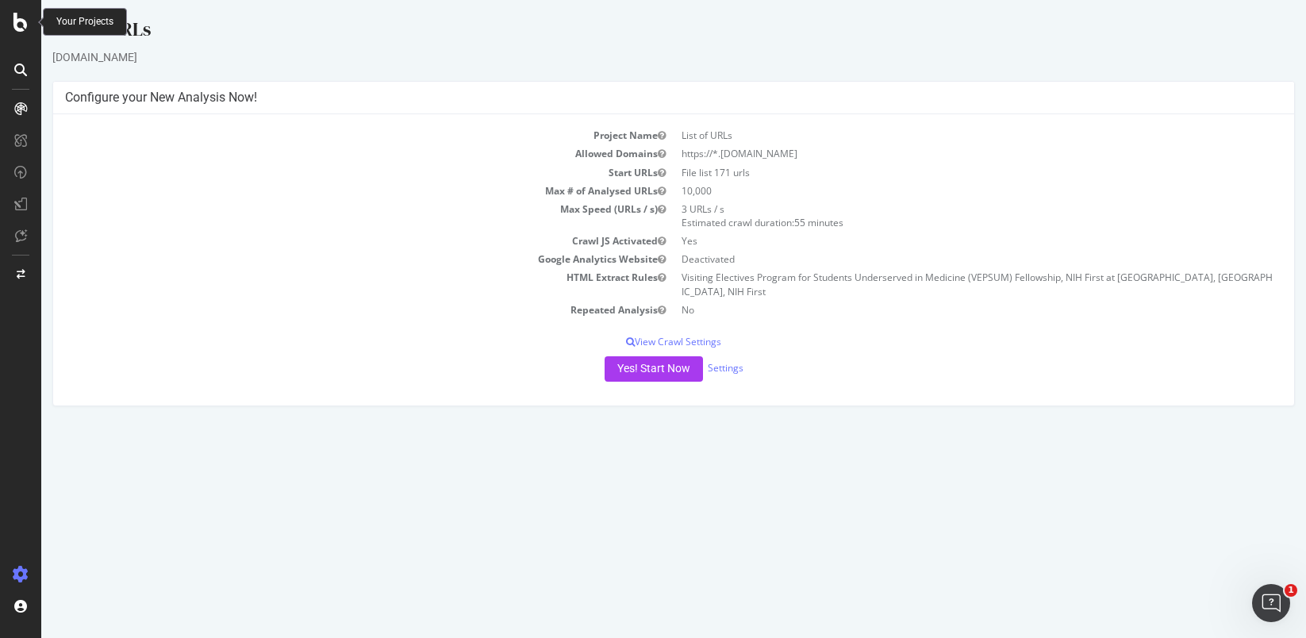
click at [13, 18] on icon at bounding box center [20, 22] width 14 height 19
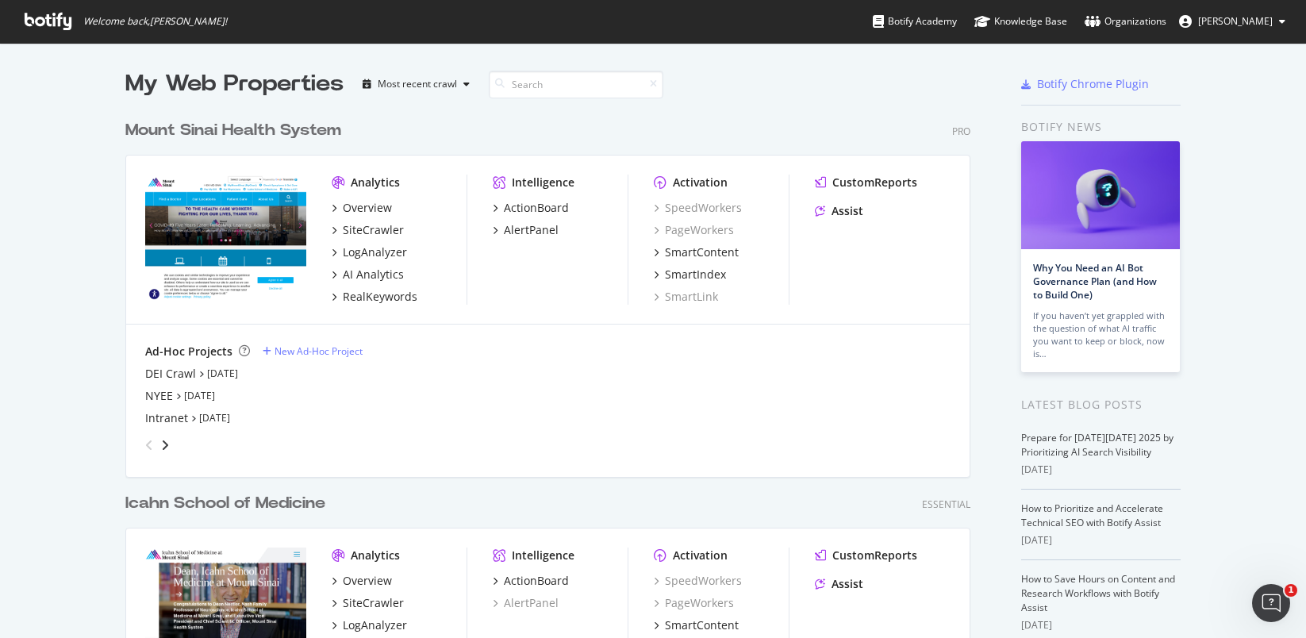
scroll to position [626, 1282]
click at [73, 151] on div "My Web Properties Most recent crawl Mount Sinai Health System Pro Analytics Ove…" at bounding box center [653, 432] width 1306 height 778
click at [161, 444] on icon "angle-right" at bounding box center [165, 445] width 8 height 13
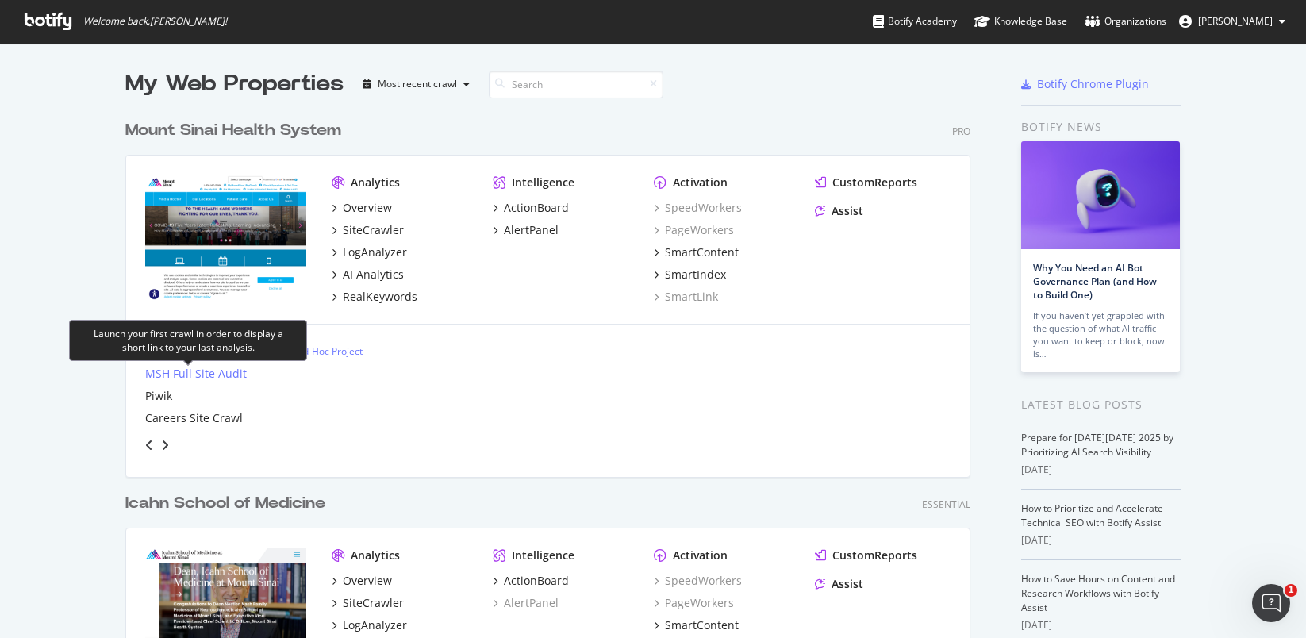
click at [194, 371] on div "MSH Full Site Audit" at bounding box center [196, 374] width 102 height 16
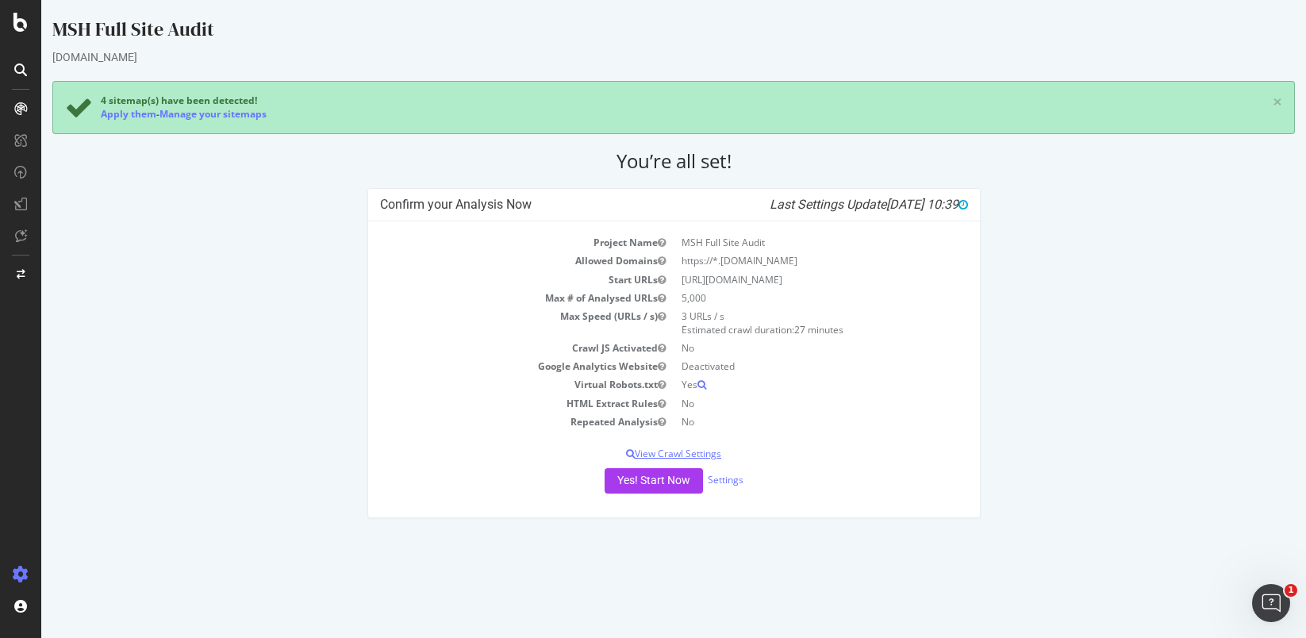
click at [698, 455] on p "View Crawl Settings" at bounding box center [674, 453] width 588 height 13
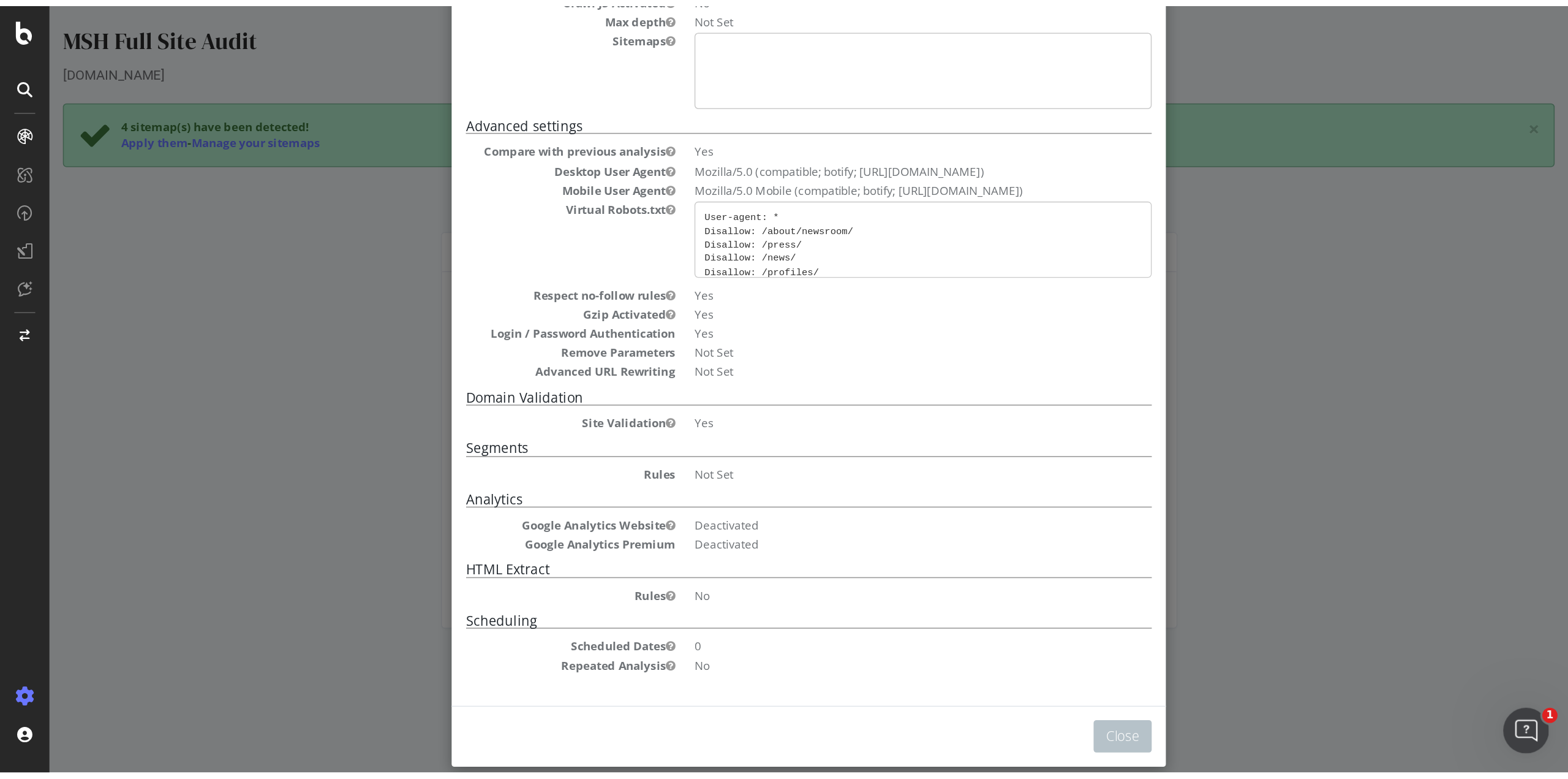
scroll to position [164, 0]
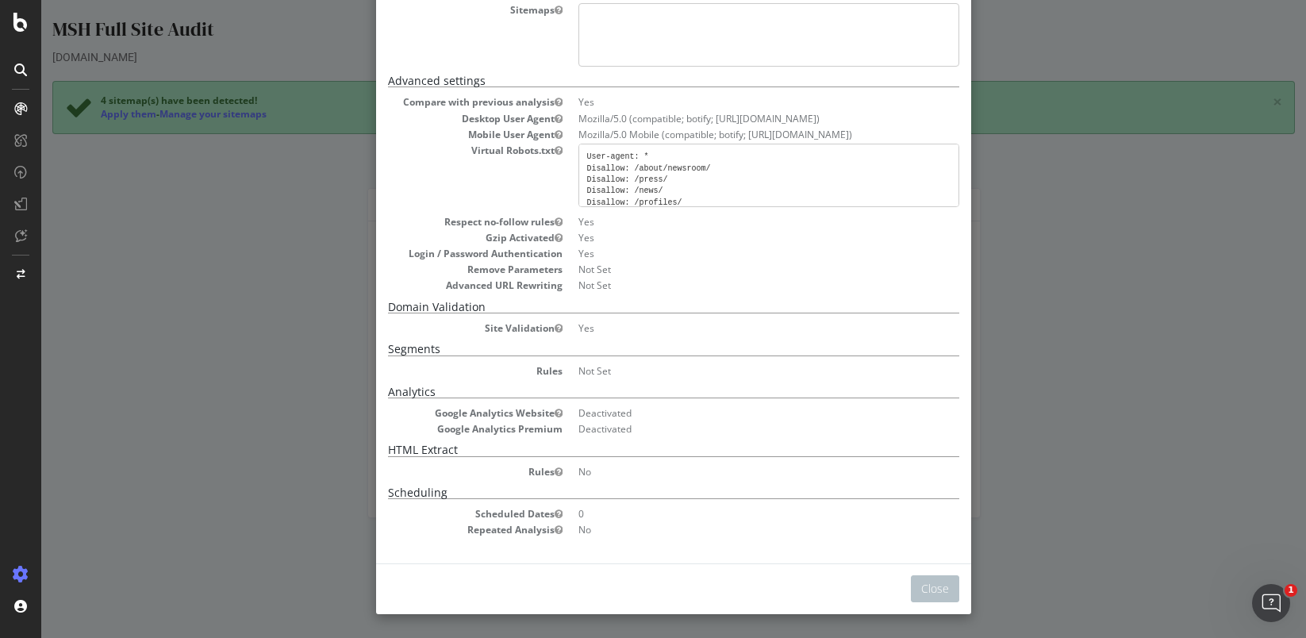
click at [1163, 366] on div "× Close Project Settings Main Project Name MSH Full Site Audit Start URLs https…" at bounding box center [673, 319] width 1265 height 638
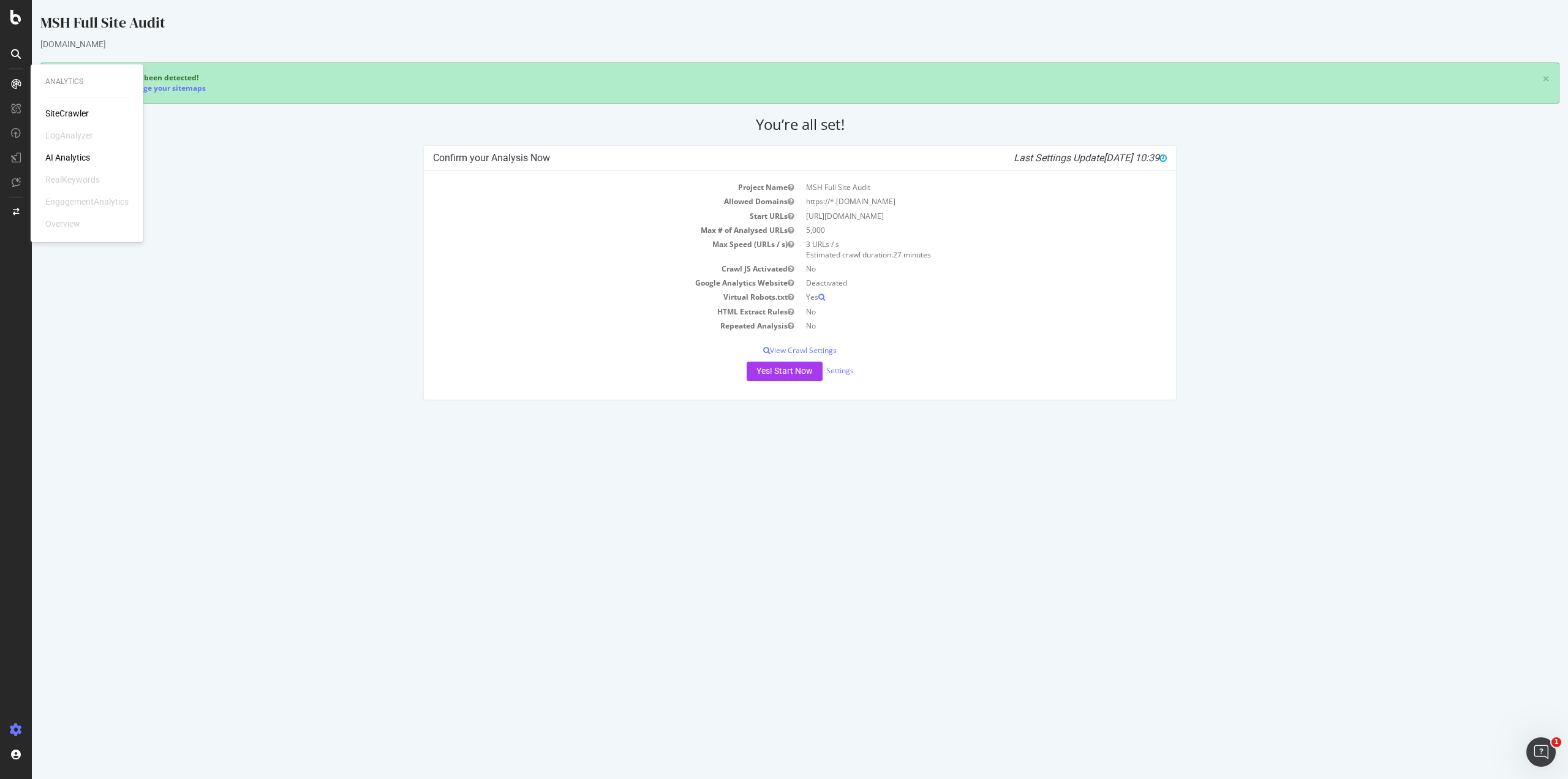
click at [293, 266] on div "Confirm your Analysis Now Last Settings Update 2025-10-07 10:39 Project Name MS…" at bounding box center [800, 279] width 1532 height 267
click at [846, 371] on link "Settings" at bounding box center [840, 370] width 28 height 10
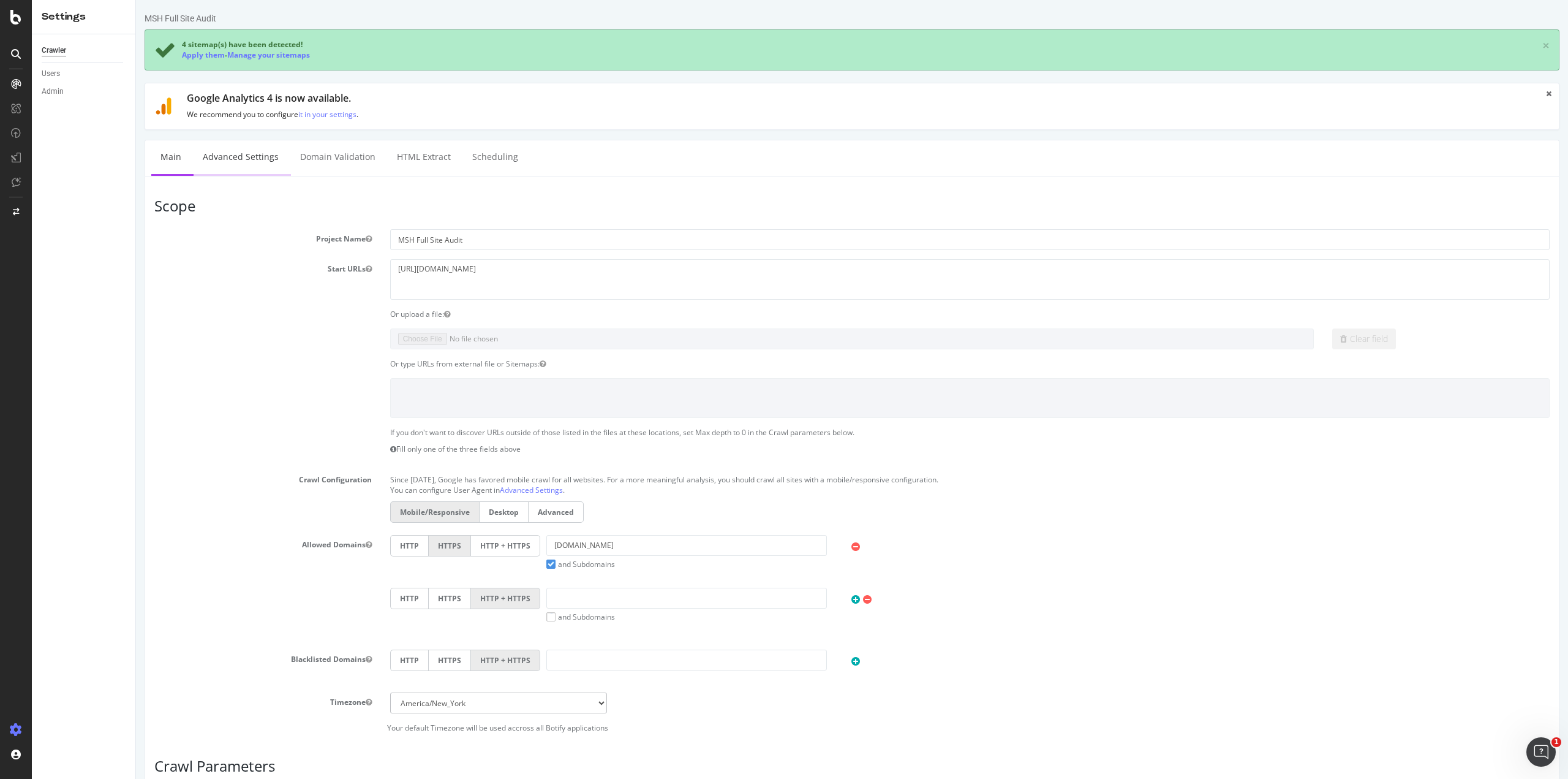
click at [213, 170] on link "Advanced Settings" at bounding box center [241, 157] width 94 height 34
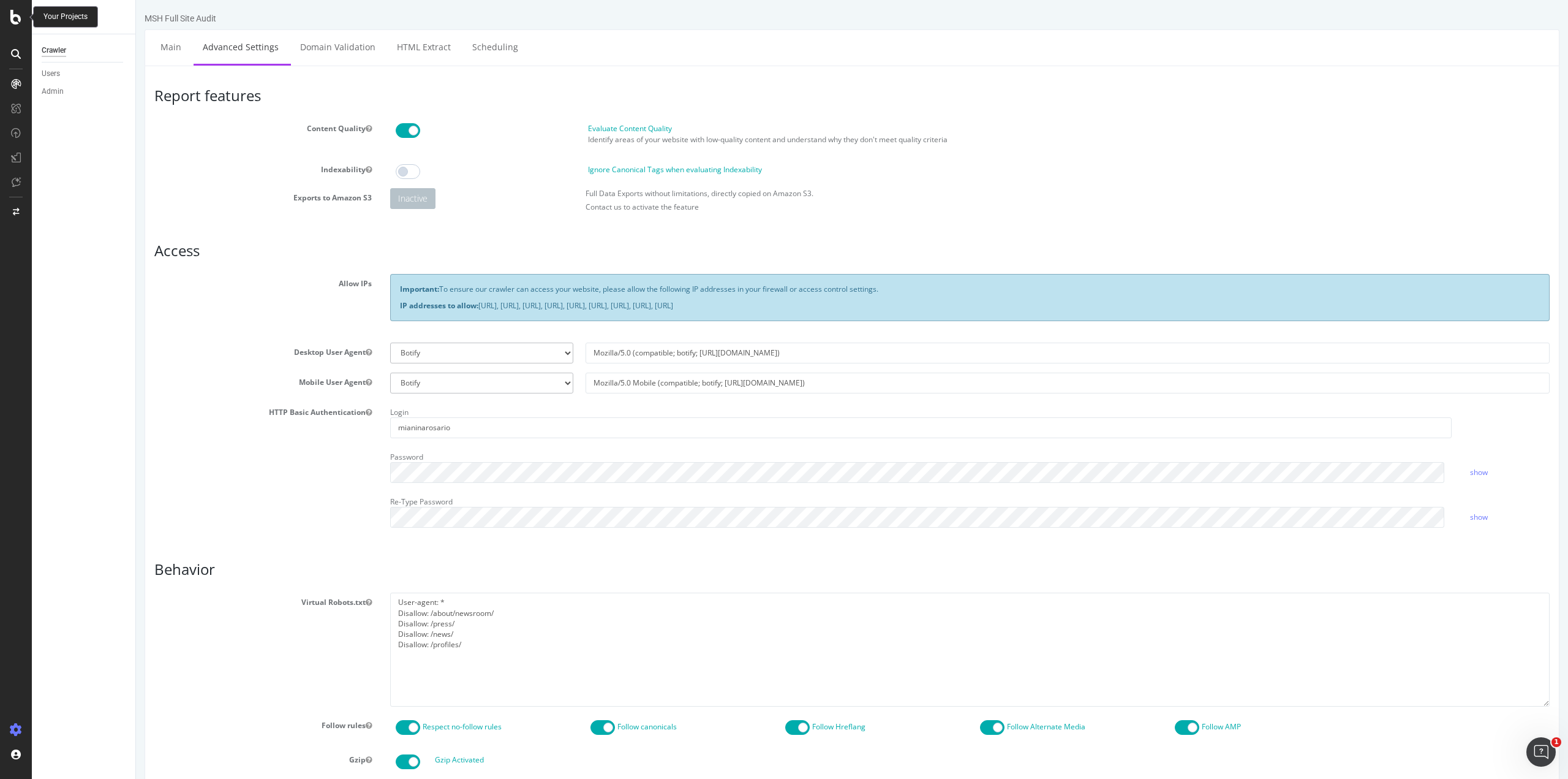
click at [13, 12] on icon at bounding box center [15, 17] width 11 height 15
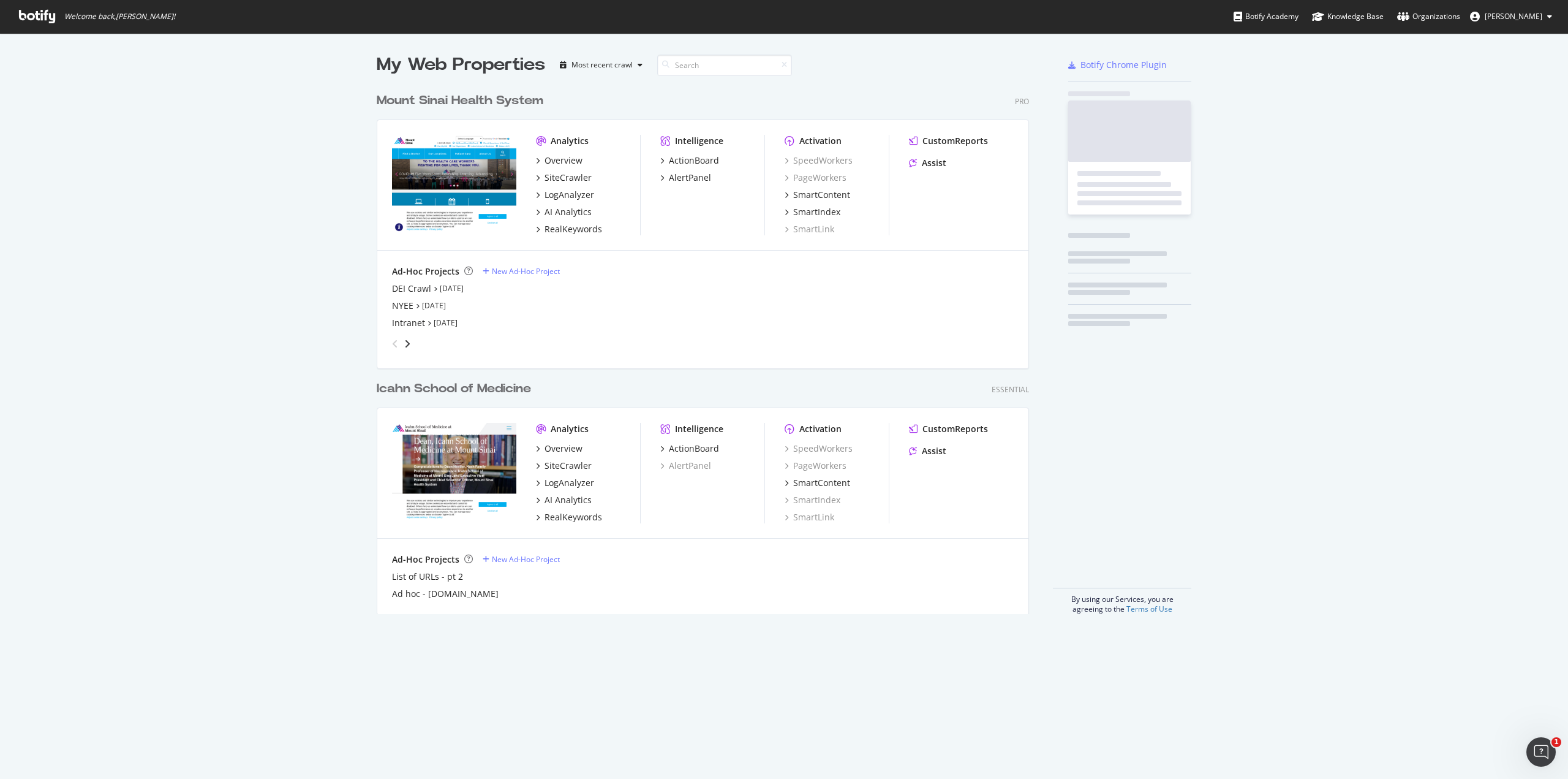
scroll to position [770, 1550]
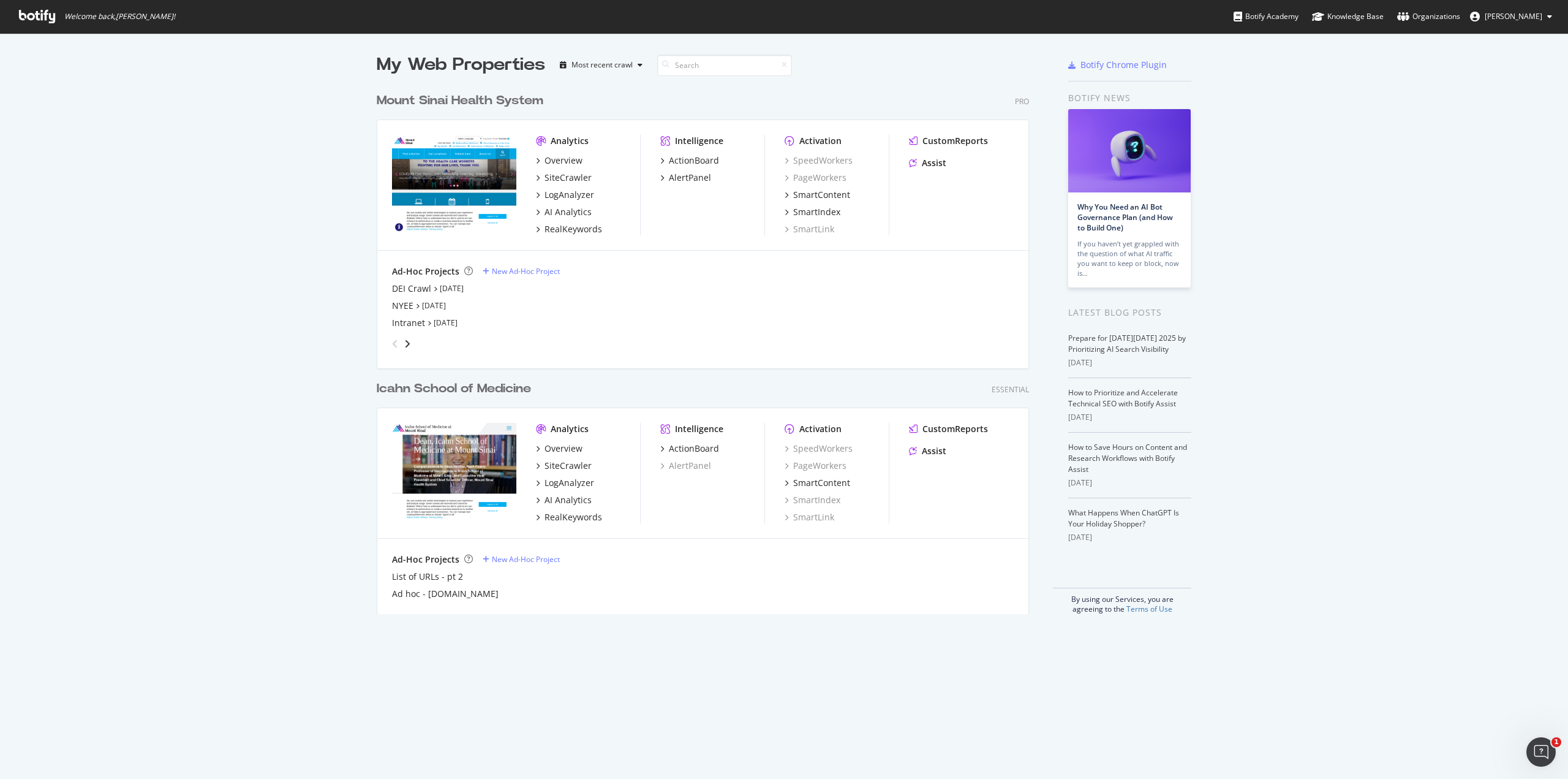
click at [406, 340] on div "angle-right" at bounding box center [407, 344] width 8 height 12
click at [444, 290] on div "MSH Full Site Audit" at bounding box center [432, 289] width 79 height 12
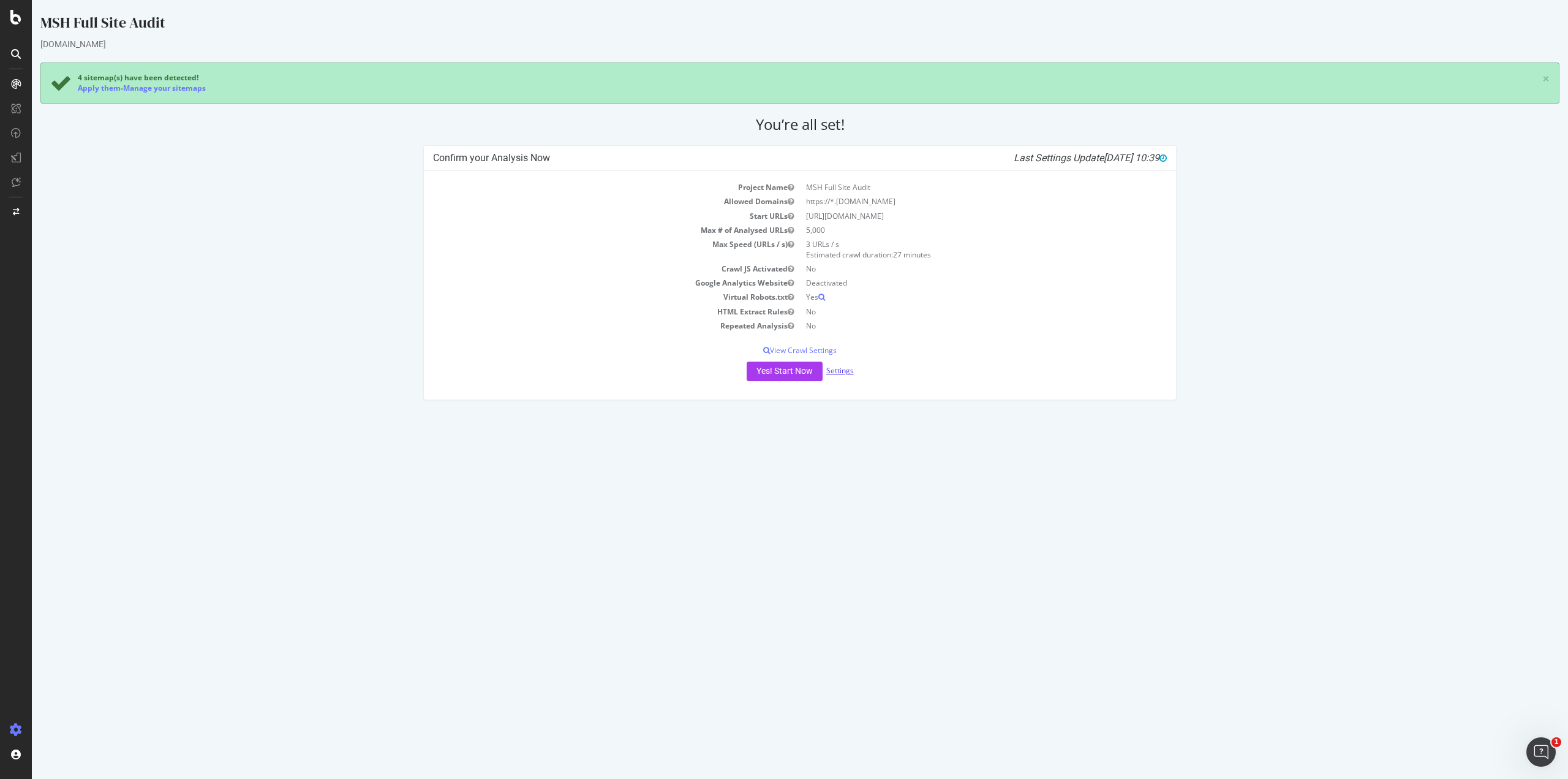
click at [838, 372] on link "Settings" at bounding box center [840, 370] width 28 height 10
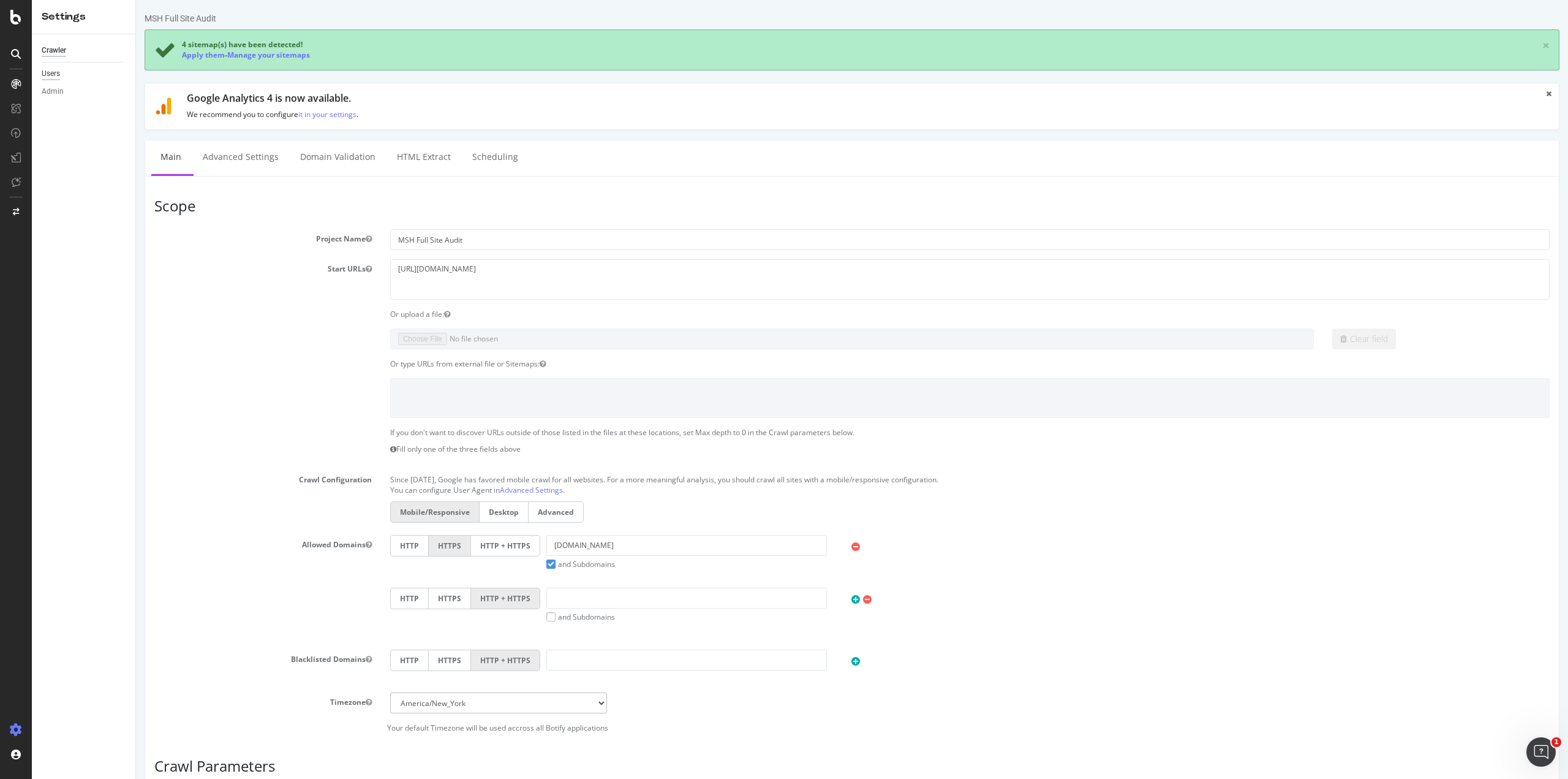
click at [55, 79] on div "Users" at bounding box center [51, 73] width 19 height 13
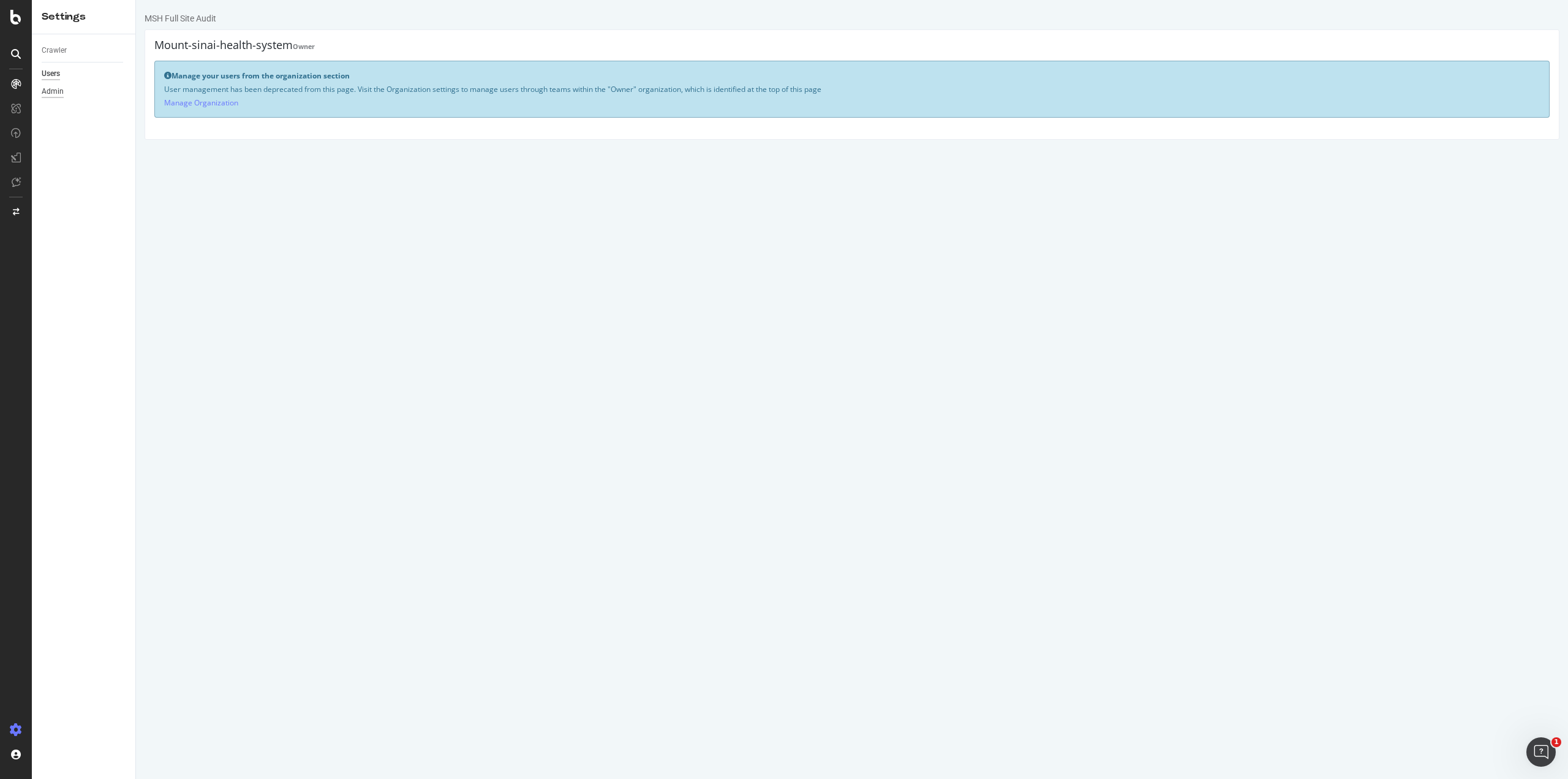
click at [56, 88] on div "Admin" at bounding box center [52, 91] width 22 height 13
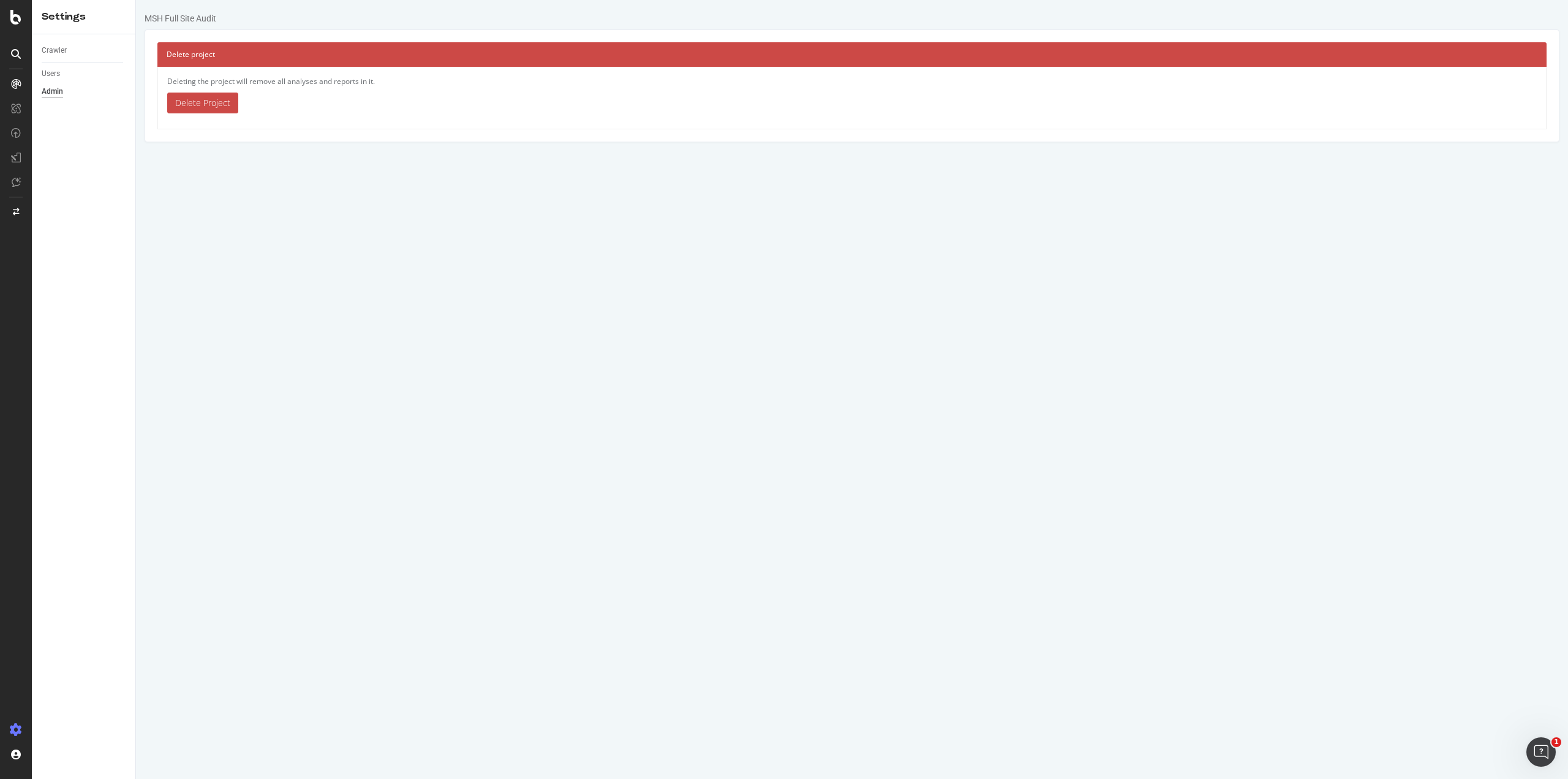
click at [181, 95] on link "Delete Project" at bounding box center [203, 103] width 71 height 21
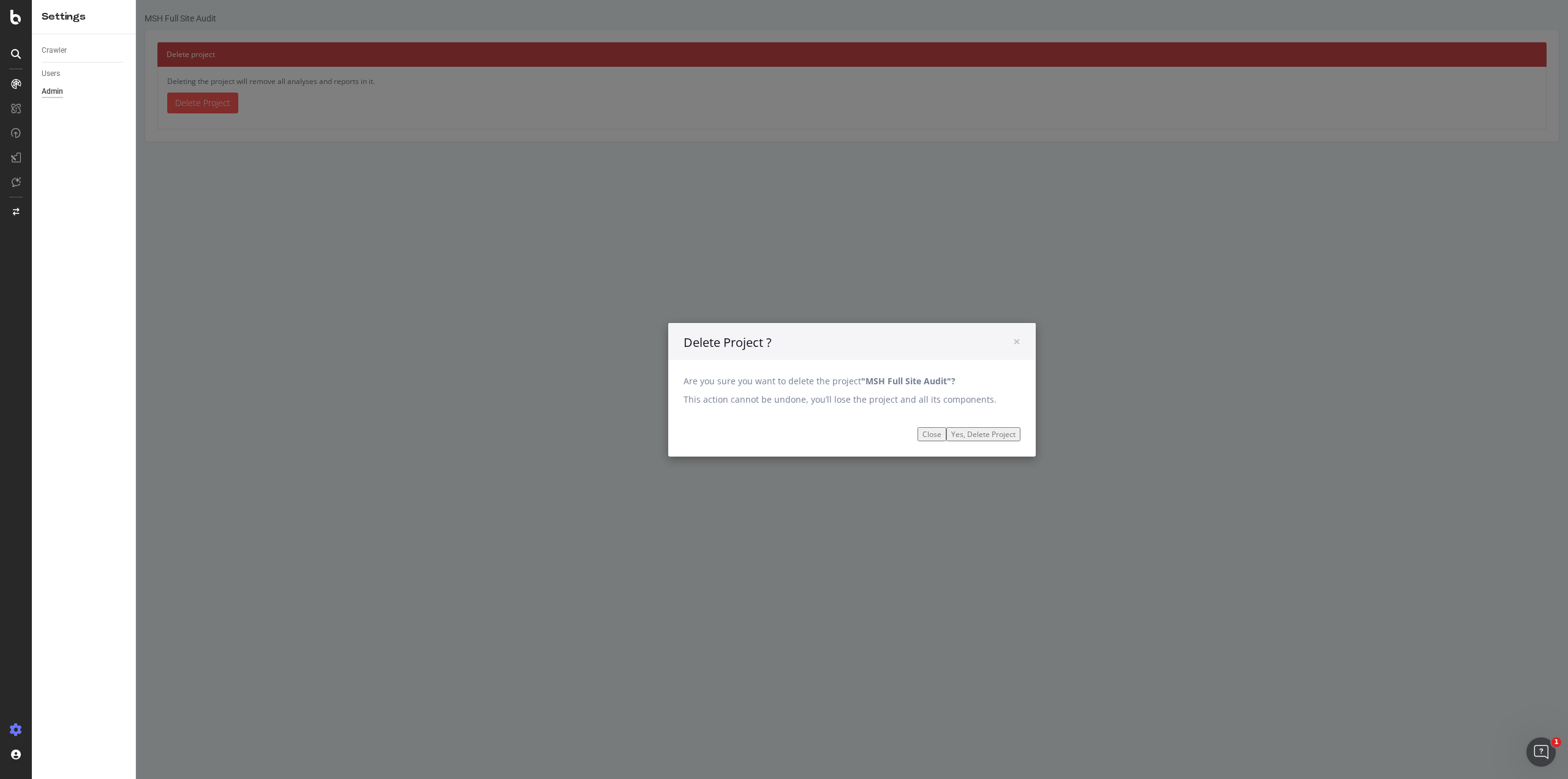
click at [957, 429] on input "Yes, Delete Project" at bounding box center [984, 433] width 74 height 14
